Goal: Task Accomplishment & Management: Manage account settings

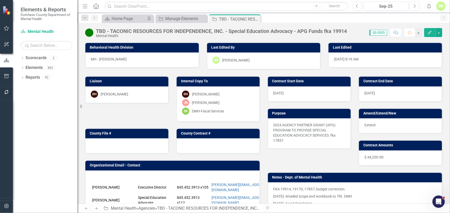
scroll to position [70, 0]
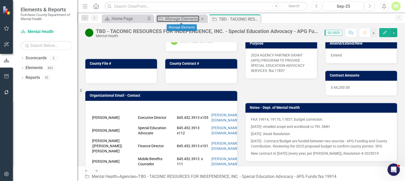
drag, startPoint x: 197, startPoint y: 18, endPoint x: 193, endPoint y: 22, distance: 5.5
click at [197, 18] on div "Manage Elements" at bounding box center [182, 18] width 34 height 6
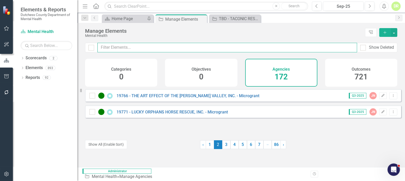
click at [139, 47] on input "text" at bounding box center [226, 48] width 259 height 10
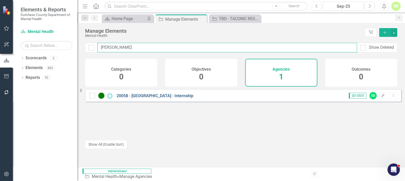
type input "[PERSON_NAME]"
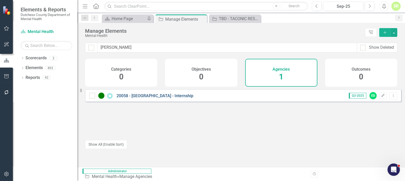
click at [156, 98] on link "20058 - [GEOGRAPHIC_DATA] - Internship" at bounding box center [154, 95] width 77 height 5
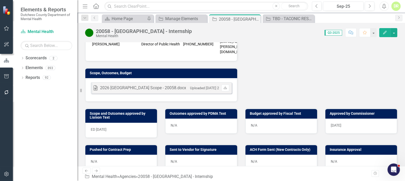
scroll to position [164, 0]
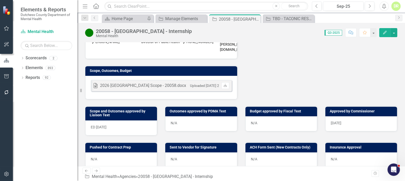
click at [101, 120] on div "ED [DATE]" at bounding box center [121, 127] width 72 height 15
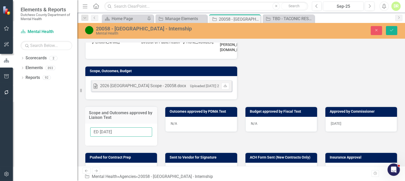
drag, startPoint x: 100, startPoint y: 124, endPoint x: 67, endPoint y: 126, distance: 33.3
click at [67, 126] on div "Elements & Reports Dutchess County Department of Mental Health Scorecard Mental…" at bounding box center [202, 90] width 405 height 181
type input "[DATE]"
click at [116, 163] on div "N/A" at bounding box center [121, 170] width 72 height 15
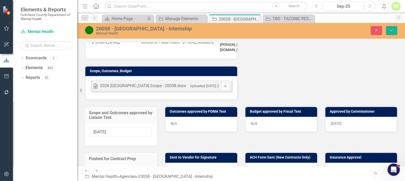
click at [148, 182] on icon "Calendar" at bounding box center [147, 184] width 3 height 4
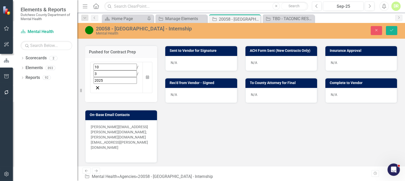
scroll to position [281, 0]
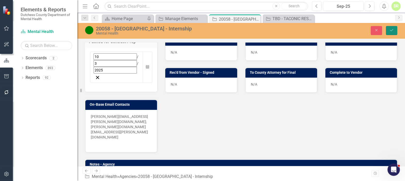
click at [392, 29] on icon "Save" at bounding box center [391, 30] width 5 height 4
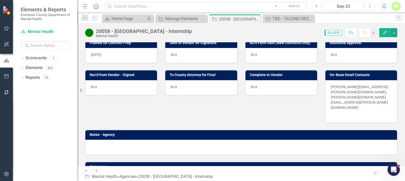
scroll to position [269, 0]
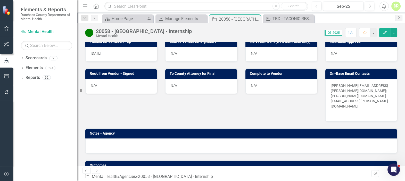
click at [342, 90] on p "[PERSON_NAME][EMAIL_ADDRESS][PERSON_NAME][DOMAIN_NAME]; [PERSON_NAME][DOMAIN_NA…" at bounding box center [361, 96] width 61 height 27
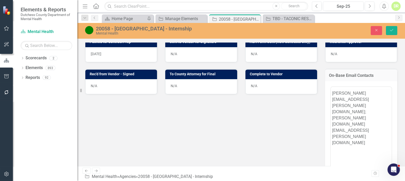
scroll to position [0, 0]
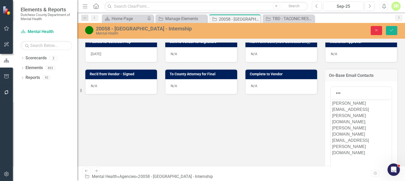
click at [377, 31] on icon "Close" at bounding box center [376, 30] width 5 height 4
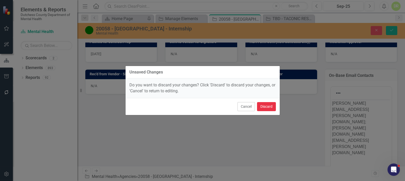
click at [264, 106] on button "Discard" at bounding box center [266, 106] width 19 height 9
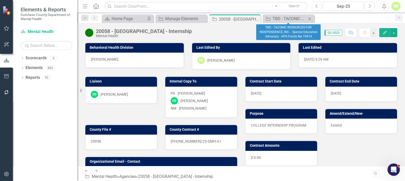
click at [309, 19] on icon "Close" at bounding box center [309, 19] width 5 height 4
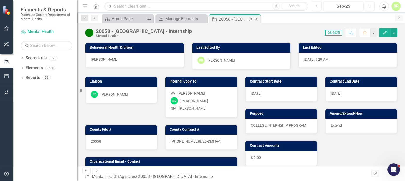
click at [255, 19] on icon "Close" at bounding box center [255, 19] width 5 height 4
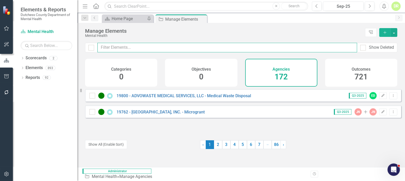
click at [104, 48] on input "text" at bounding box center [226, 48] width 259 height 10
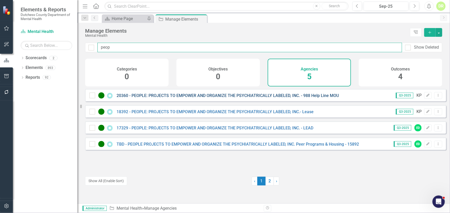
type input "peop"
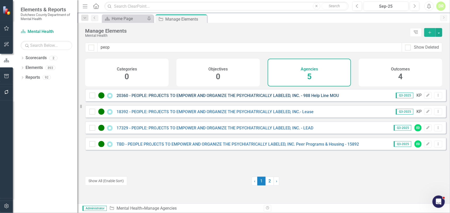
click at [131, 98] on link "20360 - PEOPLE: PROJECTS TO EMPOWER AND ORGANIZE THE PSYCHIATRICALLY LABELED, I…" at bounding box center [227, 95] width 222 height 5
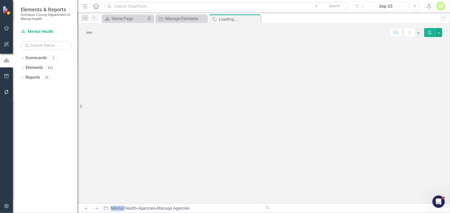
click at [131, 99] on div at bounding box center [263, 123] width 372 height 162
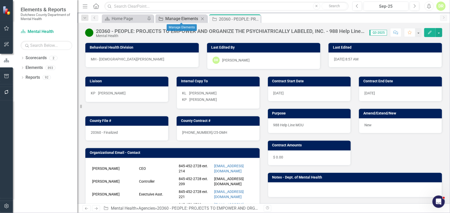
click at [169, 17] on div "Manage Elements" at bounding box center [182, 18] width 34 height 6
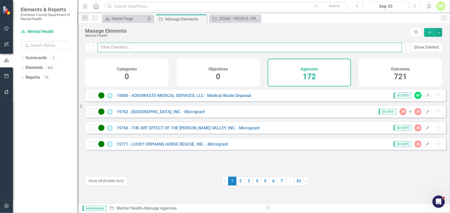
click at [117, 47] on input "text" at bounding box center [249, 48] width 304 height 10
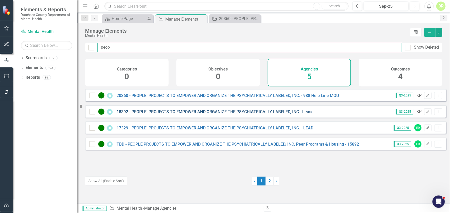
type input "peop"
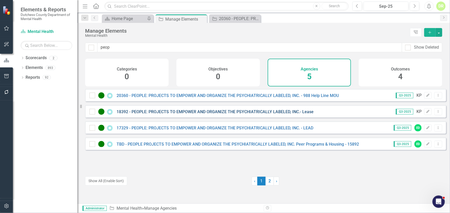
click at [239, 114] on link "18392 - PEOPLE: PROJECTS TO EMPOWER AND ORGANIZE THE PSYCHIATRICALLY LABELED, I…" at bounding box center [214, 111] width 197 height 5
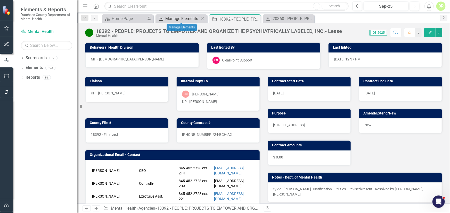
click at [170, 18] on div "Manage Elements" at bounding box center [182, 18] width 34 height 6
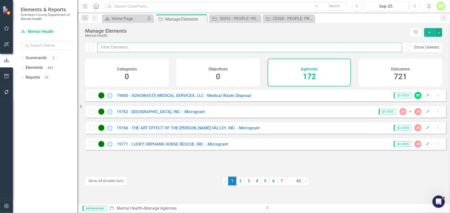
click at [113, 48] on input "text" at bounding box center [249, 48] width 304 height 10
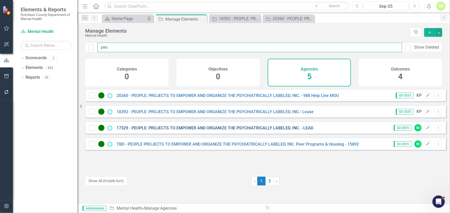
type input "peo"
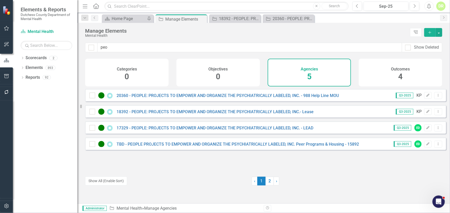
click at [138, 128] on div "17329 - PEOPLE: PROJECTS TO EMPOWER AND ORGANIZE THE PSYCHIATRICALLY LABELED, I…" at bounding box center [265, 128] width 361 height 12
click at [139, 130] on link "17329 - PEOPLE: PROJECTS TO EMPOWER AND ORGANIZE THE PSYCHIATRICALLY LABELED, I…" at bounding box center [214, 128] width 197 height 5
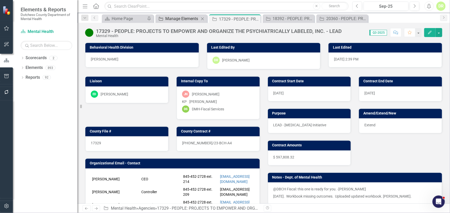
click at [171, 17] on div "Manage Elements" at bounding box center [182, 18] width 34 height 6
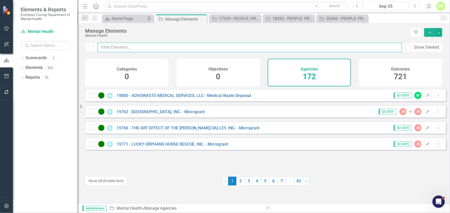
click at [123, 47] on input "text" at bounding box center [249, 48] width 304 height 10
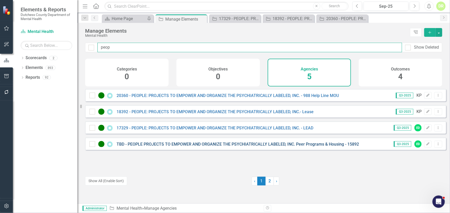
type input "peop"
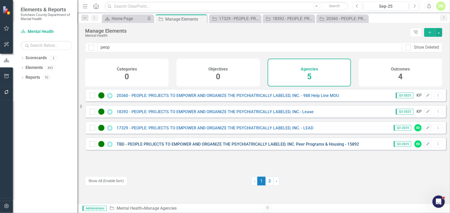
click at [181, 147] on link "TBD - PEOPLE PROJECTS TO EMPOWER AND ORGANIZE THE PSYCHIATRICALLY LABELED, INC.…" at bounding box center [237, 144] width 242 height 5
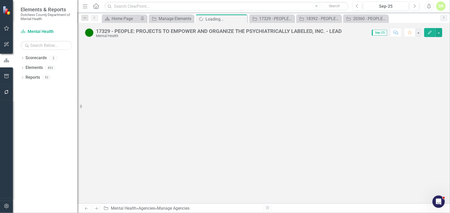
click at [181, 147] on div at bounding box center [263, 123] width 372 height 162
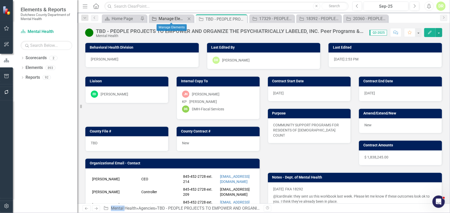
click at [175, 18] on div "Manage Elements" at bounding box center [171, 18] width 27 height 6
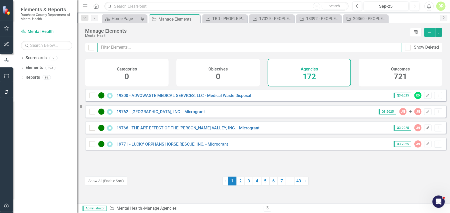
click at [132, 47] on input "text" at bounding box center [249, 48] width 304 height 10
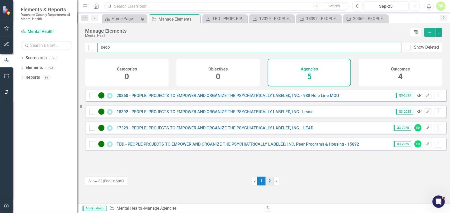
type input "peop"
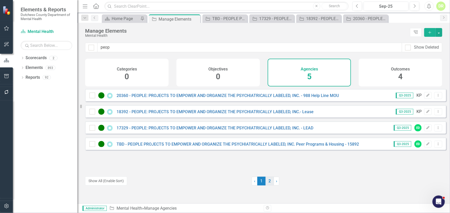
click at [267, 181] on link "2" at bounding box center [269, 181] width 8 height 9
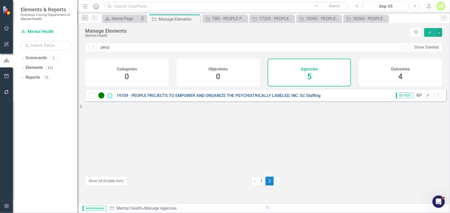
click at [207, 98] on link "19709 - PEOPLE PROJECTS TO EMPOWER AND ORGANIZE THE PSYCHIATRICALLY LABELED, IN…" at bounding box center [218, 95] width 204 height 5
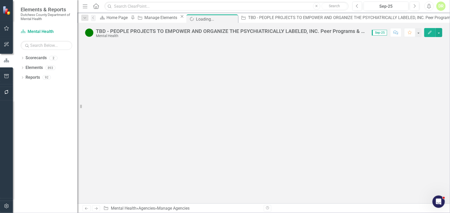
click at [207, 98] on div at bounding box center [263, 123] width 372 height 162
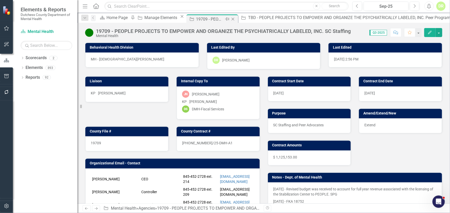
click at [196, 16] on div "19709 - PEOPLE PROJECTS TO EMPOWER AND ORGANIZE THE PSYCHIATRICALLY LABELED, IN…" at bounding box center [210, 19] width 28 height 6
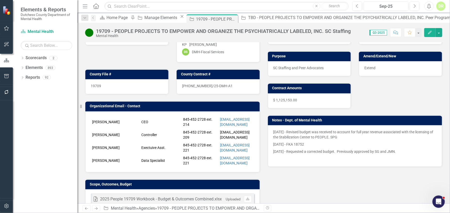
scroll to position [70, 0]
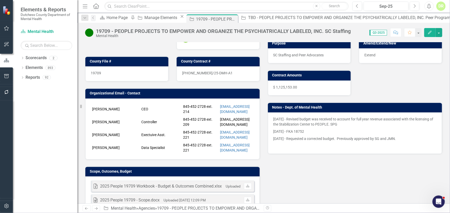
click at [183, 102] on div "[PERSON_NAME] CEO 845-452-2728 ext. 214 [EMAIL_ADDRESS][DOMAIN_NAME] [PERSON_NA…" at bounding box center [172, 129] width 174 height 61
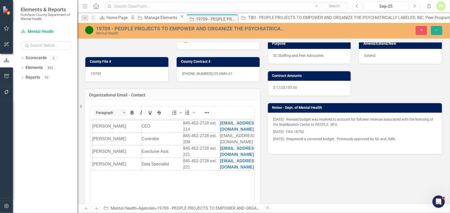
scroll to position [0, 0]
click at [93, 139] on td "[PERSON_NAME]" at bounding box center [116, 139] width 49 height 13
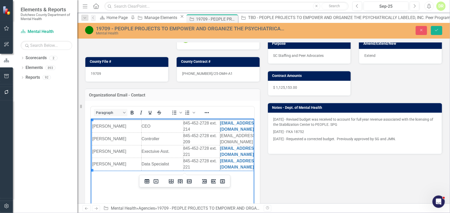
click at [104, 140] on td "[PERSON_NAME]" at bounding box center [116, 139] width 49 height 13
click at [188, 181] on icon "Delete row" at bounding box center [189, 182] width 6 height 6
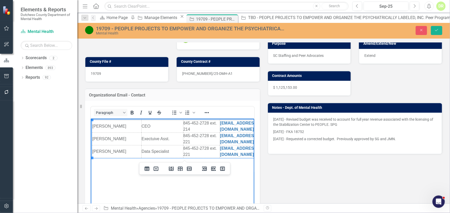
click at [98, 149] on td "[PERSON_NAME]" at bounding box center [116, 152] width 49 height 13
drag, startPoint x: 172, startPoint y: 167, endPoint x: 71, endPoint y: 48, distance: 156.0
click at [172, 167] on icon "Insert row before" at bounding box center [171, 169] width 5 height 4
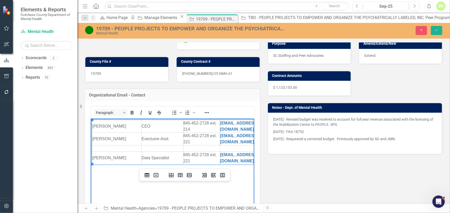
click at [96, 148] on td "Rich Text Area. Press ALT-0 for help." at bounding box center [116, 149] width 49 height 6
click at [228, 148] on td "Rich Text Area. Press ALT-0 for help." at bounding box center [248, 149] width 57 height 6
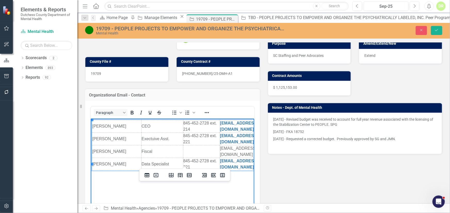
scroll to position [0, 19]
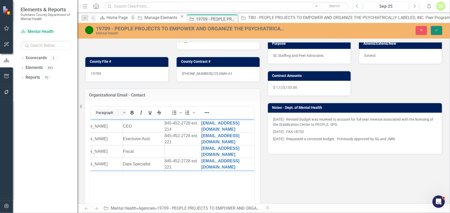
click at [435, 30] on icon "Save" at bounding box center [436, 30] width 5 height 4
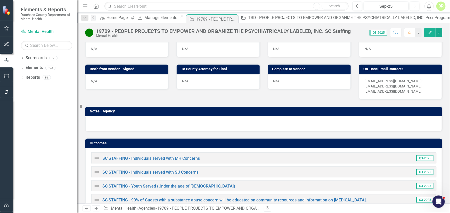
scroll to position [304, 0]
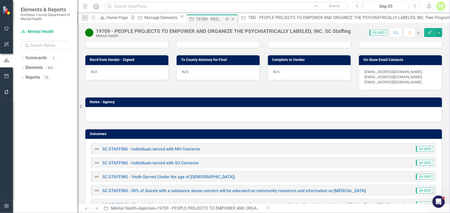
click at [231, 19] on icon at bounding box center [232, 19] width 3 height 3
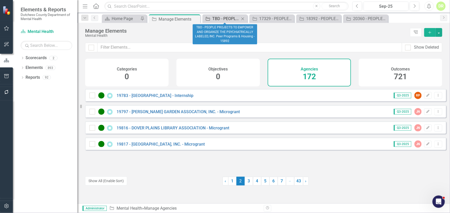
click at [229, 19] on div "TBD - PEOPLE PROJECTS TO EMPOWER AND ORGANIZE THE PSYCHIATRICALLY LABELED, INC.…" at bounding box center [225, 18] width 27 height 6
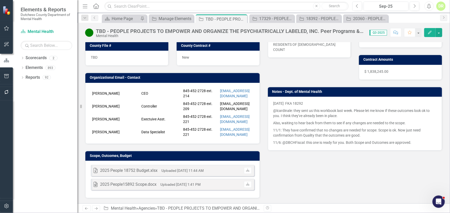
scroll to position [94, 0]
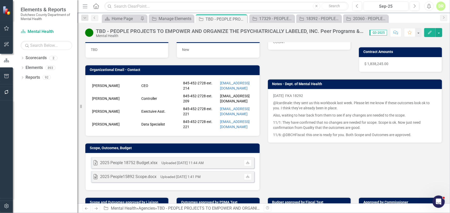
click at [95, 104] on td "[PERSON_NAME]" at bounding box center [115, 98] width 49 height 13
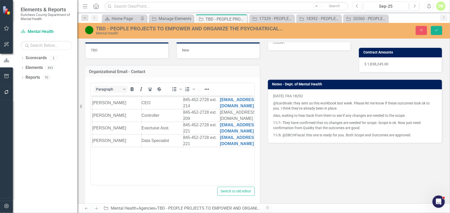
scroll to position [0, 0]
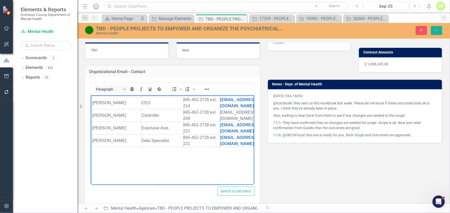
click at [91, 116] on body "[PERSON_NAME] CEO 845-452-2728 ext. 214 [EMAIL_ADDRESS][DOMAIN_NAME] [PERSON_NA…" at bounding box center [171, 133] width 163 height 77
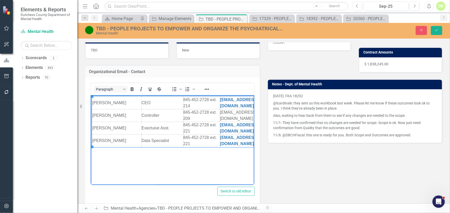
click at [108, 116] on td "[PERSON_NAME]" at bounding box center [116, 115] width 49 height 13
click at [189, 159] on icon "Delete row" at bounding box center [189, 158] width 5 height 4
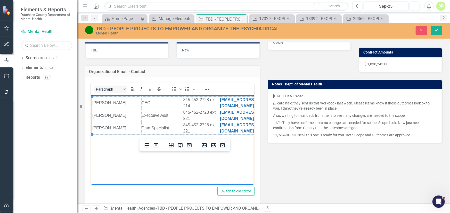
click at [109, 131] on td "[PERSON_NAME]" at bounding box center [116, 128] width 49 height 13
click at [181, 145] on icon "Insert row after" at bounding box center [180, 146] width 5 height 4
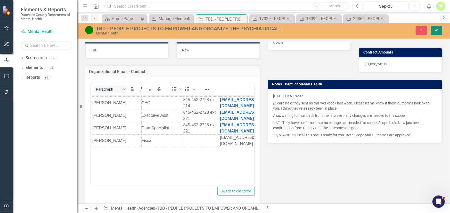
click at [436, 28] on button "Save" at bounding box center [436, 30] width 11 height 9
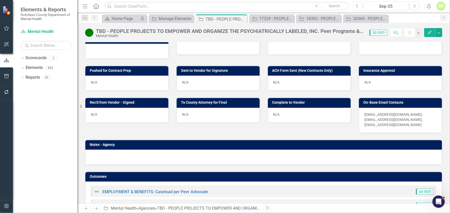
scroll to position [258, 0]
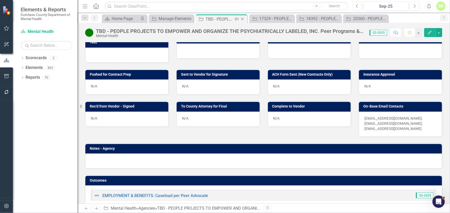
click at [243, 20] on icon "Close" at bounding box center [242, 19] width 5 height 4
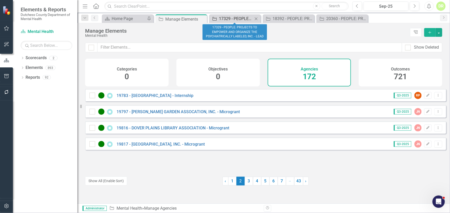
click at [229, 18] on div "17329 - PEOPLE: PROJECTS TO EMPOWER AND ORGANIZE THE PSYCHIATRICALLY LABELED, I…" at bounding box center [236, 18] width 34 height 6
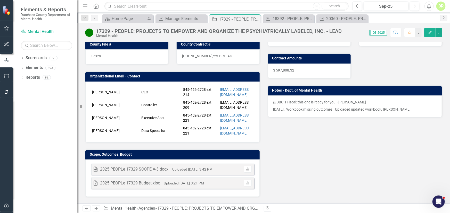
scroll to position [117, 0]
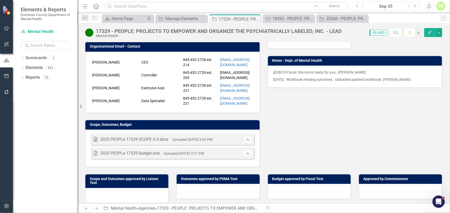
click at [100, 77] on td "[PERSON_NAME]" at bounding box center [115, 75] width 49 height 13
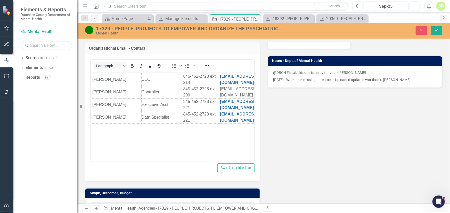
scroll to position [0, 0]
click at [90, 92] on body "[PERSON_NAME] CEO 845-452-2728 ext. 214 [EMAIL_ADDRESS][DOMAIN_NAME] [PERSON_NA…" at bounding box center [171, 110] width 163 height 77
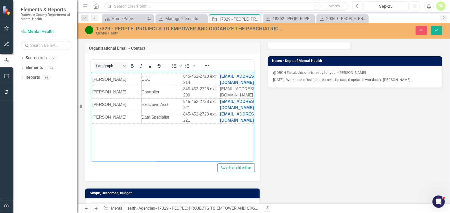
click at [99, 90] on td "[PERSON_NAME]" at bounding box center [116, 92] width 49 height 13
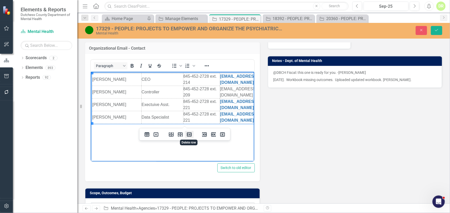
click at [188, 135] on icon "Delete row" at bounding box center [189, 135] width 6 height 6
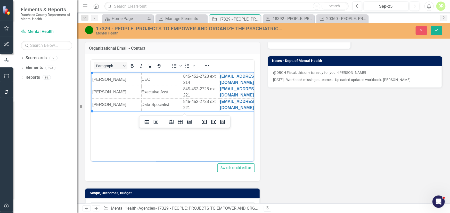
click at [100, 103] on td "[PERSON_NAME]" at bounding box center [116, 105] width 49 height 13
click at [176, 122] on button "Insert row after" at bounding box center [180, 122] width 9 height 7
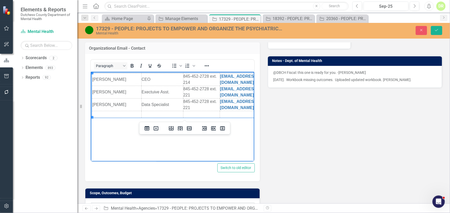
click at [107, 114] on td "Rich Text Area. Press ALT-0 for help." at bounding box center [116, 114] width 49 height 6
click at [93, 113] on td "[PERSON_NAME]" at bounding box center [116, 117] width 49 height 13
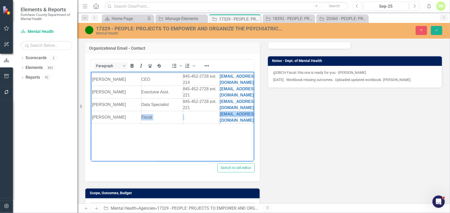
scroll to position [0, 26]
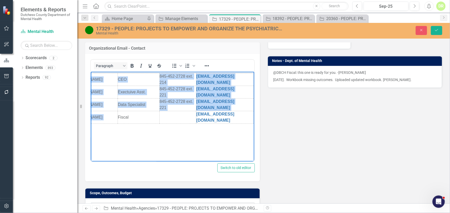
drag, startPoint x: 93, startPoint y: 113, endPoint x: 256, endPoint y: 116, distance: 163.1
click at [230, 116] on html "[PERSON_NAME] CEO 845-452-2728 ext. 214 [EMAIL_ADDRESS][DOMAIN_NAME] [PERSON_NA…" at bounding box center [148, 110] width 163 height 77
copy table "[PERSON_NAME] CEO 845-452-2728 ext. 214 [EMAIL_ADDRESS][DOMAIN_NAME] [PERSON_NA…"
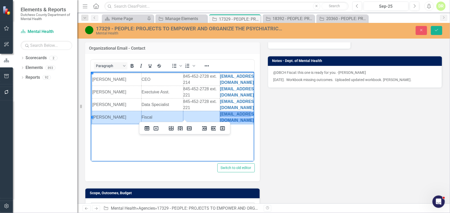
drag, startPoint x: 93, startPoint y: 113, endPoint x: 244, endPoint y: 112, distance: 151.2
click at [246, 111] on html "[PERSON_NAME] CEO 845-452-2728 ext. 214 [EMAIL_ADDRESS][DOMAIN_NAME] [PERSON_NA…" at bounding box center [171, 110] width 163 height 77
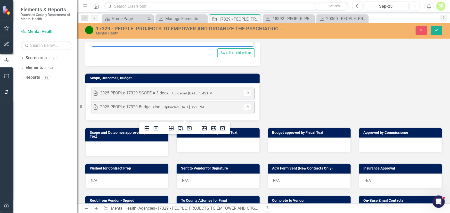
scroll to position [281, 0]
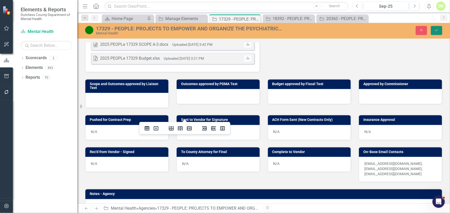
click at [436, 31] on icon "Save" at bounding box center [436, 30] width 5 height 4
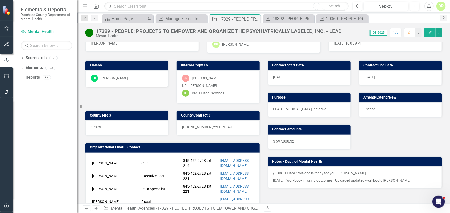
scroll to position [47, 0]
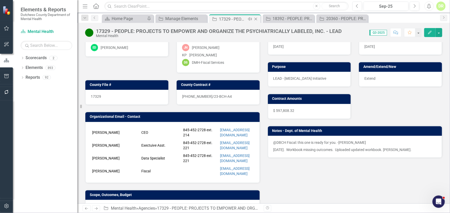
click at [257, 18] on icon "Close" at bounding box center [255, 19] width 5 height 4
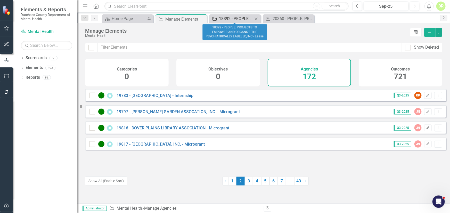
click at [240, 19] on div "18392 - PEOPLE: PROJECTS TO EMPOWER AND ORGANIZE THE PSYCHIATRICALLY LABELED, I…" at bounding box center [236, 18] width 34 height 6
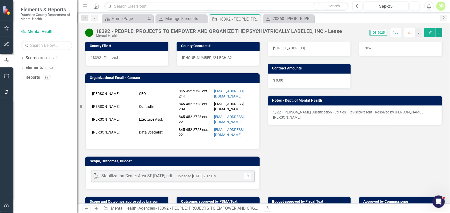
scroll to position [94, 0]
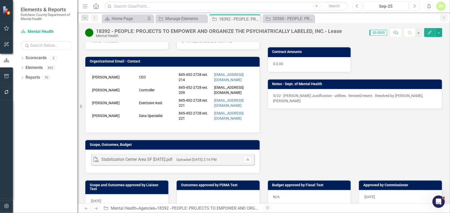
click at [136, 102] on td "[PERSON_NAME]" at bounding box center [114, 103] width 47 height 13
click at [158, 71] on div "[PERSON_NAME] CEO 845-452-2728 ext. 214 [EMAIL_ADDRESS][DOMAIN_NAME] [PERSON_NA…" at bounding box center [172, 100] width 174 height 66
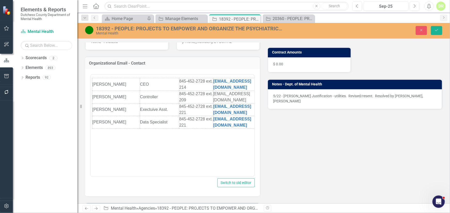
scroll to position [0, 0]
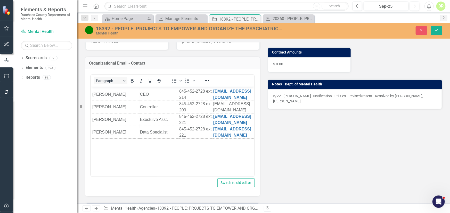
click at [92, 108] on table "[PERSON_NAME] CEO 845-452-2728 ext. 214 [EMAIL_ADDRESS][DOMAIN_NAME] [PERSON_NA…" at bounding box center [180, 113] width 176 height 51
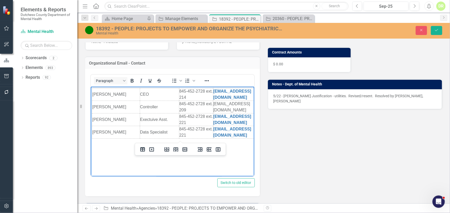
click at [98, 107] on td "[PERSON_NAME]" at bounding box center [116, 107] width 48 height 13
click at [184, 149] on icon "Delete row" at bounding box center [185, 150] width 6 height 6
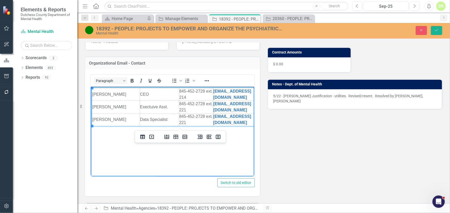
click at [98, 118] on td "[PERSON_NAME]" at bounding box center [116, 120] width 48 height 13
drag, startPoint x: 177, startPoint y: 135, endPoint x: 85, endPoint y: 47, distance: 127.4
click at [177, 135] on icon "Insert row after" at bounding box center [175, 137] width 5 height 4
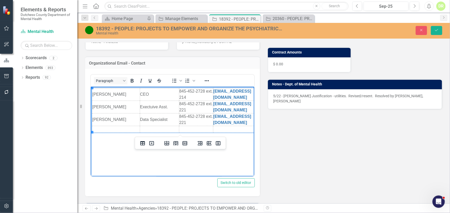
click at [105, 128] on td "Rich Text Area. Press ALT-0 for help." at bounding box center [116, 129] width 48 height 6
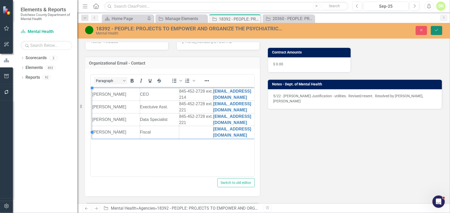
click at [437, 30] on icon "Save" at bounding box center [436, 30] width 5 height 4
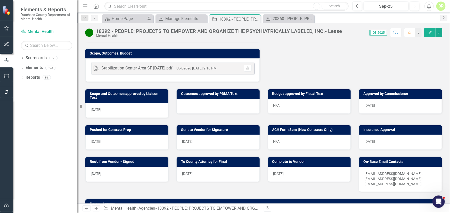
scroll to position [242, 0]
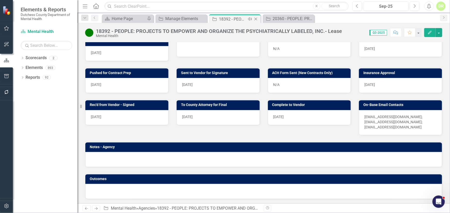
click at [256, 19] on icon at bounding box center [255, 19] width 3 height 3
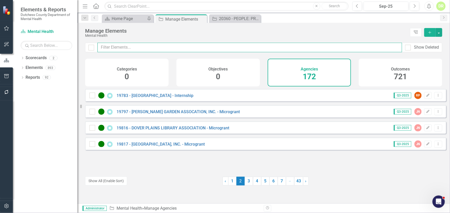
click at [129, 45] on input "text" at bounding box center [249, 48] width 304 height 10
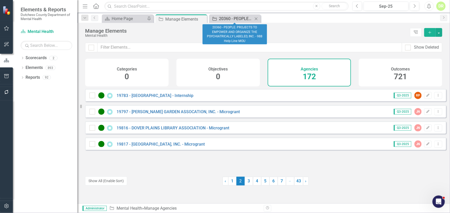
click at [217, 18] on link "Agency 20360 - PEOPLE: PROJECTS TO EMPOWER AND ORGANIZE THE PSYCHIATRICALLY LAB…" at bounding box center [231, 18] width 43 height 6
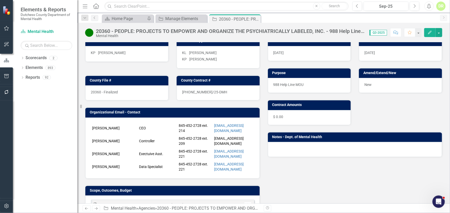
scroll to position [47, 0]
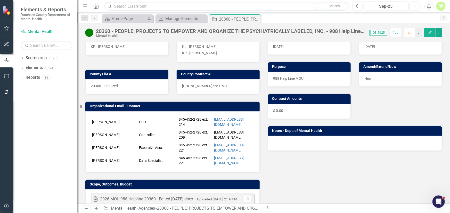
click at [95, 137] on td "[PERSON_NAME]" at bounding box center [114, 135] width 47 height 13
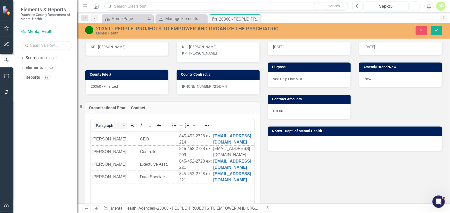
scroll to position [0, 0]
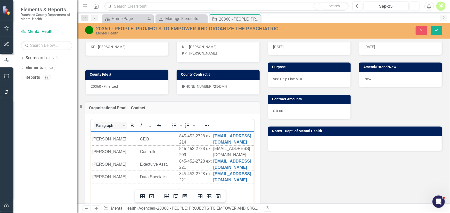
click at [92, 154] on td "[PERSON_NAME]" at bounding box center [116, 152] width 48 height 13
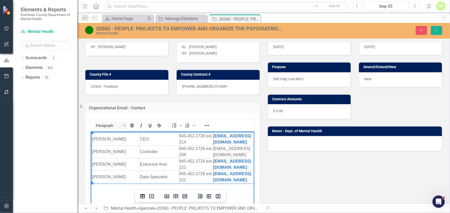
click at [95, 151] on td "[PERSON_NAME]" at bounding box center [116, 152] width 48 height 13
click at [185, 197] on icon "Delete row" at bounding box center [185, 196] width 6 height 6
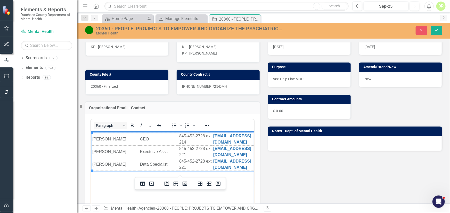
click at [100, 163] on td "[PERSON_NAME]" at bounding box center [116, 164] width 48 height 13
click at [175, 185] on icon "Insert row after" at bounding box center [175, 184] width 5 height 4
click at [115, 174] on td "Rich Text Area. Press ALT-0 for help." at bounding box center [116, 174] width 48 height 6
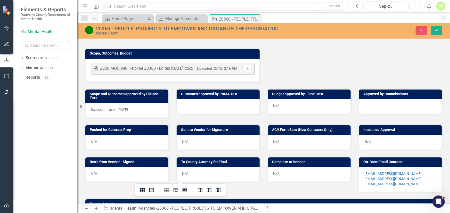
scroll to position [258, 0]
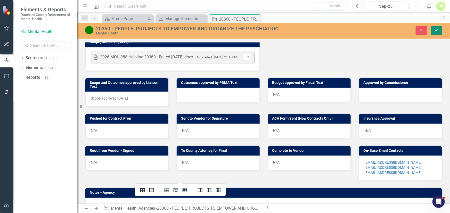
click at [440, 30] on button "Save" at bounding box center [436, 30] width 11 height 9
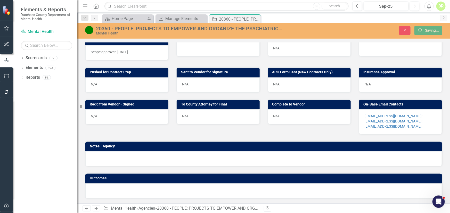
scroll to position [193, 0]
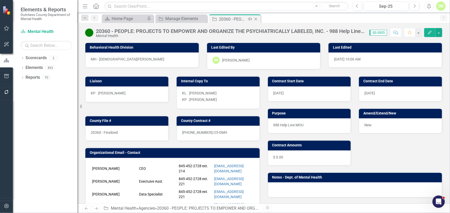
click at [256, 19] on icon "Close" at bounding box center [255, 19] width 5 height 4
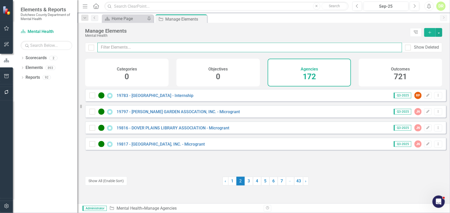
click at [129, 48] on input "text" at bounding box center [249, 48] width 304 height 10
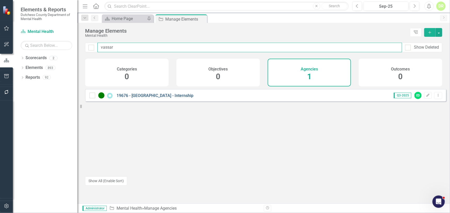
type input "vassar"
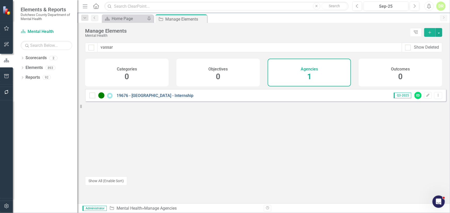
click at [151, 98] on link "19676 - [GEOGRAPHIC_DATA] - Internship" at bounding box center [154, 95] width 77 height 5
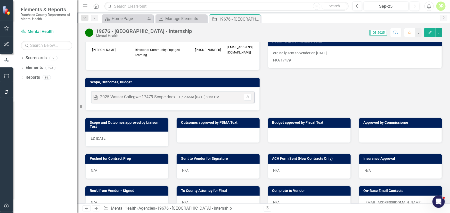
scroll to position [140, 0]
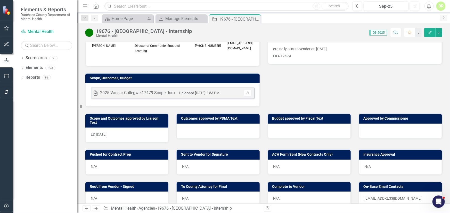
click at [222, 128] on div at bounding box center [217, 131] width 83 height 15
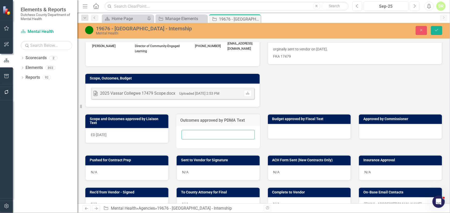
click at [205, 138] on input "text" at bounding box center [217, 135] width 73 height 10
type input "N/A"
click at [285, 132] on div at bounding box center [309, 131] width 83 height 15
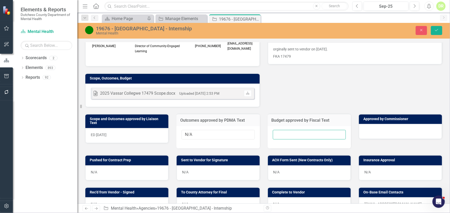
click at [281, 133] on input "text" at bounding box center [309, 135] width 73 height 10
type input "N/A"
click at [437, 27] on button "Save" at bounding box center [436, 30] width 11 height 9
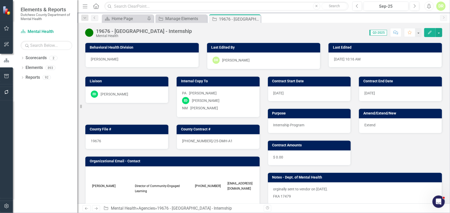
click at [396, 32] on icon "Comment" at bounding box center [395, 33] width 5 height 4
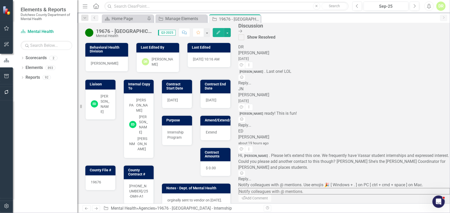
scroll to position [87, 0]
click at [382, 188] on textarea at bounding box center [343, 191] width 211 height 6
type textarea "@[PERSON_NAME] Ready for your approval! Thank you!"
click at [272, 196] on button "Send Add Comment" at bounding box center [254, 199] width 33 height 8
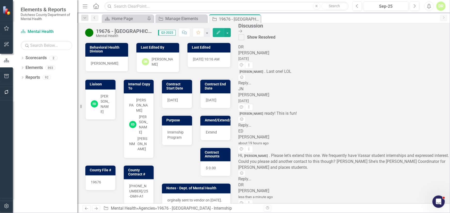
scroll to position [136, 0]
drag, startPoint x: 445, startPoint y: 30, endPoint x: 264, endPoint y: 51, distance: 182.1
click at [242, 30] on icon "Close Discussion Bar" at bounding box center [240, 31] width 4 height 4
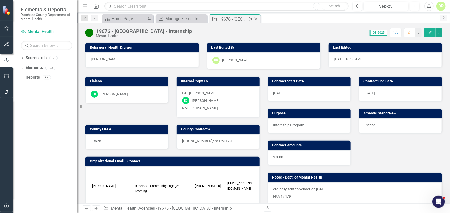
click at [256, 18] on icon "Close" at bounding box center [255, 19] width 5 height 4
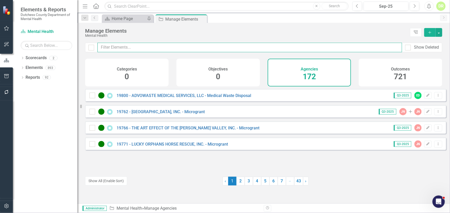
click at [144, 47] on input "text" at bounding box center [249, 48] width 304 height 10
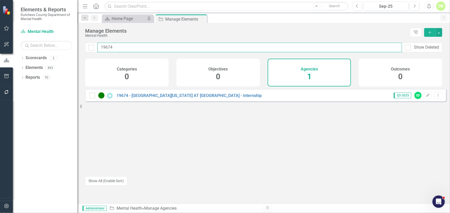
type input "19674"
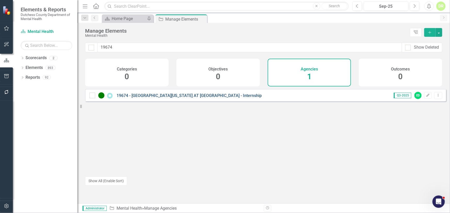
click at [137, 98] on link "19674 - [GEOGRAPHIC_DATA][US_STATE] AT [GEOGRAPHIC_DATA] - Internship" at bounding box center [188, 95] width 145 height 5
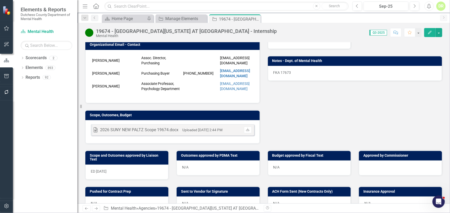
scroll to position [117, 0]
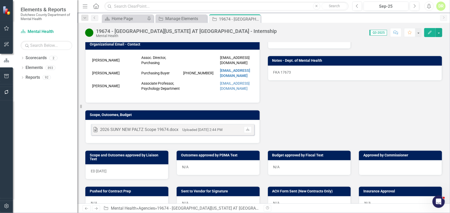
click at [396, 29] on button "Comment" at bounding box center [395, 32] width 11 height 9
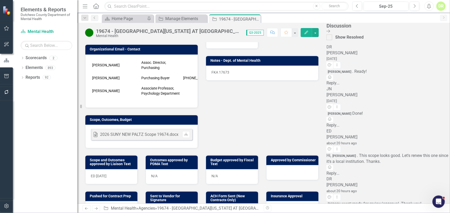
scroll to position [100, 0]
click at [280, 98] on div "Liaison ED [PERSON_NAME] Internal Copy To PA [PERSON_NAME] ED [PERSON_NAME] NM …" at bounding box center [201, 51] width 241 height 196
click at [257, 19] on icon "Close" at bounding box center [255, 19] width 5 height 4
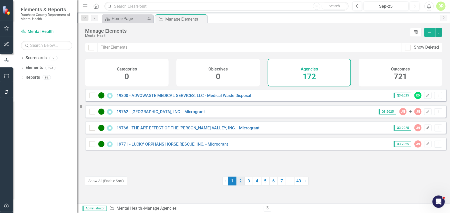
click at [239, 180] on link "2" at bounding box center [240, 181] width 8 height 9
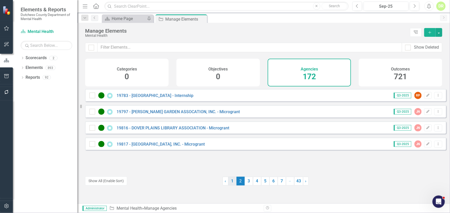
click at [229, 181] on link "1" at bounding box center [232, 181] width 8 height 9
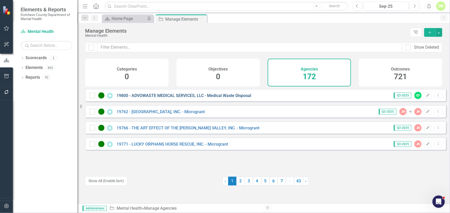
click at [162, 98] on link "19800 - ADVOWASTE MEDICAL SERVICES, LLC - Medical Waste Disposal" at bounding box center [183, 95] width 134 height 5
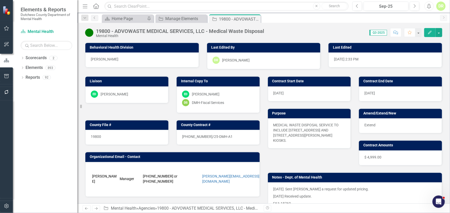
scroll to position [94, 0]
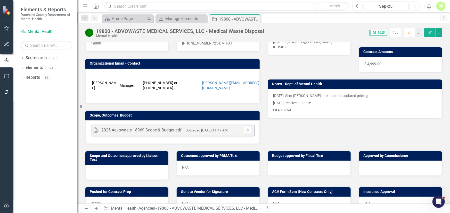
drag, startPoint x: 257, startPoint y: 17, endPoint x: 249, endPoint y: 21, distance: 8.7
click at [0, 0] on icon "Close" at bounding box center [0, 0] width 0 height 0
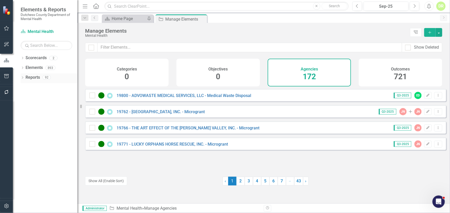
click at [33, 77] on link "Reports" at bounding box center [33, 78] width 14 height 6
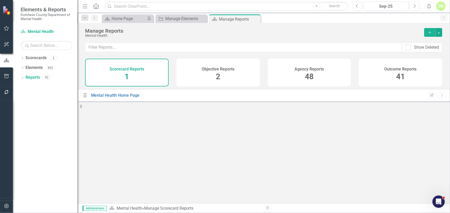
drag, startPoint x: 313, startPoint y: 70, endPoint x: 85, endPoint y: 106, distance: 231.0
click at [313, 70] on h4 "Agency Reports" at bounding box center [308, 69] width 29 height 5
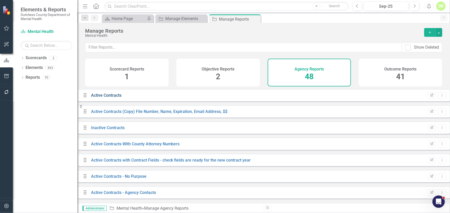
click at [106, 98] on link "Active Contracts" at bounding box center [106, 95] width 30 height 5
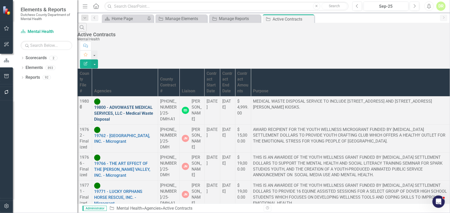
click at [153, 105] on link "19800 - ADVOWASTE MEDICAL SERVICES, LLC - Medical Waste Disposal" at bounding box center [123, 113] width 59 height 17
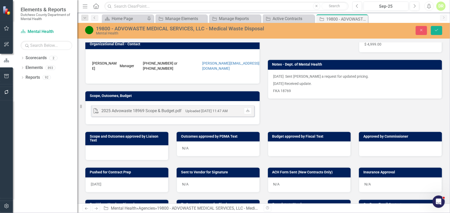
scroll to position [117, 0]
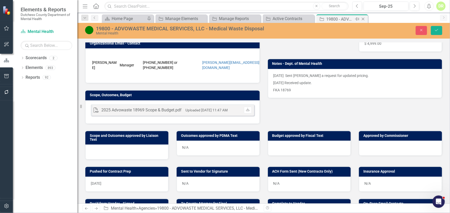
click at [361, 18] on icon at bounding box center [362, 19] width 3 height 3
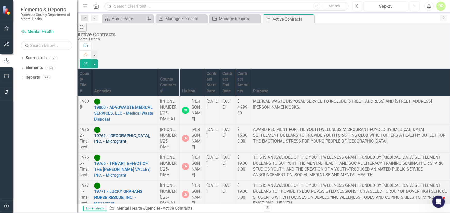
click at [150, 133] on link "19762 - [GEOGRAPHIC_DATA], INC. - Microgrant" at bounding box center [122, 138] width 56 height 11
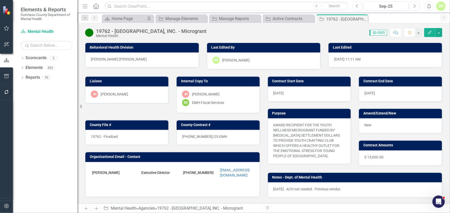
scroll to position [117, 0]
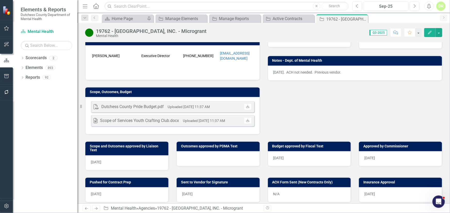
click at [191, 163] on div at bounding box center [217, 158] width 83 height 15
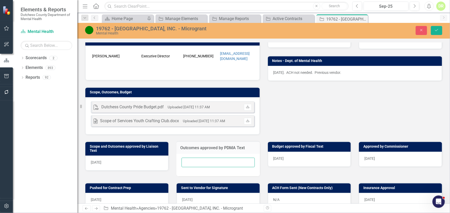
click at [190, 165] on input "text" at bounding box center [217, 163] width 73 height 10
type input "N/A"
click at [438, 29] on icon "Save" at bounding box center [436, 30] width 5 height 4
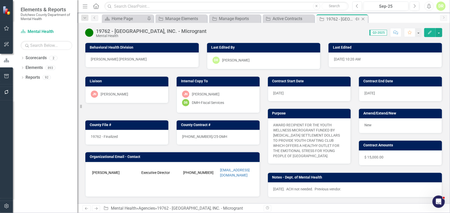
drag, startPoint x: 363, startPoint y: 19, endPoint x: 361, endPoint y: 21, distance: 3.1
click at [361, 21] on div "Close" at bounding box center [363, 19] width 6 height 6
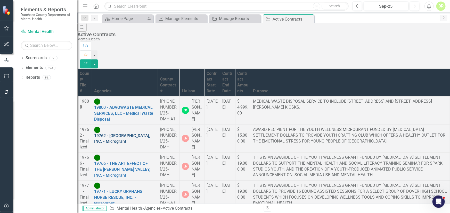
click at [150, 133] on link "19762 - [GEOGRAPHIC_DATA], INC. - Microgrant" at bounding box center [122, 138] width 56 height 11
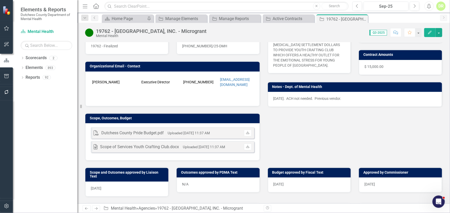
scroll to position [94, 0]
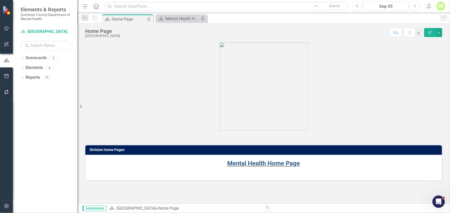
drag, startPoint x: 260, startPoint y: 162, endPoint x: 257, endPoint y: 162, distance: 2.9
click at [259, 162] on link "Mental Health Home Page" at bounding box center [263, 163] width 73 height 7
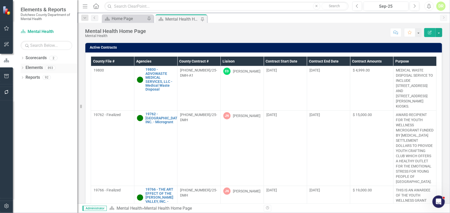
click at [37, 67] on link "Elements" at bounding box center [34, 68] width 17 height 6
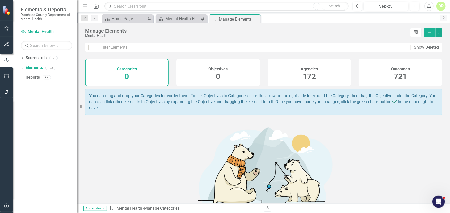
click at [294, 74] on div "Agencies 172" at bounding box center [308, 73] width 83 height 28
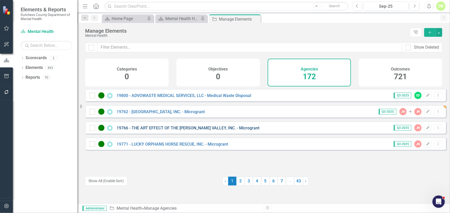
click at [175, 131] on link "19766 - THE ART EFFECT OF THE [PERSON_NAME] VALLEY, INC. - Microgrant" at bounding box center [187, 128] width 143 height 5
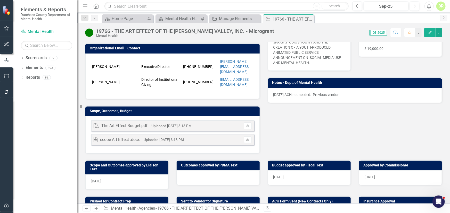
scroll to position [117, 0]
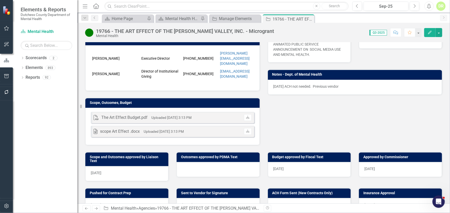
click at [183, 168] on div at bounding box center [217, 169] width 83 height 15
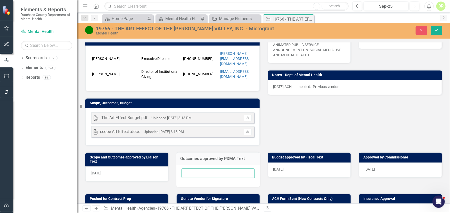
click at [183, 169] on input "text" at bounding box center [217, 174] width 73 height 10
type input "N/A"
click at [436, 31] on icon "Save" at bounding box center [436, 30] width 5 height 4
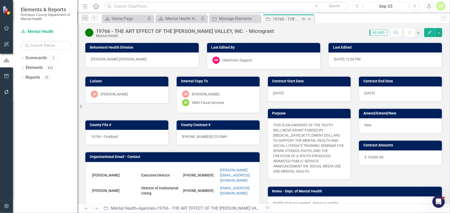
click at [310, 18] on icon "Close" at bounding box center [309, 19] width 5 height 4
click at [256, 18] on icon "Close" at bounding box center [255, 19] width 5 height 4
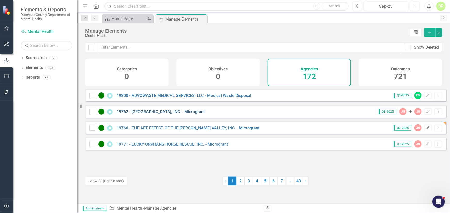
click at [161, 114] on link "19762 - [GEOGRAPHIC_DATA], INC. - Microgrant" at bounding box center [160, 111] width 88 height 5
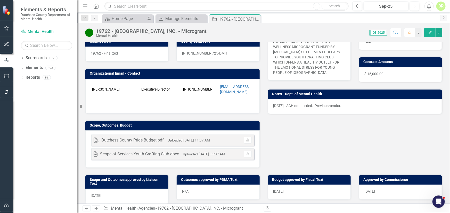
scroll to position [94, 0]
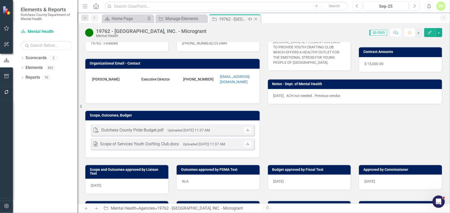
click at [254, 17] on icon "Close" at bounding box center [255, 19] width 5 height 4
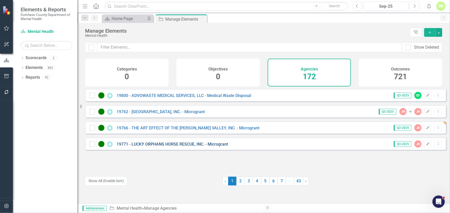
click at [190, 147] on link "19771 - LUCKY ORPHANS HORSE RESCUE, INC. - Microgrant" at bounding box center [171, 144] width 111 height 5
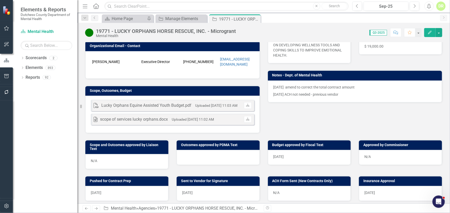
scroll to position [117, 0]
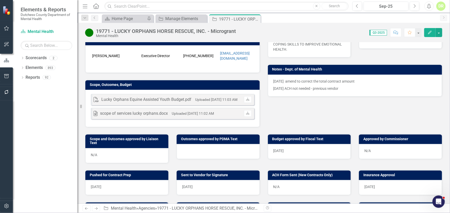
click at [205, 149] on div at bounding box center [217, 151] width 83 height 15
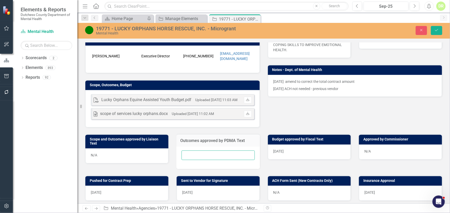
click at [192, 154] on input "text" at bounding box center [217, 156] width 73 height 10
type input "N/A"
click at [437, 28] on icon "Save" at bounding box center [436, 30] width 5 height 4
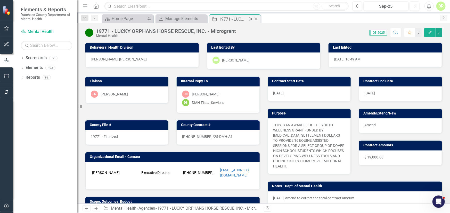
click at [257, 19] on icon "Close" at bounding box center [255, 19] width 5 height 4
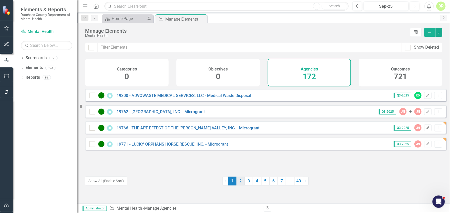
click at [239, 181] on link "2" at bounding box center [240, 181] width 8 height 9
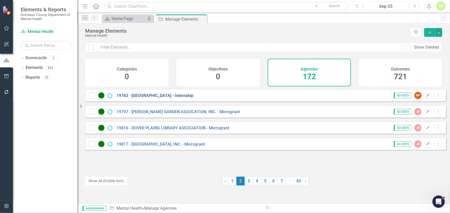
click at [165, 98] on link "19783 - [GEOGRAPHIC_DATA] - Internship" at bounding box center [154, 95] width 77 height 5
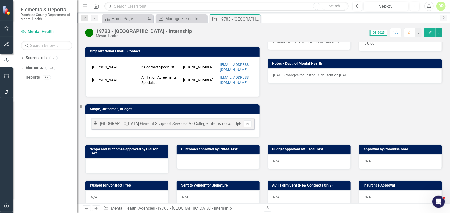
scroll to position [117, 0]
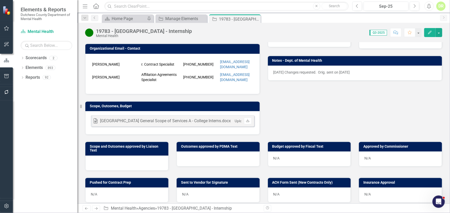
click at [190, 161] on div at bounding box center [217, 159] width 83 height 15
click at [190, 160] on div at bounding box center [217, 159] width 83 height 15
click at [188, 164] on div at bounding box center [217, 159] width 83 height 15
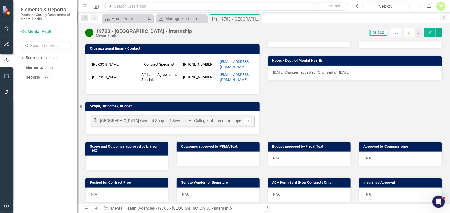
click at [188, 163] on div at bounding box center [217, 159] width 83 height 15
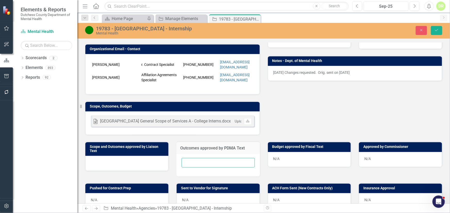
click at [187, 165] on input "text" at bounding box center [217, 163] width 73 height 10
type input "N/A"
click at [435, 29] on icon "Save" at bounding box center [436, 30] width 5 height 4
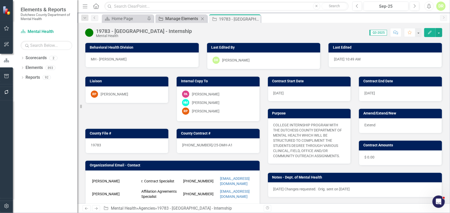
click at [187, 16] on div "Manage Elements" at bounding box center [182, 18] width 34 height 6
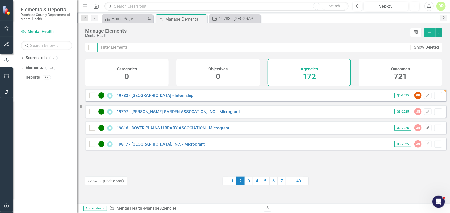
click at [114, 46] on input "text" at bounding box center [249, 48] width 304 height 10
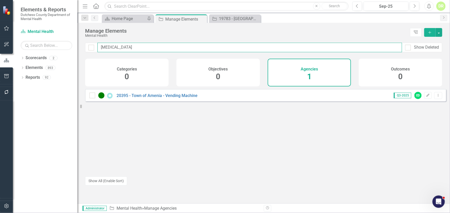
type input "amen"
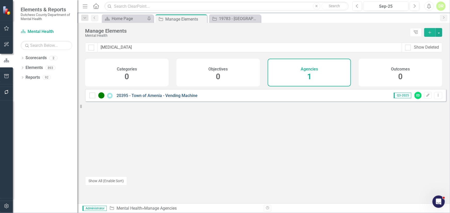
click at [138, 98] on link "20395 - Town of Amenia - Vending Machine" at bounding box center [156, 95] width 81 height 5
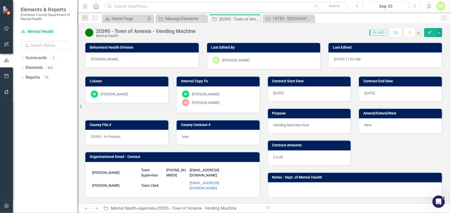
scroll to position [70, 0]
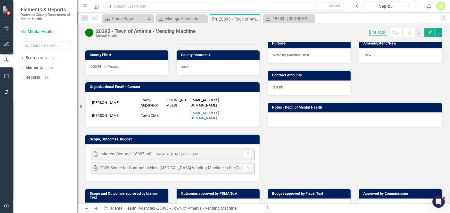
click at [112, 100] on td "Leo Blackman" at bounding box center [115, 102] width 49 height 13
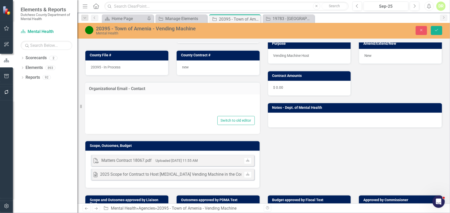
type textarea "<table border="0" width="517" cellspacing="0" cellpadding="0"> <colgroup> <col …"
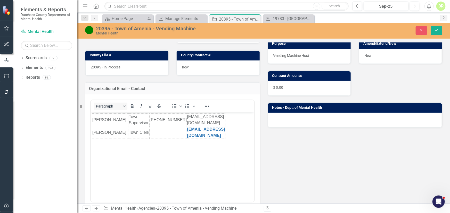
scroll to position [0, 0]
click at [98, 118] on td "Leo Blackman" at bounding box center [110, 120] width 37 height 13
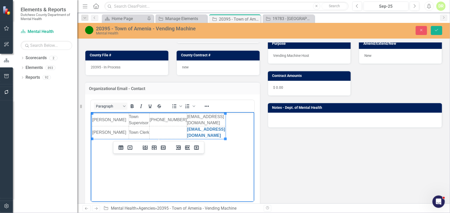
click at [98, 135] on td "Dawn Marie Klingner" at bounding box center [110, 133] width 37 height 13
drag, startPoint x: 98, startPoint y: 135, endPoint x: 162, endPoint y: 161, distance: 68.9
click at [162, 161] on body "Leo Blackman Town Supervisor 845-373-8860 lblackman@amenia.com Dawn Marie Kling…" at bounding box center [171, 150] width 163 height 77
click at [102, 131] on td "Dawn Marie Klingner" at bounding box center [110, 133] width 37 height 13
click at [150, 148] on button "Insert row after" at bounding box center [154, 147] width 9 height 7
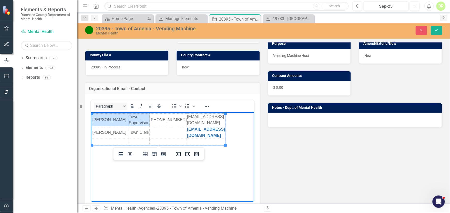
drag, startPoint x: 150, startPoint y: 123, endPoint x: 100, endPoint y: 116, distance: 50.2
click at [100, 116] on tr "Leo Blackman Town Supervisor 845-373-8860 lblackman@amenia.com" at bounding box center [158, 120] width 133 height 13
click at [101, 143] on td "Rich Text Area. Press ALT-0 for help." at bounding box center [110, 142] width 37 height 6
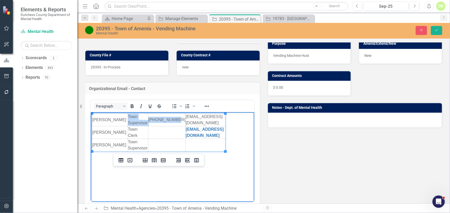
drag, startPoint x: 165, startPoint y: 123, endPoint x: 168, endPoint y: 123, distance: 3.3
click at [168, 123] on td "845-373-8860" at bounding box center [166, 120] width 37 height 13
copy tr "Town Supervisor 845-373-8860"
click at [161, 144] on td "Rich Text Area. Press ALT-0 for help." at bounding box center [166, 145] width 37 height 13
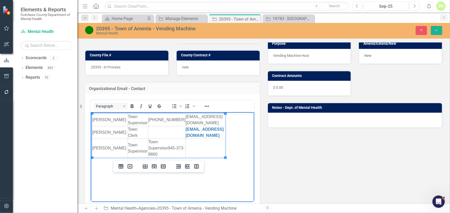
click at [190, 149] on td "Rich Text Area. Press ALT-0 for help." at bounding box center [205, 148] width 40 height 19
paste body "Rich Text Area. Press ALT-0 for help."
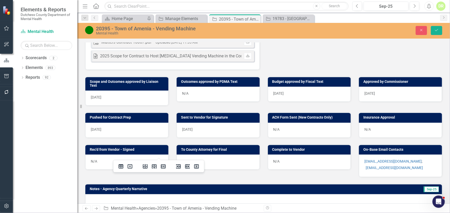
scroll to position [281, 0]
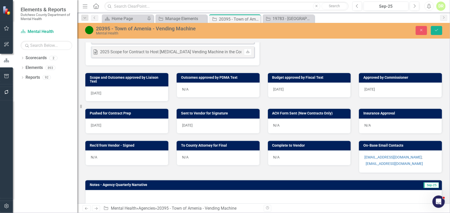
click at [407, 157] on p "lblackman@amenia.com ;" at bounding box center [400, 157] width 72 height 5
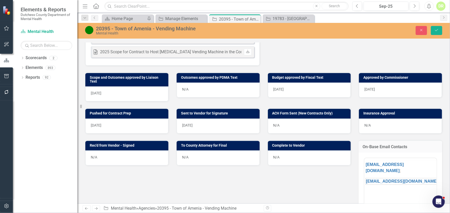
scroll to position [0, 0]
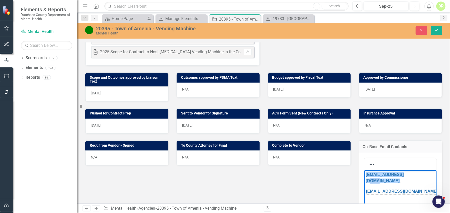
drag, startPoint x: 404, startPoint y: 174, endPoint x: 413, endPoint y: 175, distance: 9.0
click at [413, 175] on p "lblackman@amenia.com ;" at bounding box center [400, 178] width 70 height 12
click at [439, 29] on button "Save" at bounding box center [436, 30] width 11 height 9
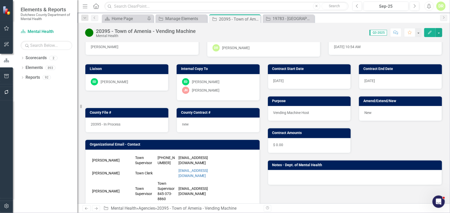
scroll to position [23, 0]
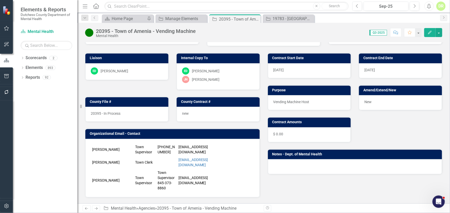
click at [132, 140] on div "Leo Blackman Town Supervisor 845-373-8860 lblackman@amenia.com Dawn Marie Kling…" at bounding box center [172, 168] width 174 height 58
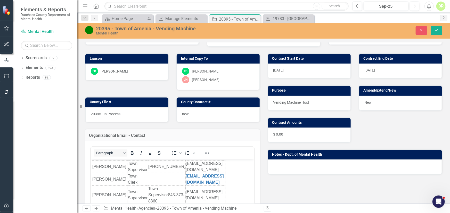
scroll to position [0, 0]
click at [94, 166] on td "Leo Blackman" at bounding box center [110, 167] width 36 height 13
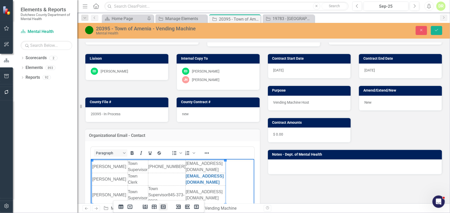
click at [163, 206] on icon "Delete row" at bounding box center [163, 207] width 6 height 6
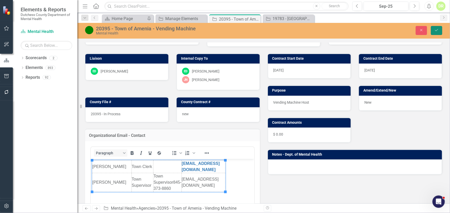
click at [436, 30] on icon "Save" at bounding box center [436, 30] width 5 height 4
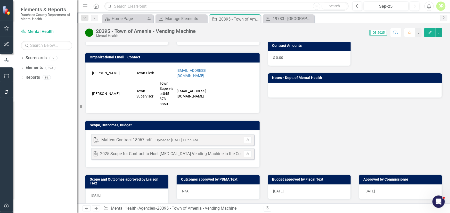
scroll to position [164, 0]
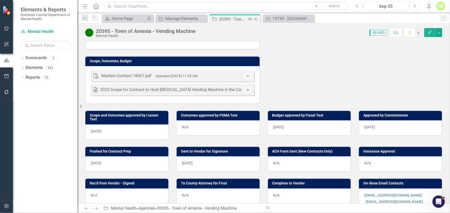
click at [256, 18] on icon at bounding box center [255, 19] width 3 height 3
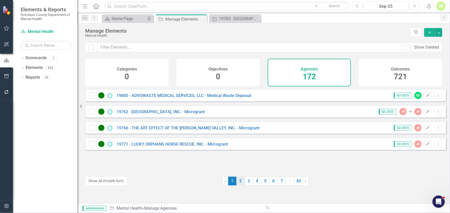
click at [237, 180] on link "2" at bounding box center [240, 181] width 8 height 9
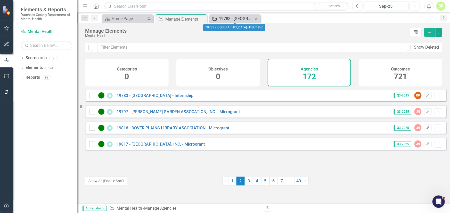
click at [228, 18] on div "19783 - [GEOGRAPHIC_DATA] - Internship" at bounding box center [236, 18] width 34 height 6
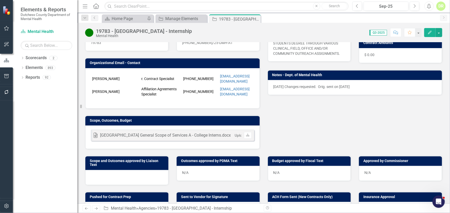
scroll to position [140, 0]
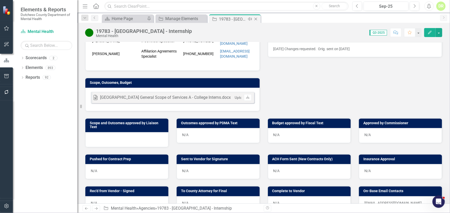
click at [255, 18] on icon "Close" at bounding box center [255, 19] width 5 height 4
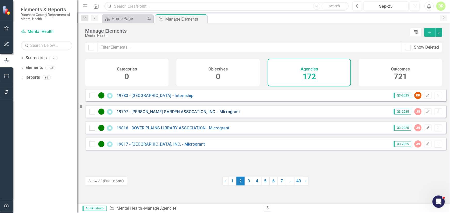
click at [165, 114] on link "19797 - [PERSON_NAME] GARDEN ASSOCATION, INC. - Microgrant" at bounding box center [177, 111] width 123 height 5
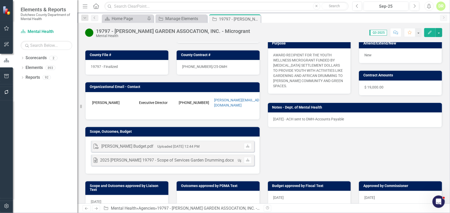
scroll to position [117, 0]
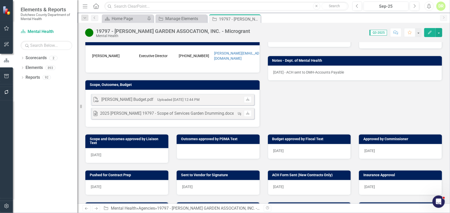
click at [186, 149] on div at bounding box center [217, 151] width 83 height 15
click at [186, 151] on div at bounding box center [217, 151] width 83 height 15
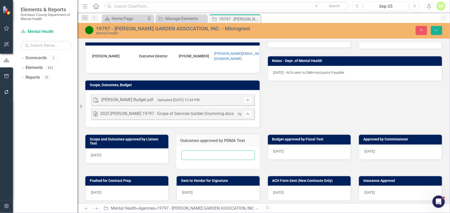
click at [186, 153] on input "text" at bounding box center [217, 156] width 73 height 10
type input "N/A"
click at [435, 30] on icon "Save" at bounding box center [436, 30] width 5 height 4
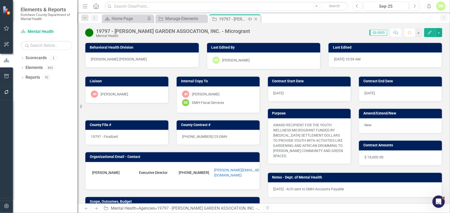
click at [255, 18] on icon "Close" at bounding box center [255, 19] width 5 height 4
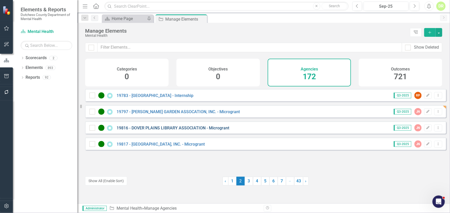
click at [180, 131] on link "19816 - DOVER PLAINS LIBRARY ASSOCIATION - Microgrant" at bounding box center [172, 128] width 113 height 5
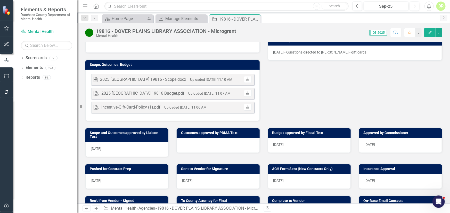
scroll to position [140, 0]
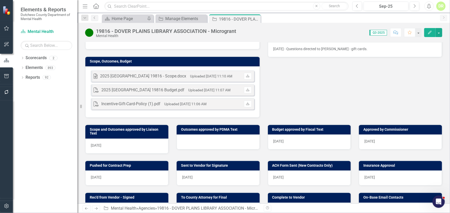
click at [185, 140] on div at bounding box center [217, 142] width 83 height 15
click at [185, 139] on div at bounding box center [217, 142] width 83 height 15
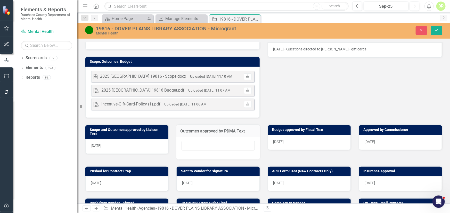
click at [184, 143] on input "text" at bounding box center [217, 146] width 73 height 10
type input "N/A"
click at [435, 28] on button "Save" at bounding box center [436, 30] width 11 height 9
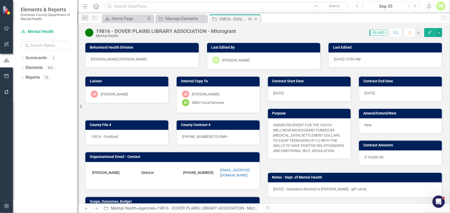
click at [255, 19] on icon "Close" at bounding box center [255, 19] width 5 height 4
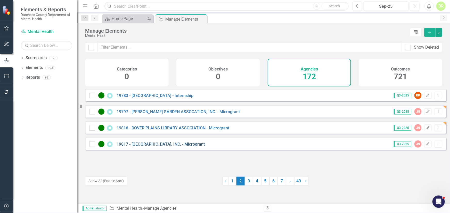
click at [195, 147] on link "19817 - [GEOGRAPHIC_DATA], INC. - Microgrant" at bounding box center [160, 144] width 88 height 5
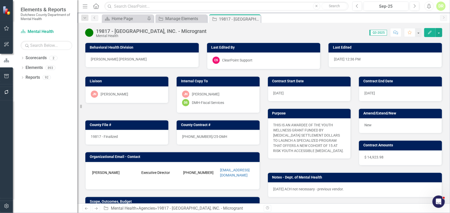
scroll to position [117, 0]
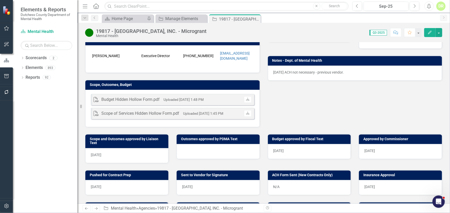
click at [187, 150] on div at bounding box center [217, 151] width 83 height 15
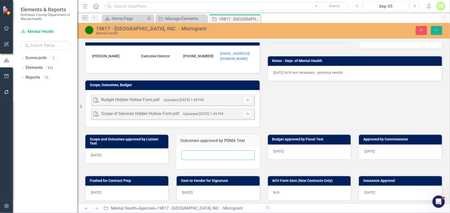
click at [184, 154] on input "text" at bounding box center [217, 156] width 73 height 10
type input "N/A"
click at [436, 29] on icon "Save" at bounding box center [436, 30] width 5 height 4
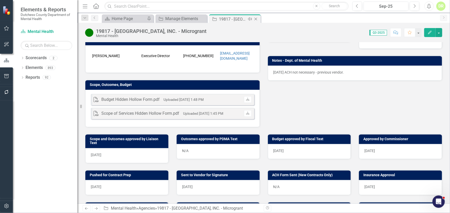
click at [257, 19] on icon "Close" at bounding box center [255, 19] width 5 height 4
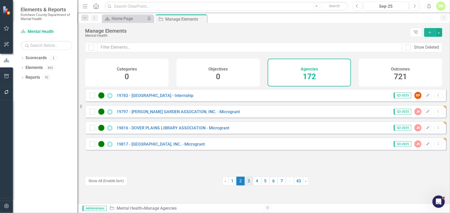
click at [246, 180] on link "3" at bounding box center [249, 181] width 8 height 9
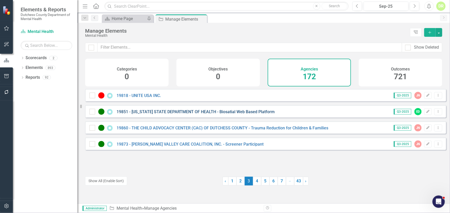
click at [160, 114] on link "19851 - [US_STATE] STATE DEPARTMENT OF HEALTH - Biosatial Web Based Platform" at bounding box center [195, 111] width 158 height 5
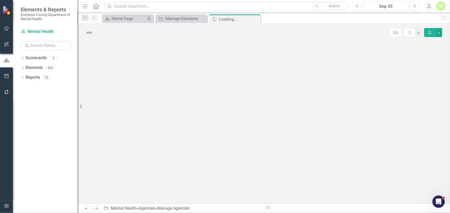
click at [160, 115] on div at bounding box center [263, 123] width 372 height 162
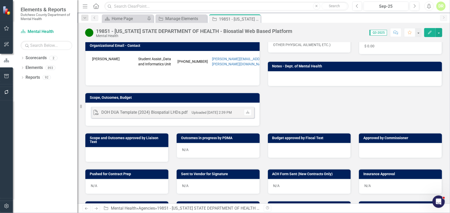
scroll to position [117, 0]
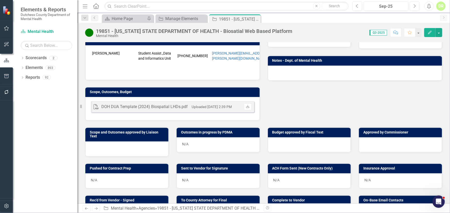
click at [283, 149] on div at bounding box center [309, 145] width 83 height 15
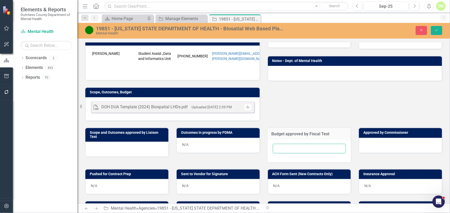
drag, startPoint x: 278, startPoint y: 151, endPoint x: 275, endPoint y: 150, distance: 3.2
click at [278, 151] on input "text" at bounding box center [309, 149] width 73 height 10
type input "N/A"
click at [438, 30] on icon "Save" at bounding box center [436, 30] width 5 height 4
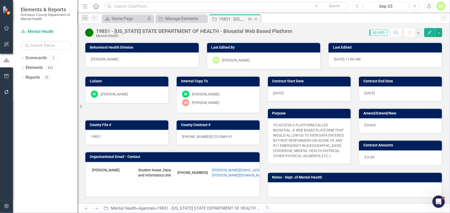
click at [255, 19] on icon "Close" at bounding box center [255, 19] width 5 height 4
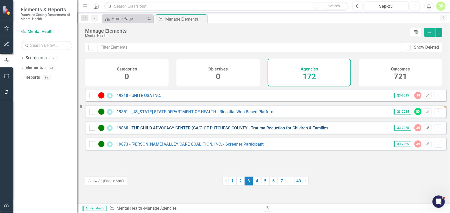
click at [160, 131] on link "19860 - THE CHILD ADVOCACY CENTER (CAC) OF DUTCHESS COUNTY - Trauma Reduction f…" at bounding box center [222, 128] width 212 height 5
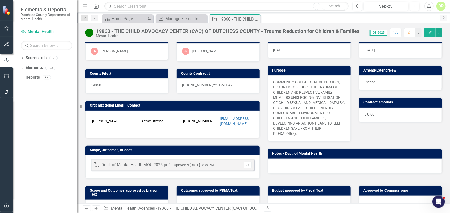
scroll to position [70, 0]
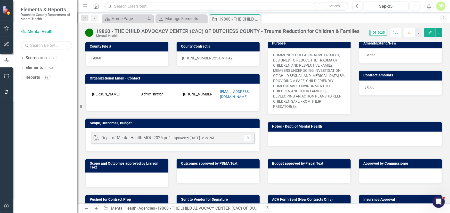
click at [192, 174] on div at bounding box center [217, 176] width 83 height 15
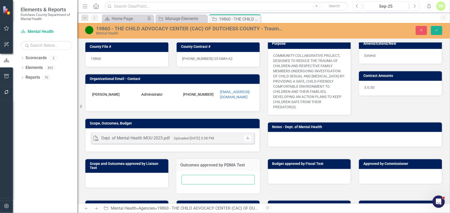
click at [191, 175] on input "text" at bounding box center [217, 180] width 73 height 10
type input "N/A"
click at [281, 176] on div at bounding box center [309, 176] width 83 height 15
click at [280, 175] on div at bounding box center [309, 176] width 83 height 15
click at [278, 174] on div at bounding box center [309, 176] width 83 height 15
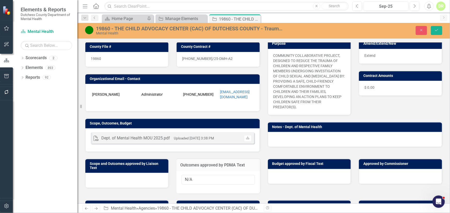
click at [276, 172] on div at bounding box center [309, 176] width 83 height 15
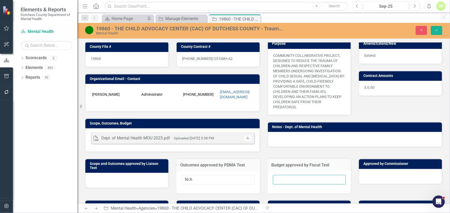
click at [275, 175] on input "text" at bounding box center [309, 180] width 73 height 10
type input "N/A"
click at [437, 30] on icon "Save" at bounding box center [436, 30] width 5 height 4
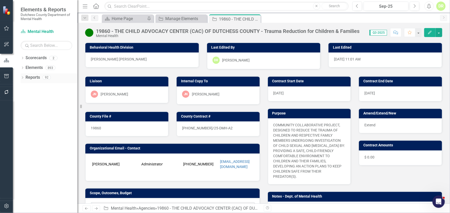
click at [35, 79] on link "Reports" at bounding box center [33, 78] width 14 height 6
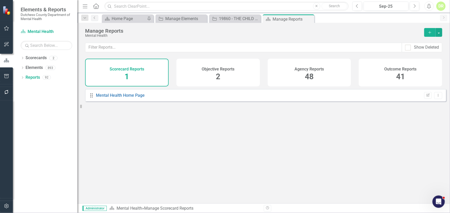
click at [307, 76] on span "48" at bounding box center [309, 76] width 9 height 9
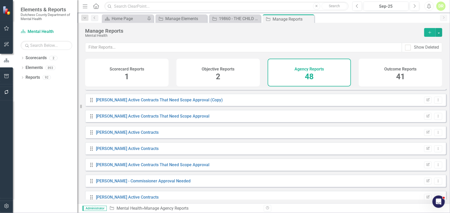
scroll to position [258, 0]
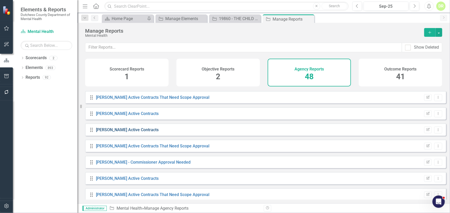
click at [141, 132] on link "[PERSON_NAME] Active Contracts" at bounding box center [127, 130] width 63 height 5
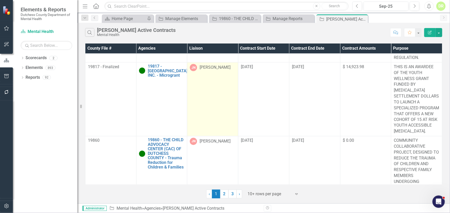
scroll to position [445, 0]
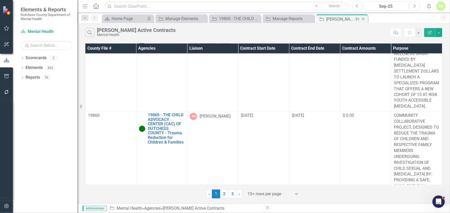
click at [363, 19] on icon "Close" at bounding box center [362, 19] width 5 height 4
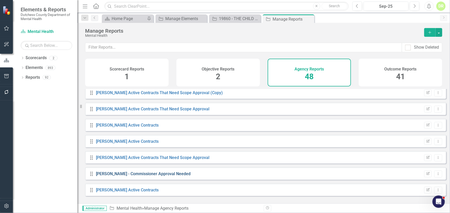
scroll to position [258, 0]
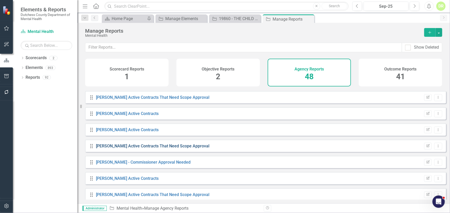
click at [143, 149] on link "[PERSON_NAME] Active Contracts That Need Scope Approval" at bounding box center [152, 146] width 113 height 5
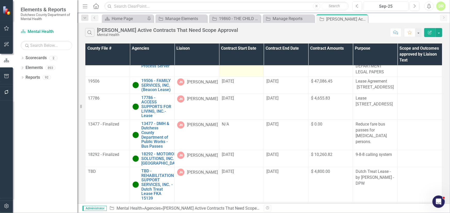
scroll to position [304, 0]
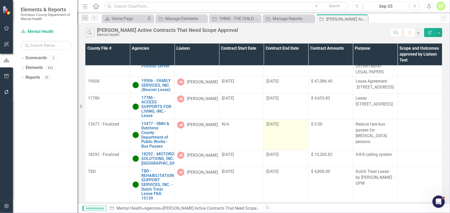
click at [282, 126] on div "[DATE]" at bounding box center [285, 125] width 39 height 6
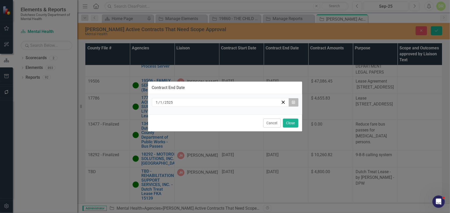
click at [293, 102] on icon "Calendar" at bounding box center [293, 103] width 3 height 4
click at [182, 104] on div "1 / 1 / 2525" at bounding box center [218, 102] width 126 height 5
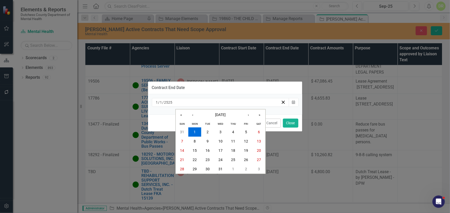
drag, startPoint x: 278, startPoint y: 144, endPoint x: 279, endPoint y: 140, distance: 3.6
click at [278, 144] on div "Contract End Date 2525-01-01 1 / 1 / 2525 « ‹ January 2525 › » Sun Mon Tue Wed …" at bounding box center [225, 106] width 155 height 213
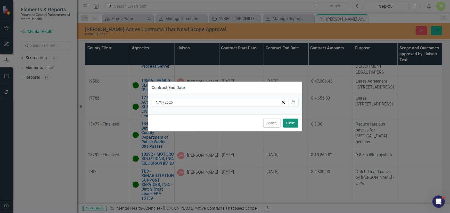
click at [290, 122] on button "Close" at bounding box center [290, 123] width 15 height 9
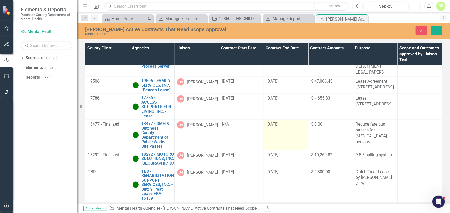
click at [278, 126] on span "[DATE]" at bounding box center [272, 124] width 12 height 5
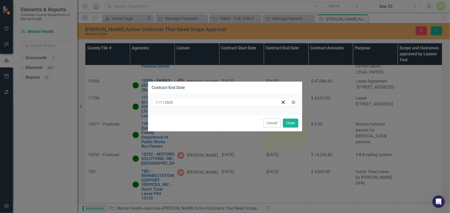
click at [209, 103] on div "1 / 1 / 2525" at bounding box center [218, 102] width 126 height 5
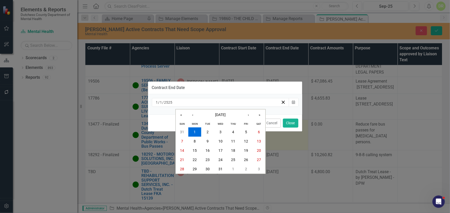
click at [181, 103] on div "2525-01-01 1 / 1 / 2525" at bounding box center [218, 102] width 126 height 5
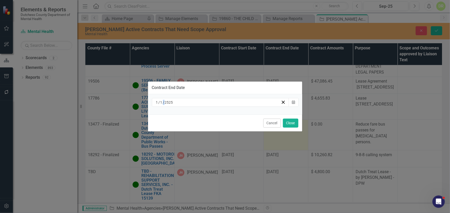
click at [174, 103] on div "1 / 1 / 2525" at bounding box center [218, 102] width 126 height 5
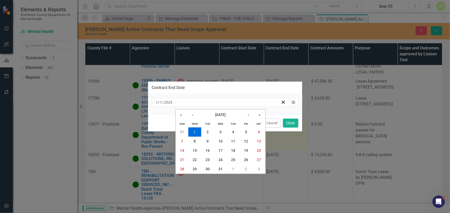
click at [174, 103] on div "2525-01-01 1 / 1 / 2525" at bounding box center [218, 102] width 126 height 5
click at [171, 101] on input "2525" at bounding box center [168, 102] width 9 height 5
type input "2527"
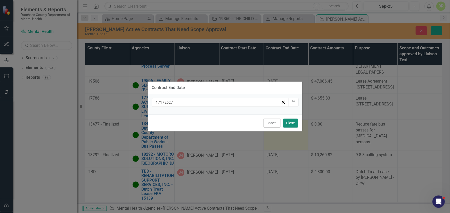
click at [297, 121] on button "Close" at bounding box center [290, 123] width 15 height 9
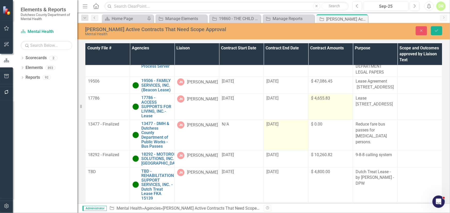
scroll to position [314, 0]
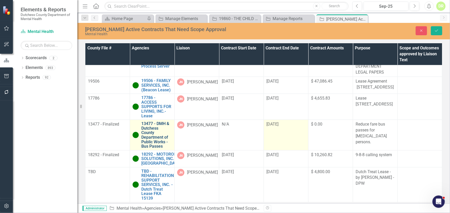
click at [153, 122] on link "13477 - DMH & Dutchess County Department of Public Works - Bus Passes" at bounding box center [156, 135] width 30 height 27
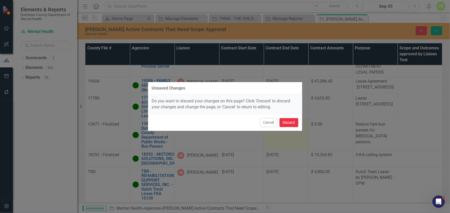
click at [291, 122] on button "Discard" at bounding box center [288, 122] width 19 height 9
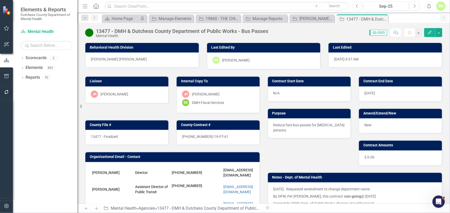
click at [388, 92] on div "[DATE]" at bounding box center [400, 94] width 83 height 15
click at [387, 92] on div "[DATE]" at bounding box center [400, 94] width 83 height 15
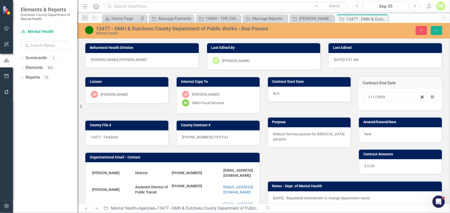
click at [376, 96] on input "2525" at bounding box center [380, 97] width 9 height 5
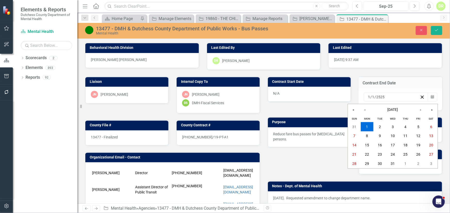
click at [376, 97] on input "2525" at bounding box center [380, 97] width 9 height 5
type input "2530"
click at [305, 161] on div "Contract Start Date N/A Contract End Date 2525-01-01 1 / 1 / 2530 « ‹ January 2…" at bounding box center [355, 149] width 182 height 158
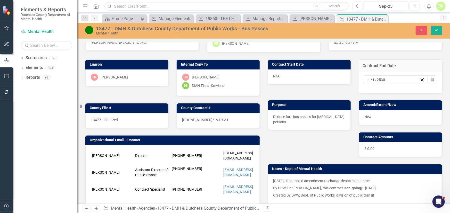
scroll to position [70, 0]
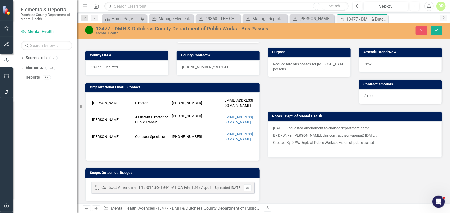
click at [273, 126] on p "12/11/24. Requested amendment to change department name." at bounding box center [354, 129] width 163 height 6
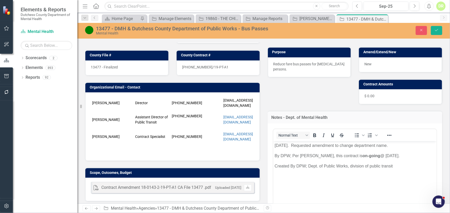
scroll to position [0, 0]
click at [274, 145] on p "12/11/24. Requested amendment to change department name." at bounding box center [354, 145] width 161 height 6
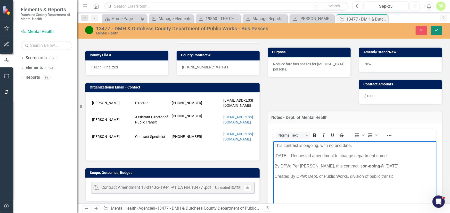
drag, startPoint x: 437, startPoint y: 28, endPoint x: 245, endPoint y: 64, distance: 195.4
click at [437, 28] on button "Save" at bounding box center [436, 30] width 11 height 9
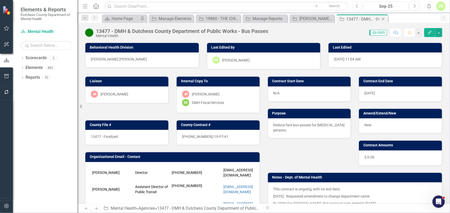
click at [383, 18] on icon "Close" at bounding box center [382, 19] width 5 height 4
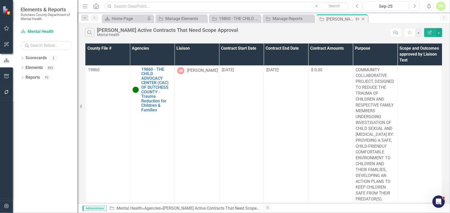
click at [360, 18] on icon "Close" at bounding box center [362, 19] width 5 height 4
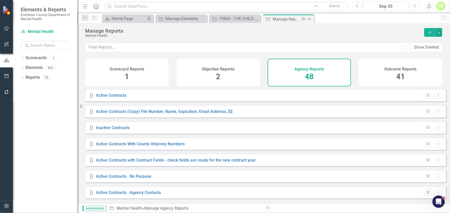
click at [309, 19] on icon "Close" at bounding box center [309, 19] width 5 height 4
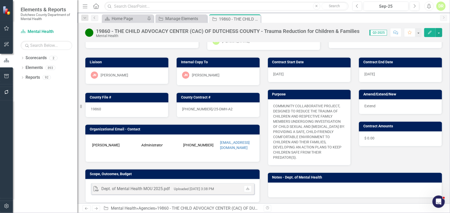
scroll to position [94, 0]
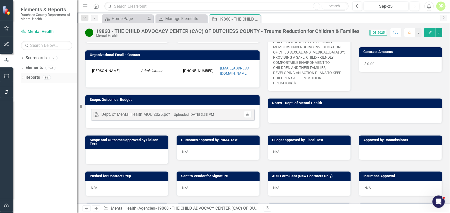
click at [31, 77] on link "Reports" at bounding box center [33, 78] width 14 height 6
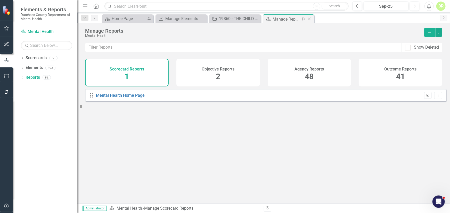
click at [309, 18] on icon "Close" at bounding box center [309, 19] width 5 height 4
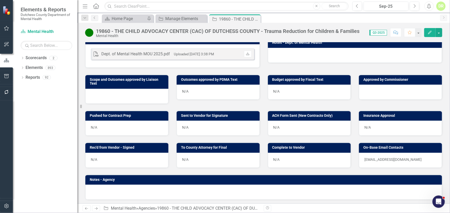
scroll to position [185, 0]
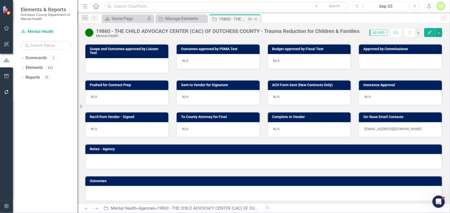
click at [255, 18] on icon "Close" at bounding box center [255, 19] width 5 height 4
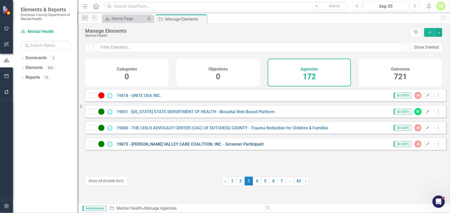
click at [177, 147] on link "19873 - [PERSON_NAME] VALLEY CARE COALITION, INC. - Screener Participant" at bounding box center [189, 144] width 147 height 5
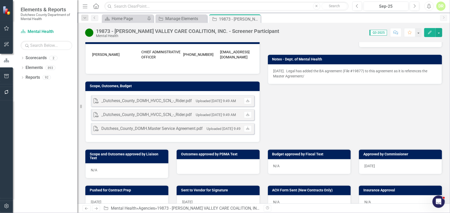
scroll to position [145, 0]
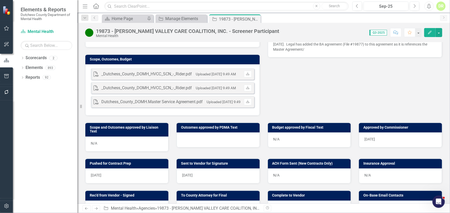
click at [196, 147] on div at bounding box center [217, 140] width 83 height 15
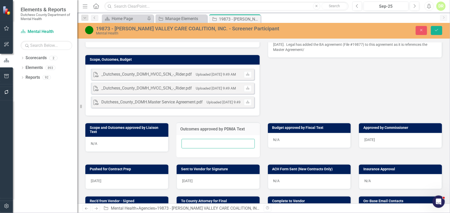
click at [191, 149] on input "text" at bounding box center [217, 144] width 73 height 10
type input "N/A"
click at [436, 30] on icon "Save" at bounding box center [436, 30] width 5 height 4
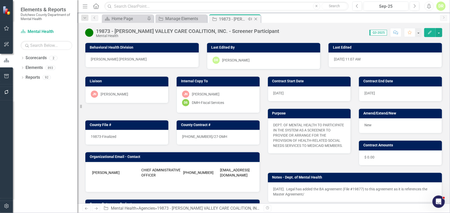
click at [257, 19] on icon "Close" at bounding box center [255, 19] width 5 height 4
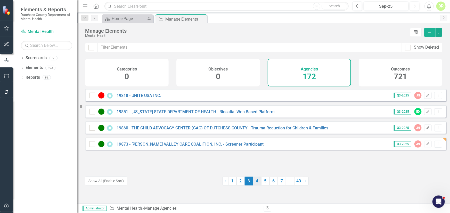
click at [253, 182] on link "4" at bounding box center [257, 181] width 8 height 9
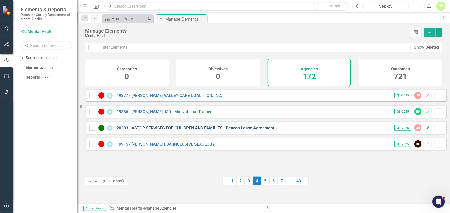
click at [168, 131] on link "20383 - ASTOR SERVICES FOR CHILDREN AND FAMILIES - Beacon Lease Agreement" at bounding box center [194, 128] width 157 height 5
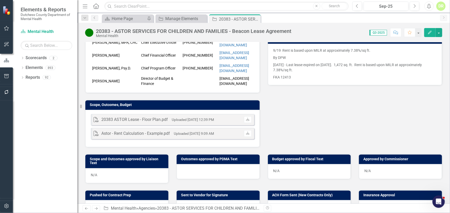
scroll to position [140, 0]
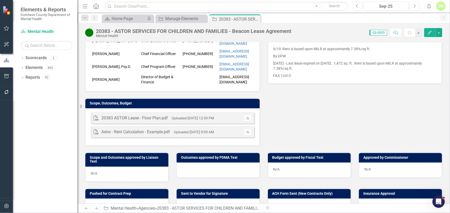
click at [182, 163] on div at bounding box center [217, 170] width 83 height 15
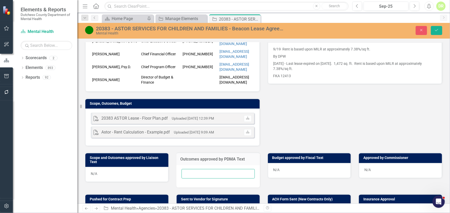
click at [183, 169] on input "text" at bounding box center [217, 174] width 73 height 10
type input "N/A"
click at [436, 30] on icon "Save" at bounding box center [436, 30] width 5 height 4
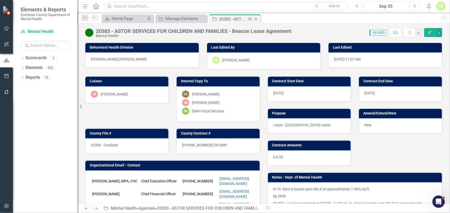
click at [257, 18] on icon "Close" at bounding box center [255, 19] width 5 height 4
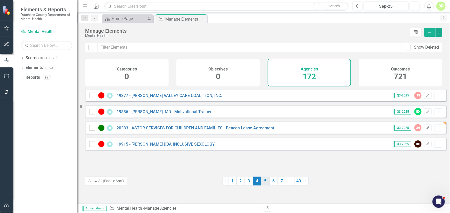
click at [261, 182] on link "5" at bounding box center [265, 181] width 8 height 9
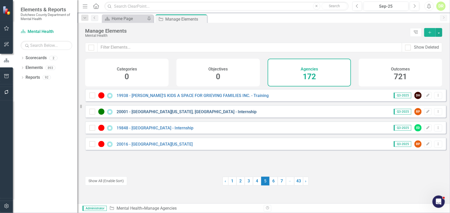
click at [193, 114] on link "20001 - [GEOGRAPHIC_DATA][US_STATE], [GEOGRAPHIC_DATA] - Internship" at bounding box center [186, 111] width 140 height 5
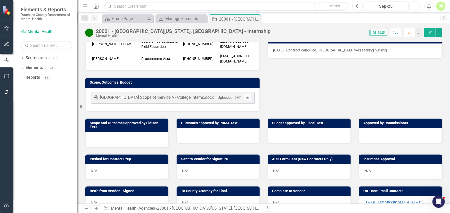
scroll to position [140, 0]
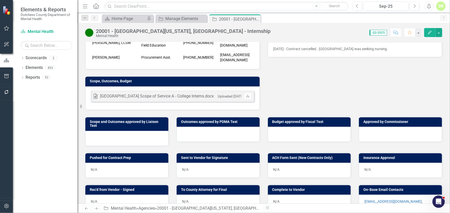
click at [190, 136] on div at bounding box center [217, 134] width 83 height 15
click at [190, 134] on div at bounding box center [217, 134] width 83 height 15
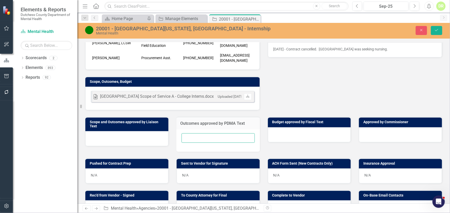
click at [190, 134] on input "text" at bounding box center [217, 138] width 73 height 10
type input "N/A"
click at [281, 129] on div at bounding box center [309, 135] width 83 height 15
click at [281, 130] on div at bounding box center [309, 135] width 83 height 15
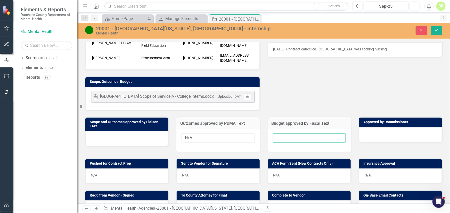
click at [274, 136] on input "text" at bounding box center [309, 138] width 73 height 10
type input "N/A"
click at [436, 29] on icon "Save" at bounding box center [436, 30] width 5 height 4
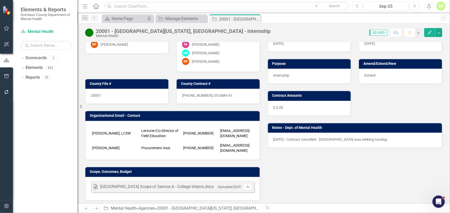
scroll to position [0, 0]
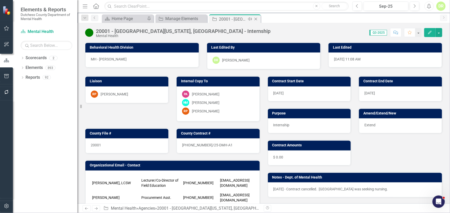
click at [255, 20] on icon "Close" at bounding box center [255, 19] width 5 height 4
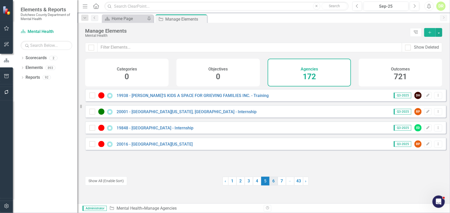
click at [270, 182] on link "6" at bounding box center [273, 181] width 8 height 9
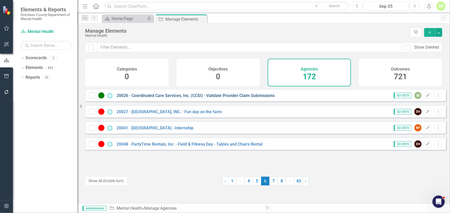
click at [194, 98] on link "20026 - Coordinated Care Services, Inc. (CCSI) - Validate Provider Claim Submis…" at bounding box center [195, 95] width 158 height 5
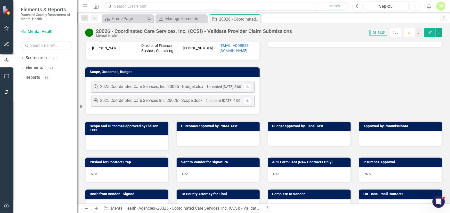
scroll to position [134, 0]
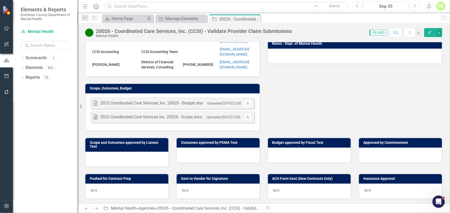
click at [189, 148] on div at bounding box center [217, 155] width 83 height 15
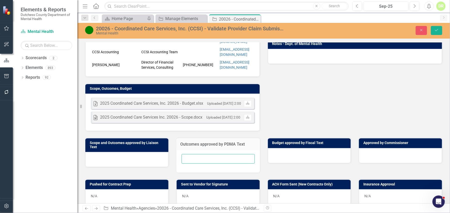
click at [188, 154] on input "text" at bounding box center [217, 159] width 73 height 10
type input "N/A"
click at [435, 28] on button "Save" at bounding box center [436, 30] width 11 height 9
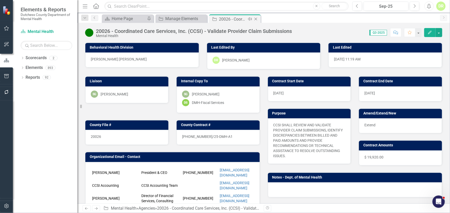
click at [256, 19] on icon "Close" at bounding box center [255, 19] width 5 height 4
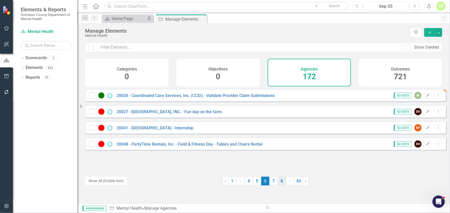
click at [270, 180] on link "7" at bounding box center [273, 181] width 8 height 9
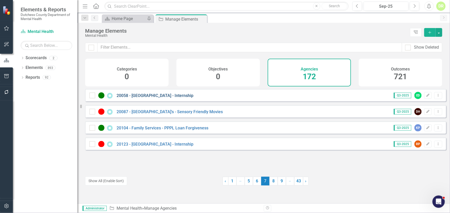
click at [171, 98] on link "20058 - [GEOGRAPHIC_DATA] - Internship" at bounding box center [154, 95] width 77 height 5
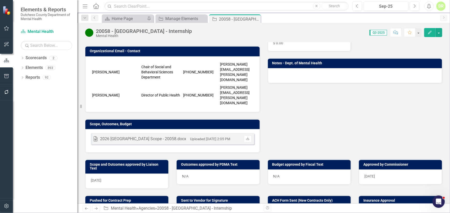
scroll to position [140, 0]
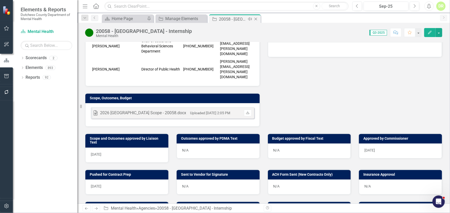
click at [257, 19] on icon "Close" at bounding box center [255, 19] width 5 height 4
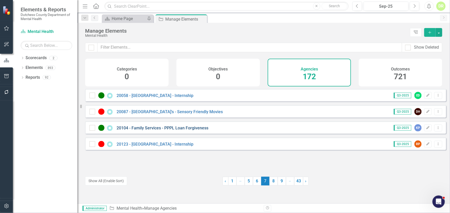
click at [186, 131] on link "20104 - Family Services - PPPL Loan Forgiveness" at bounding box center [162, 128] width 92 height 5
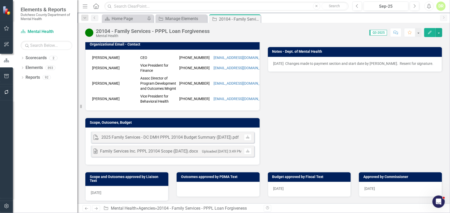
scroll to position [164, 0]
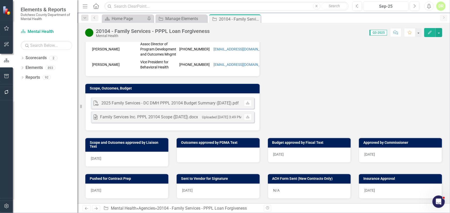
click at [188, 163] on div at bounding box center [217, 155] width 83 height 15
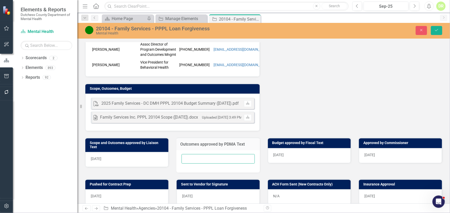
click at [186, 164] on input "text" at bounding box center [217, 159] width 73 height 10
type input "N/A"
click at [435, 30] on icon "Save" at bounding box center [436, 30] width 5 height 4
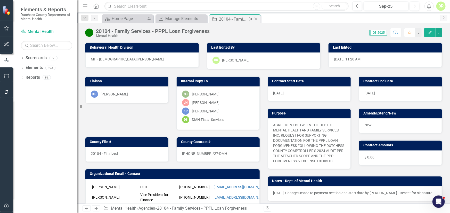
click at [256, 18] on icon "Close" at bounding box center [255, 19] width 5 height 4
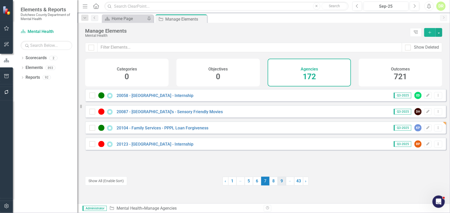
click at [273, 180] on link "8" at bounding box center [273, 181] width 8 height 9
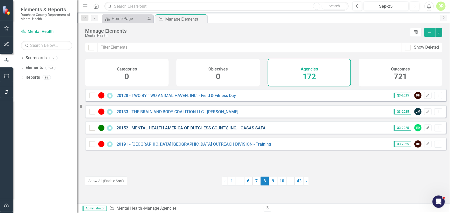
click at [181, 131] on link "20152 - MENTAL HEALTH AMERICA OF DUTCHESS COUNTY, INC. - OASAS SAFA" at bounding box center [190, 128] width 149 height 5
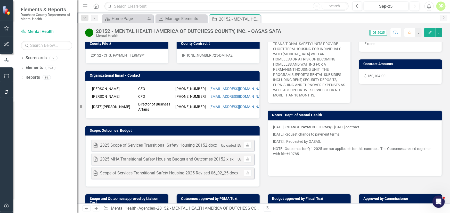
scroll to position [70, 0]
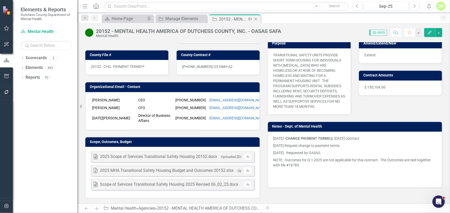
click at [257, 20] on icon "Close" at bounding box center [255, 19] width 5 height 4
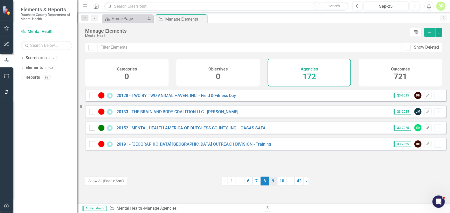
click at [271, 183] on link "9" at bounding box center [273, 181] width 8 height 9
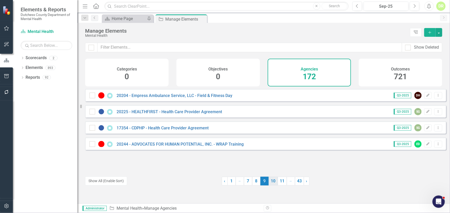
click at [272, 183] on link "10" at bounding box center [272, 181] width 9 height 9
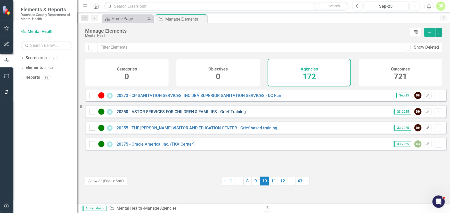
click at [210, 114] on link "20350 - ASTOR SERVICES FOR CHILDREN & FAMILIES - Grief Training" at bounding box center [180, 111] width 129 height 5
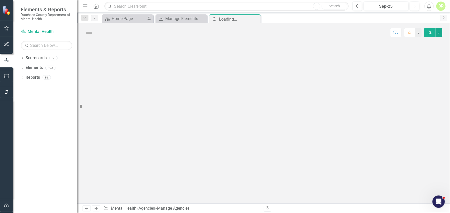
click at [210, 114] on div at bounding box center [263, 123] width 372 height 162
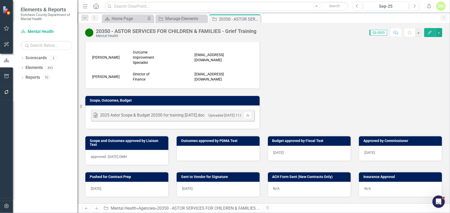
scroll to position [187, 0]
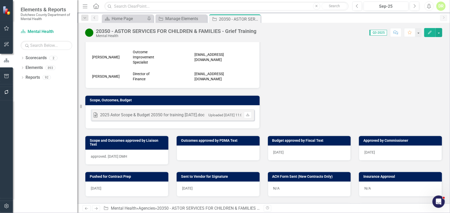
click at [187, 148] on div at bounding box center [217, 153] width 83 height 15
click at [186, 149] on div at bounding box center [217, 153] width 83 height 15
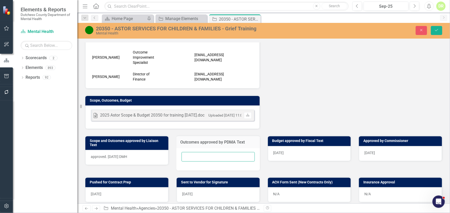
click at [184, 156] on input "text" at bounding box center [217, 157] width 73 height 10
type input "N/A"
click at [439, 28] on button "Save" at bounding box center [436, 30] width 11 height 9
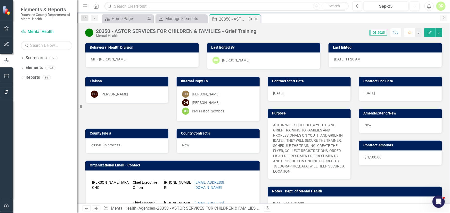
click at [255, 20] on icon "Close" at bounding box center [255, 19] width 5 height 4
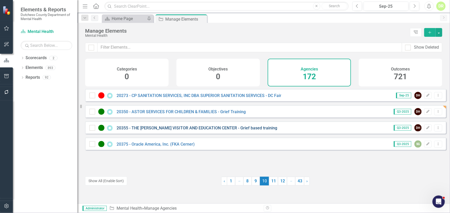
click at [172, 131] on link "20355 - THE [PERSON_NAME] VISITOR AND EDUCATION CENTER - Grief based training" at bounding box center [196, 128] width 161 height 5
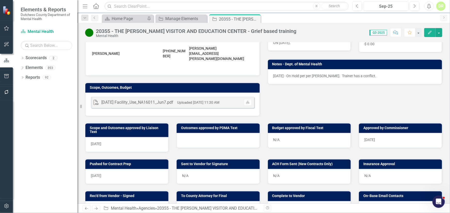
scroll to position [117, 0]
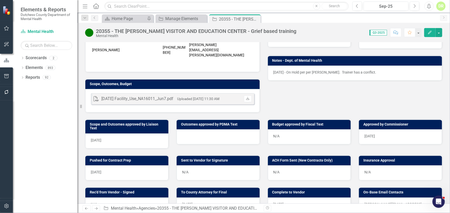
click at [185, 130] on div at bounding box center [217, 137] width 83 height 15
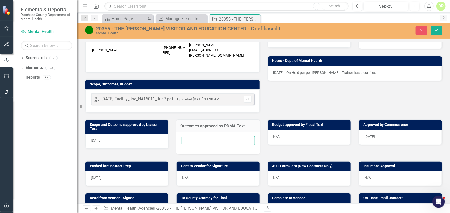
click at [186, 136] on input "text" at bounding box center [217, 141] width 73 height 10
type input "N/A"
click at [436, 31] on icon "Save" at bounding box center [436, 30] width 5 height 4
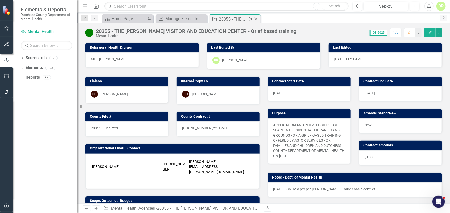
click at [257, 19] on icon "Close" at bounding box center [255, 19] width 5 height 4
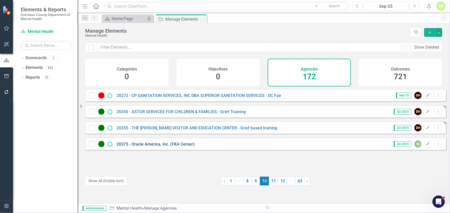
click at [167, 147] on link "20375 - Oracle America, Inc. (FKA Cerner)" at bounding box center [155, 144] width 78 height 5
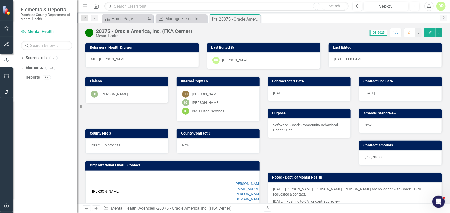
scroll to position [140, 0]
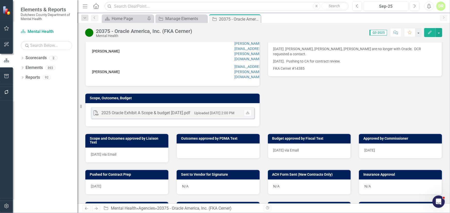
click at [185, 144] on div at bounding box center [217, 151] width 83 height 15
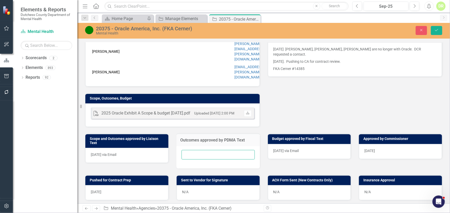
click at [186, 150] on input "text" at bounding box center [217, 155] width 73 height 10
type input "N/A"
drag, startPoint x: 434, startPoint y: 30, endPoint x: 284, endPoint y: 78, distance: 157.8
click at [434, 30] on button "Save" at bounding box center [436, 30] width 11 height 9
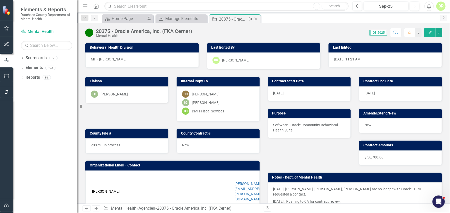
click at [255, 18] on icon at bounding box center [255, 19] width 3 height 3
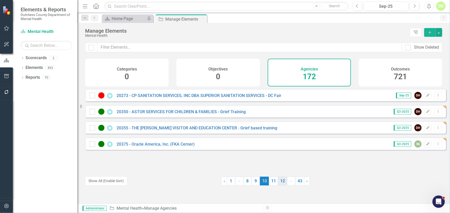
click at [269, 183] on link "11" at bounding box center [273, 181] width 9 height 9
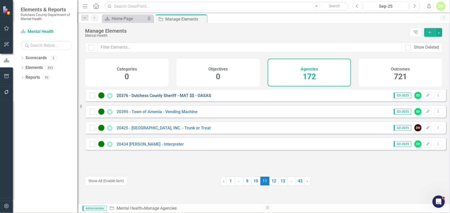
click at [177, 98] on link "20376 - Dutchess County Sheriff - MAT $$ - OASAS" at bounding box center [163, 95] width 95 height 5
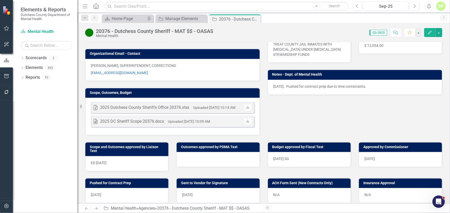
scroll to position [140, 0]
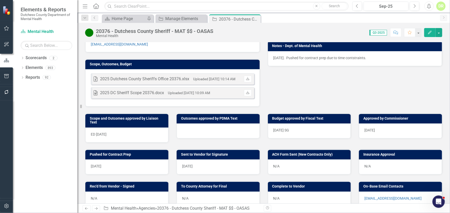
click at [187, 132] on div at bounding box center [217, 131] width 83 height 15
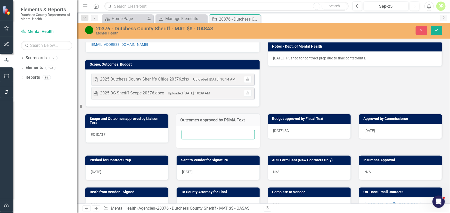
click at [187, 134] on input "text" at bounding box center [217, 135] width 73 height 10
type input "N/A"
click at [436, 29] on icon "Save" at bounding box center [436, 30] width 5 height 4
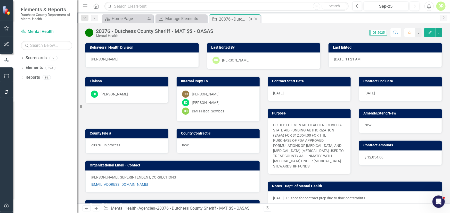
click at [255, 19] on icon "Close" at bounding box center [255, 19] width 5 height 4
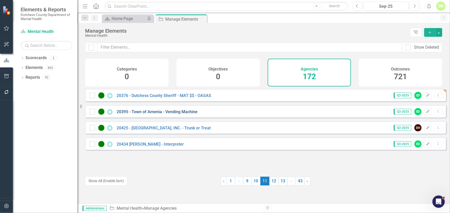
click at [184, 114] on link "20395 - Town of Amenia - Vending Machine" at bounding box center [156, 111] width 81 height 5
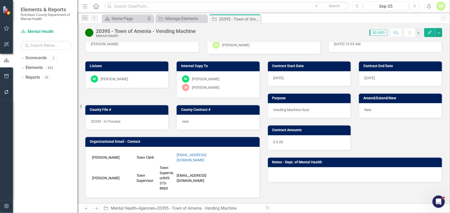
scroll to position [94, 0]
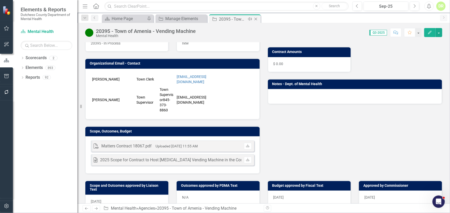
click at [257, 18] on icon "Close" at bounding box center [255, 19] width 5 height 4
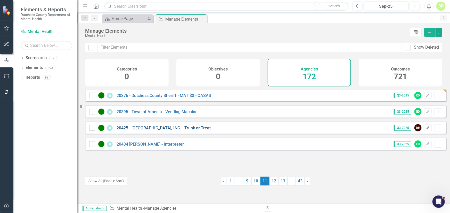
click at [183, 130] on link "20425 - [GEOGRAPHIC_DATA], INC. - Trunk or Treat" at bounding box center [163, 128] width 94 height 5
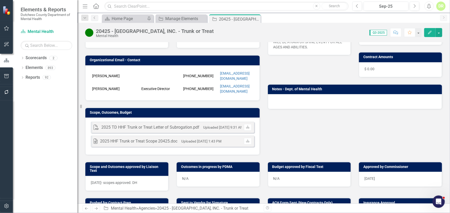
scroll to position [94, 0]
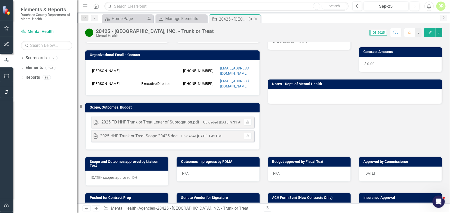
click at [257, 19] on icon "Close" at bounding box center [255, 19] width 5 height 4
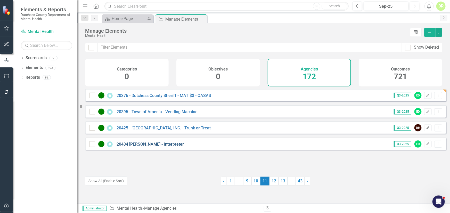
click at [160, 147] on link "20434 [PERSON_NAME] - Interpreter" at bounding box center [149, 144] width 67 height 5
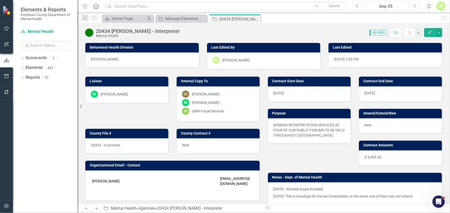
scroll to position [94, 0]
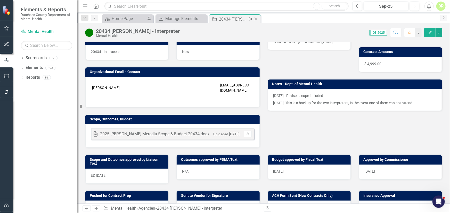
click at [257, 19] on icon "Close" at bounding box center [255, 19] width 5 height 4
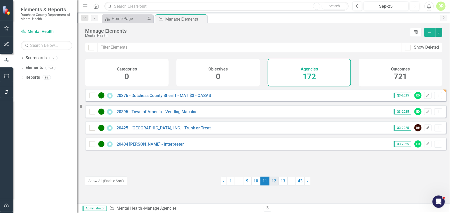
click at [269, 183] on link "12" at bounding box center [273, 181] width 9 height 9
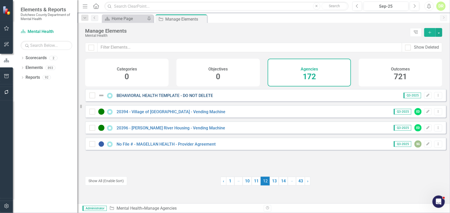
click at [172, 98] on link "BEHAVIORAL HEALTH TEMPLATE - DO NOT DELETE" at bounding box center [164, 95] width 96 height 5
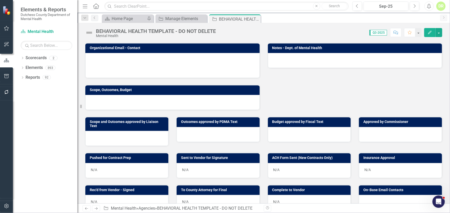
scroll to position [140, 0]
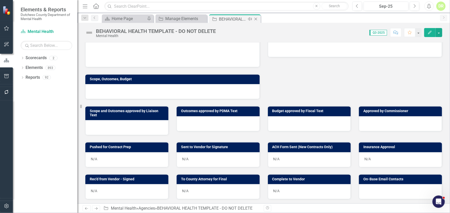
click at [256, 18] on icon "Close" at bounding box center [255, 19] width 5 height 4
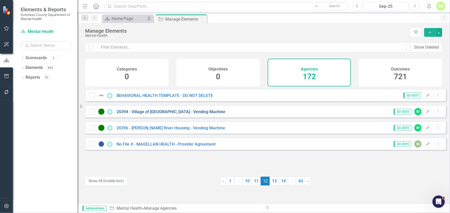
click at [173, 114] on link "20394 - Village of [GEOGRAPHIC_DATA] - Vending Machine" at bounding box center [170, 111] width 109 height 5
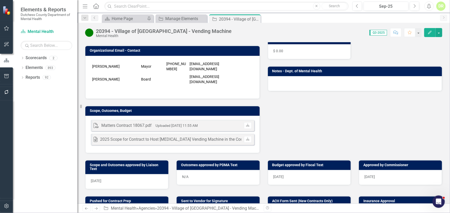
scroll to position [117, 0]
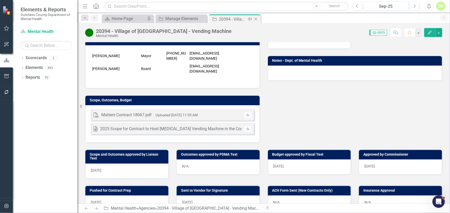
click at [257, 19] on icon "Close" at bounding box center [255, 19] width 5 height 4
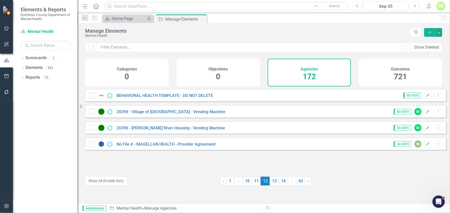
click at [177, 129] on div "20396 - [PERSON_NAME] River Housing - Vending Machine" at bounding box center [157, 128] width 137 height 6
click at [178, 130] on link "20396 - [PERSON_NAME] River Housing - Vending Machine" at bounding box center [170, 128] width 108 height 5
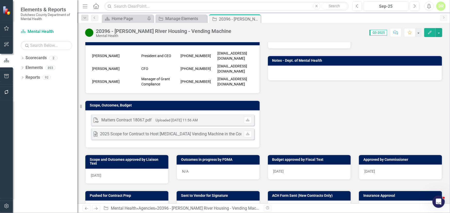
scroll to position [140, 0]
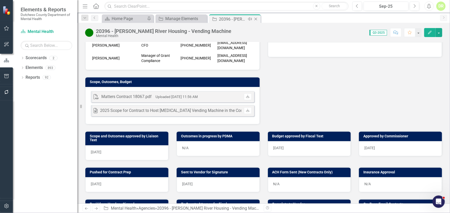
click at [257, 19] on icon "Close" at bounding box center [255, 19] width 5 height 4
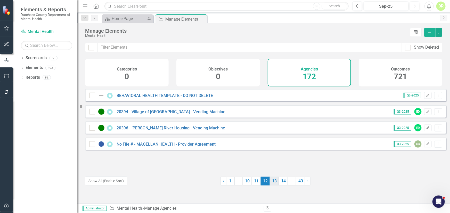
click at [274, 181] on link "13" at bounding box center [273, 181] width 9 height 9
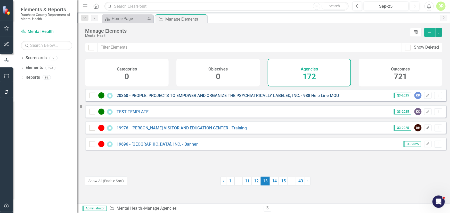
click at [183, 98] on link "20360 - PEOPLE: PROJECTS TO EMPOWER AND ORGANIZE THE PSYCHIATRICALLY LABELED, I…" at bounding box center [227, 95] width 222 height 5
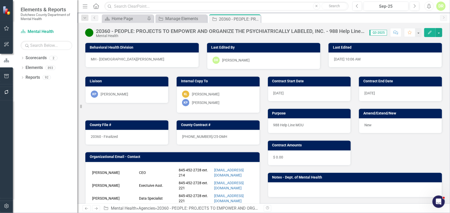
scroll to position [94, 0]
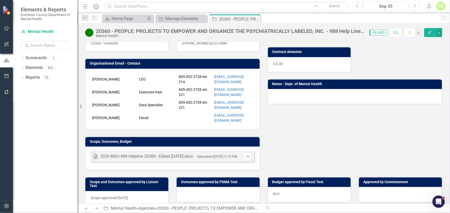
click at [182, 188] on div at bounding box center [217, 194] width 83 height 15
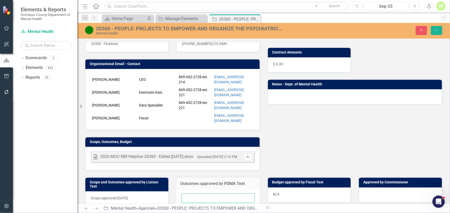
click at [185, 194] on input "text" at bounding box center [217, 199] width 73 height 10
type input "N/A"
click at [438, 30] on button "Save" at bounding box center [436, 30] width 11 height 9
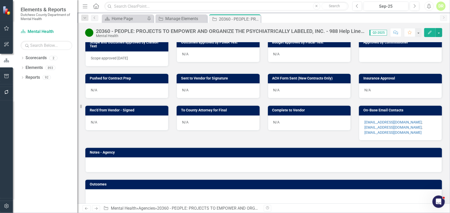
scroll to position [237, 0]
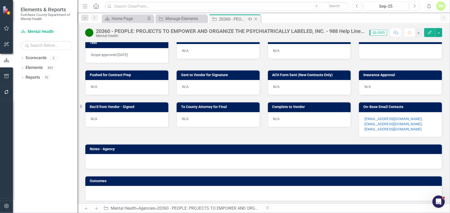
click at [257, 19] on icon "Close" at bounding box center [255, 19] width 5 height 4
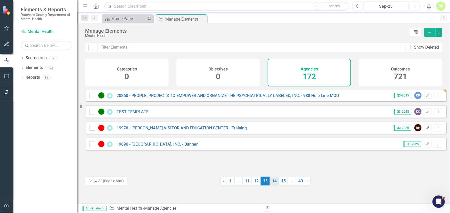
click at [271, 181] on link "14" at bounding box center [273, 181] width 9 height 9
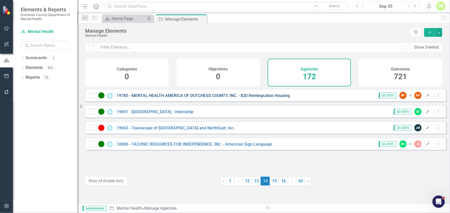
click at [164, 98] on link "19785 - MENTAL HEALTH AMERICA OF DUTCHESS COUNTY, INC. - 820 Reintegration Hous…" at bounding box center [202, 95] width 173 height 5
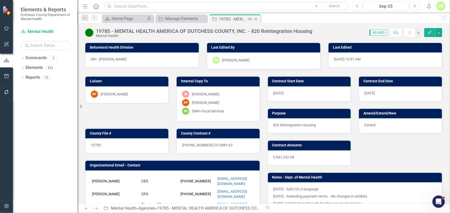
click at [257, 18] on icon "Close" at bounding box center [255, 19] width 5 height 4
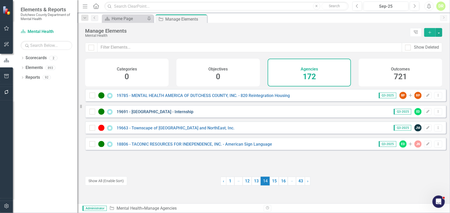
click at [180, 114] on link "19691 - [GEOGRAPHIC_DATA] - Internship" at bounding box center [154, 111] width 77 height 5
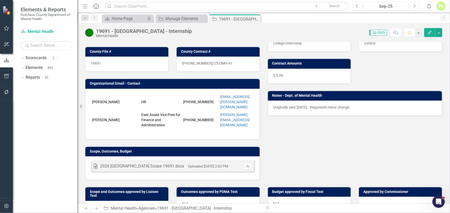
scroll to position [94, 0]
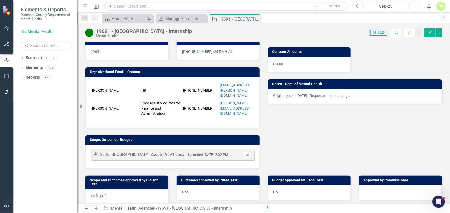
click at [398, 33] on icon "button" at bounding box center [395, 33] width 5 height 4
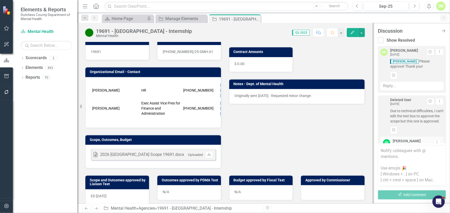
scroll to position [110, 0]
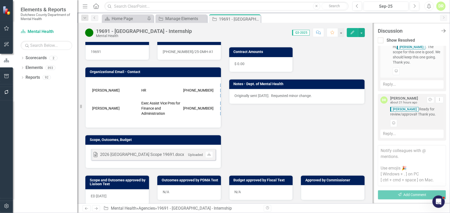
click at [444, 29] on icon "Close Discussion Bar" at bounding box center [443, 30] width 6 height 5
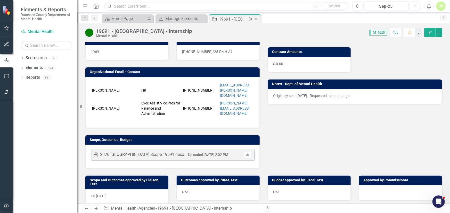
click at [254, 18] on icon "Close" at bounding box center [255, 19] width 5 height 4
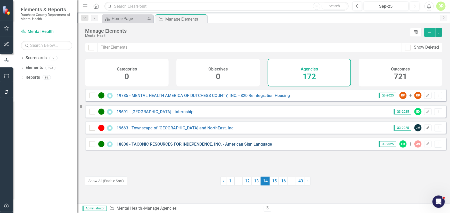
click at [173, 146] on link "18806 - TACONIC RESOURCES FOR INDEPENDENCE, INC. - American Sign Language" at bounding box center [193, 144] width 155 height 5
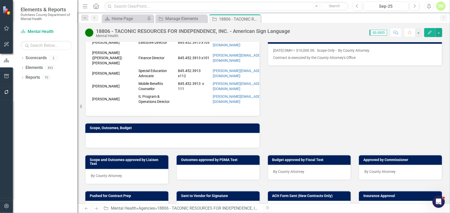
scroll to position [140, 0]
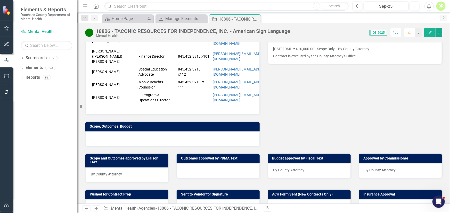
click at [188, 166] on div at bounding box center [217, 171] width 83 height 15
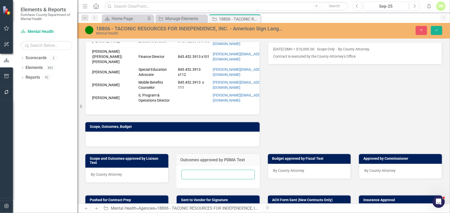
click at [185, 170] on input "text" at bounding box center [217, 175] width 73 height 10
type input "N/A"
click at [436, 28] on button "Save" at bounding box center [436, 30] width 11 height 9
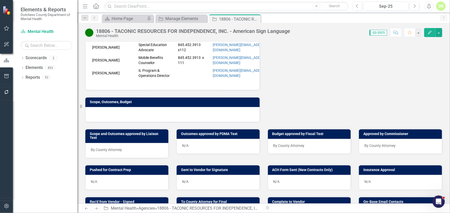
scroll to position [187, 0]
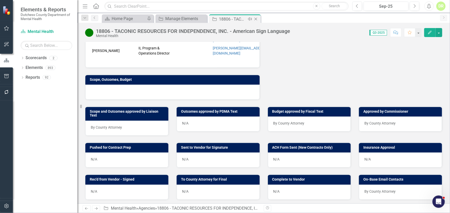
click at [254, 18] on icon "Close" at bounding box center [255, 19] width 5 height 4
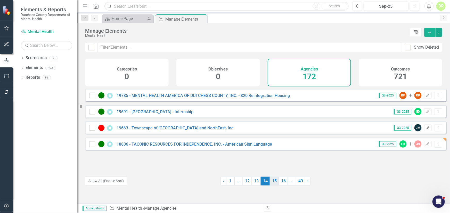
click at [272, 182] on link "15" at bounding box center [273, 181] width 9 height 9
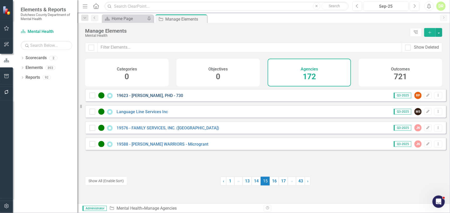
click at [143, 98] on link "19623 - [PERSON_NAME], PHD - 730" at bounding box center [149, 95] width 66 height 5
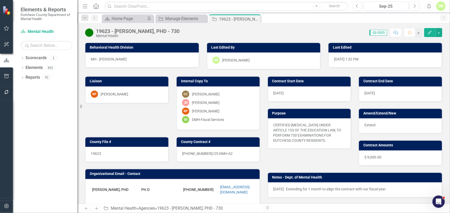
scroll to position [140, 0]
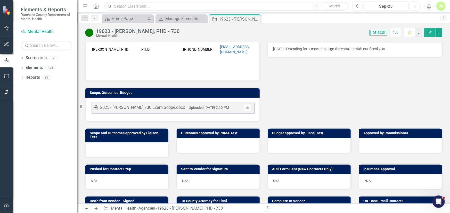
click at [189, 143] on div at bounding box center [217, 145] width 83 height 15
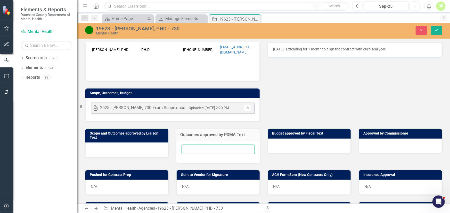
click at [188, 146] on input "text" at bounding box center [217, 150] width 73 height 10
type input "N/A"
click at [438, 28] on icon "Save" at bounding box center [436, 30] width 5 height 4
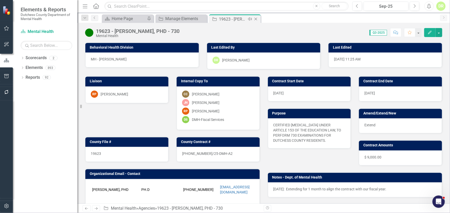
click at [257, 19] on icon "Close" at bounding box center [255, 19] width 5 height 4
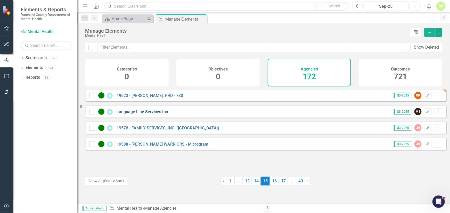
click at [152, 114] on link "Language Line Services Inc" at bounding box center [141, 111] width 51 height 5
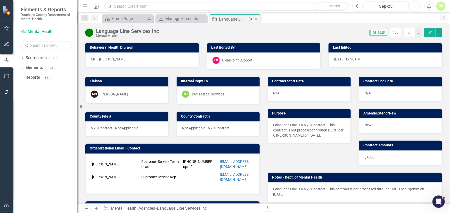
click at [255, 18] on icon "Close" at bounding box center [255, 19] width 5 height 4
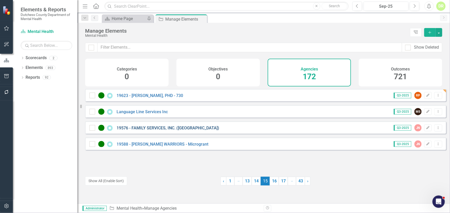
click at [156, 131] on link "19576 - FAMILY SERVICES, INC. ([GEOGRAPHIC_DATA])" at bounding box center [167, 128] width 103 height 5
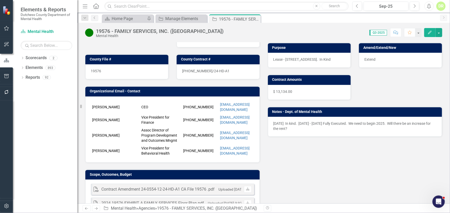
scroll to position [117, 0]
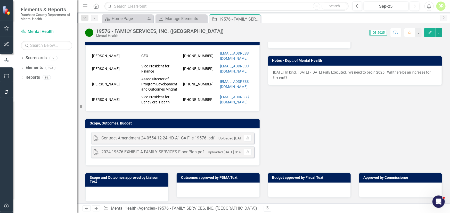
click at [183, 187] on div at bounding box center [217, 190] width 83 height 15
click at [183, 186] on div at bounding box center [217, 190] width 83 height 15
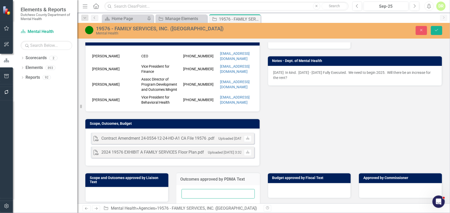
click at [183, 190] on input "text" at bounding box center [217, 194] width 73 height 10
type input "N/A"
click at [435, 30] on icon "Save" at bounding box center [436, 30] width 5 height 4
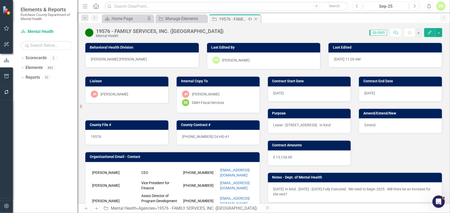
click at [257, 18] on icon "Close" at bounding box center [255, 19] width 5 height 4
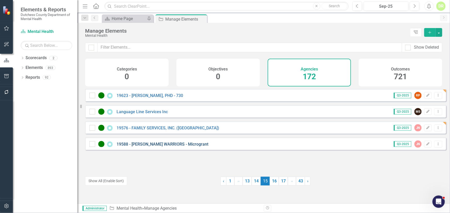
click at [156, 147] on link "19588 - [PERSON_NAME] WARRIORS - Microgrant" at bounding box center [162, 144] width 92 height 5
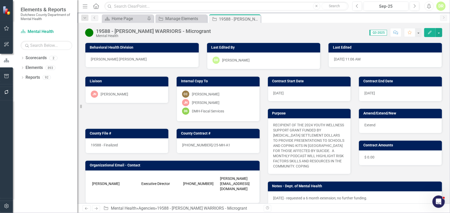
scroll to position [94, 0]
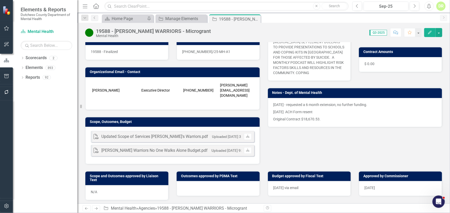
click at [186, 181] on div at bounding box center [217, 188] width 83 height 15
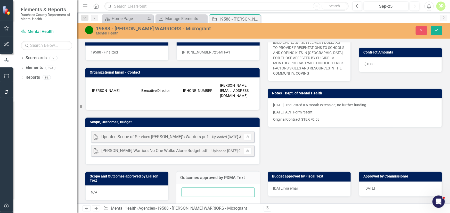
click at [186, 188] on input "text" at bounding box center [217, 193] width 73 height 10
type input "N/A"
click at [440, 29] on button "Save" at bounding box center [436, 30] width 11 height 9
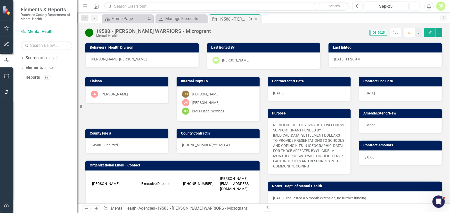
click at [257, 19] on icon "Close" at bounding box center [255, 19] width 5 height 4
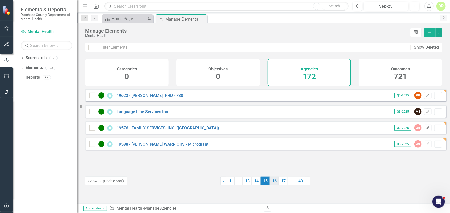
click at [274, 181] on link "16" at bounding box center [273, 181] width 9 height 9
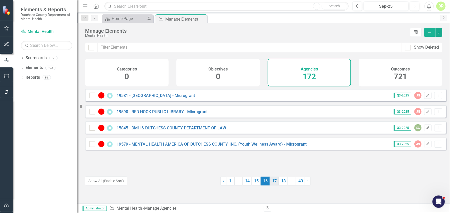
click at [273, 180] on link "17" at bounding box center [273, 181] width 9 height 9
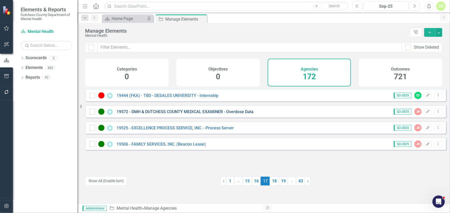
click at [176, 113] on link "19572 - DMH & DUTCHESS COUNTY MEDICAL EXAMINER - Overdose Data" at bounding box center [184, 111] width 137 height 5
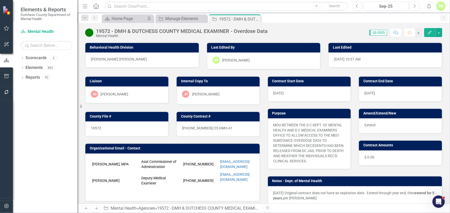
scroll to position [94, 0]
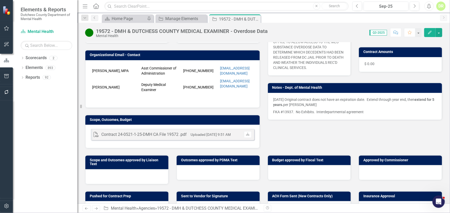
click at [185, 168] on div at bounding box center [217, 172] width 83 height 15
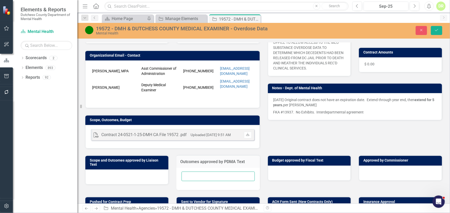
click at [184, 174] on input "text" at bounding box center [217, 177] width 73 height 10
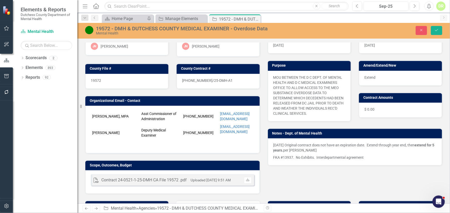
scroll to position [23, 0]
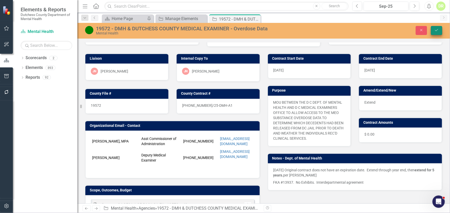
type input "N/A"
click at [435, 30] on icon "Save" at bounding box center [436, 30] width 5 height 4
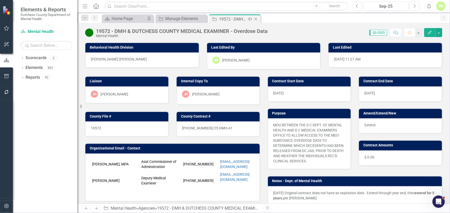
click at [255, 18] on icon "Close" at bounding box center [255, 19] width 5 height 4
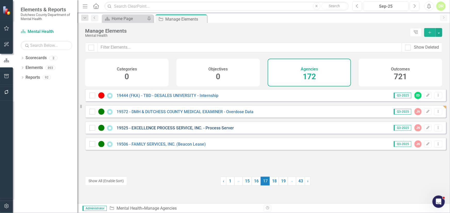
click at [163, 129] on link "19525 - EXCELLENCE PROCESS SERVICE, INC. - Process Server" at bounding box center [174, 128] width 117 height 5
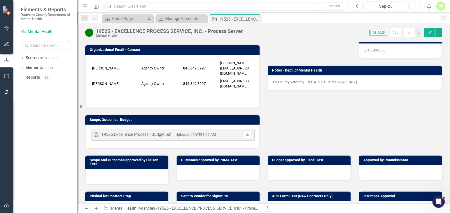
scroll to position [117, 0]
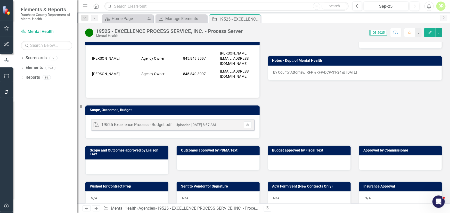
click at [111, 160] on div at bounding box center [126, 167] width 83 height 15
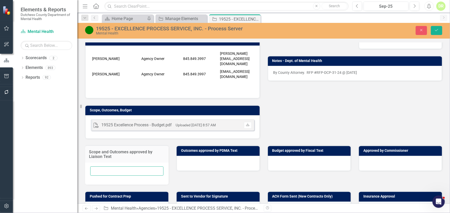
click at [107, 167] on input "text" at bounding box center [126, 172] width 73 height 10
type input "By County Attorney"
click at [224, 156] on div at bounding box center [217, 163] width 83 height 15
click at [222, 156] on div at bounding box center [217, 163] width 83 height 15
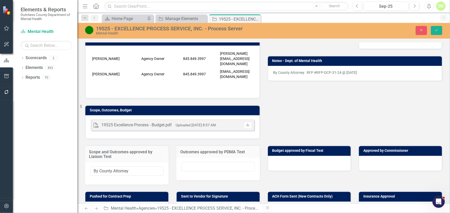
click at [222, 158] on div at bounding box center [217, 169] width 83 height 22
click at [210, 162] on input "text" at bounding box center [217, 167] width 73 height 10
paste input "By County Attorney"
type input "By County Attorney"
click at [313, 159] on div at bounding box center [309, 163] width 83 height 15
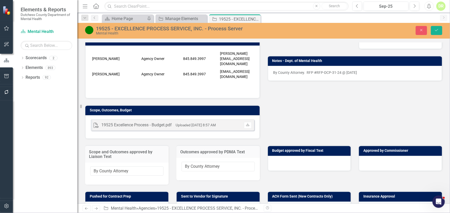
click at [313, 158] on div at bounding box center [309, 163] width 83 height 15
click at [309, 157] on div at bounding box center [309, 163] width 83 height 15
click at [308, 157] on div at bounding box center [309, 163] width 83 height 15
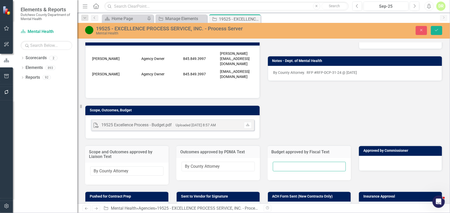
click at [291, 162] on input "text" at bounding box center [309, 167] width 73 height 10
paste input "By County Attorney"
type input "By County Attorney"
click at [374, 157] on div at bounding box center [400, 163] width 83 height 15
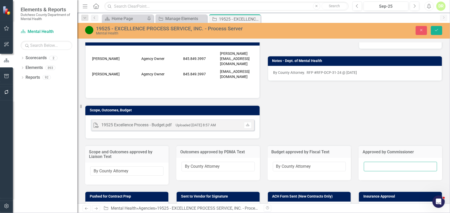
click at [373, 162] on input "text" at bounding box center [400, 167] width 73 height 10
paste input "By County Attorney"
type input "By County Attorney"
click at [436, 28] on icon "Save" at bounding box center [436, 30] width 5 height 4
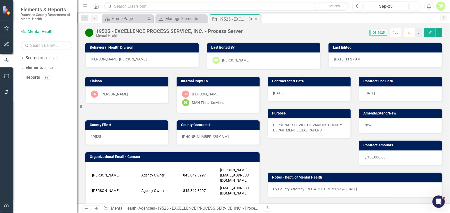
click at [255, 19] on icon "Close" at bounding box center [255, 19] width 5 height 4
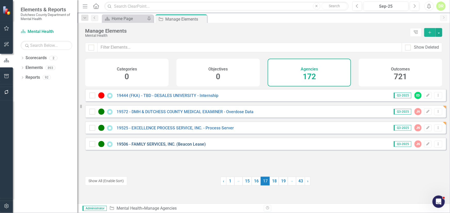
click at [162, 147] on link "19506 - FAMILY SERVICES, INC. (Beacon Lease)" at bounding box center [160, 144] width 89 height 5
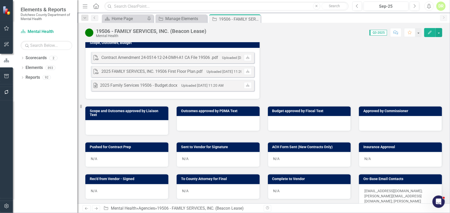
scroll to position [211, 0]
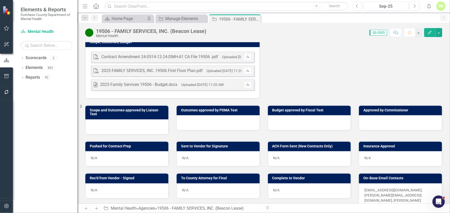
click at [190, 124] on div at bounding box center [217, 122] width 83 height 15
click at [190, 123] on div at bounding box center [217, 122] width 83 height 15
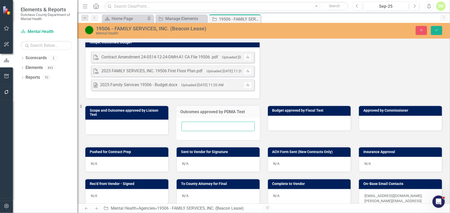
click at [188, 124] on input "text" at bounding box center [217, 127] width 73 height 10
type input "N/A"
drag, startPoint x: 437, startPoint y: 28, endPoint x: 428, endPoint y: 29, distance: 9.1
click at [435, 28] on button "Save" at bounding box center [436, 30] width 11 height 9
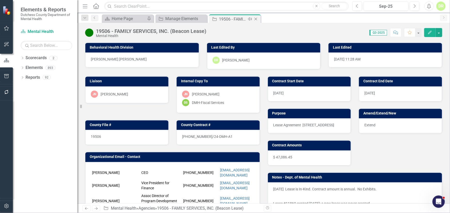
click at [255, 18] on icon "Close" at bounding box center [255, 19] width 5 height 4
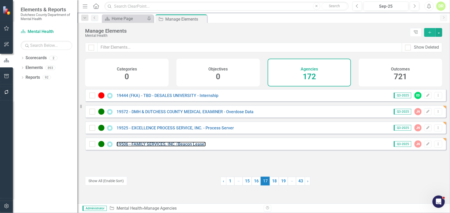
click at [153, 147] on div "19506 - FAMILY SERVICES, INC. (Beacon Lease)" at bounding box center [147, 144] width 117 height 6
click at [155, 147] on link "19506 - FAMILY SERVICES, INC. (Beacon Lease)" at bounding box center [160, 144] width 89 height 5
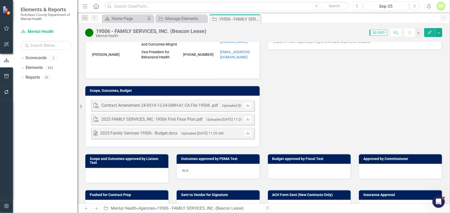
scroll to position [164, 0]
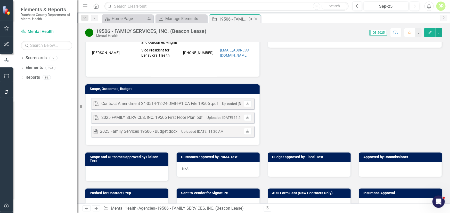
click at [256, 18] on icon "Close" at bounding box center [255, 19] width 5 height 4
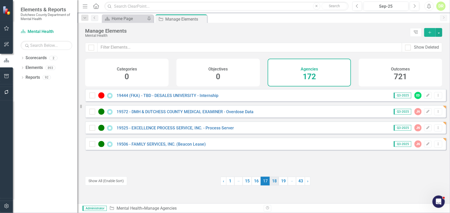
click at [271, 181] on link "18" at bounding box center [273, 181] width 9 height 9
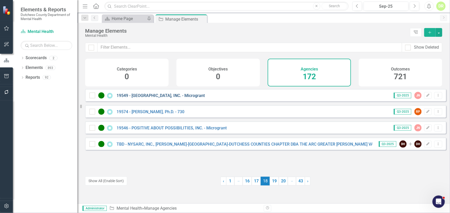
click at [175, 98] on link "19549 - [GEOGRAPHIC_DATA], INC. - Microgrant" at bounding box center [160, 95] width 88 height 5
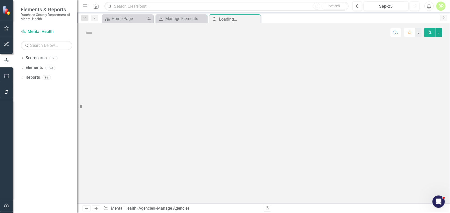
click at [175, 100] on div at bounding box center [263, 123] width 372 height 162
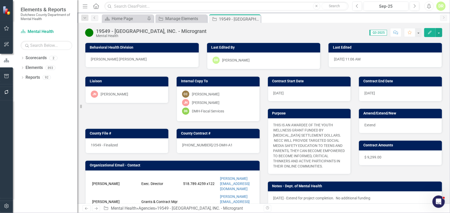
scroll to position [117, 0]
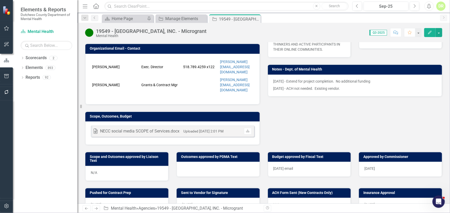
click at [186, 162] on div at bounding box center [217, 169] width 83 height 15
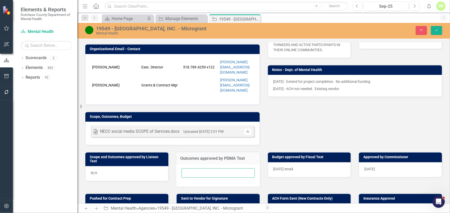
click at [187, 168] on input "text" at bounding box center [217, 173] width 73 height 10
type input "N/A"
click at [434, 28] on icon "Save" at bounding box center [436, 30] width 5 height 4
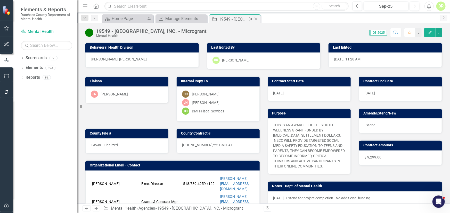
click at [255, 18] on icon "Close" at bounding box center [255, 19] width 5 height 4
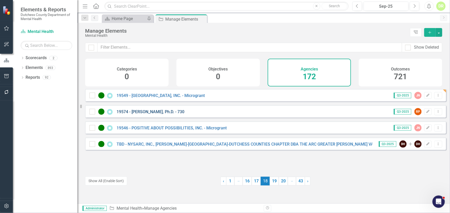
click at [171, 114] on link "19574 - [PERSON_NAME], Ph.D. - 730" at bounding box center [150, 111] width 68 height 5
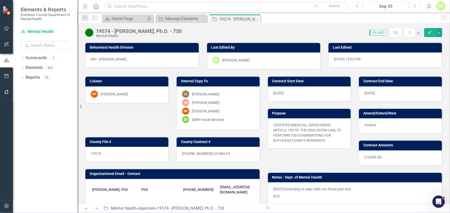
scroll to position [94, 0]
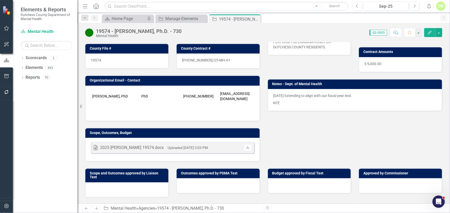
click at [184, 187] on div at bounding box center [217, 186] width 83 height 15
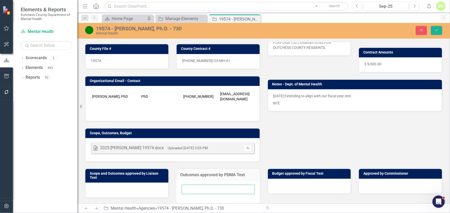
click at [185, 185] on input "text" at bounding box center [217, 190] width 73 height 10
type input "N/A"
click at [438, 28] on button "Save" at bounding box center [436, 30] width 11 height 9
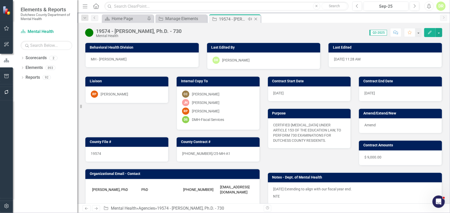
click at [256, 19] on icon "Close" at bounding box center [255, 19] width 5 height 4
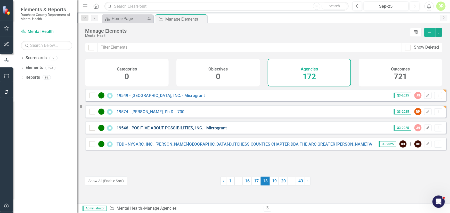
click at [168, 131] on link "19546 - POSITIVE ABOUT POSSIBILITIES, INC. - Microgrant" at bounding box center [171, 128] width 110 height 5
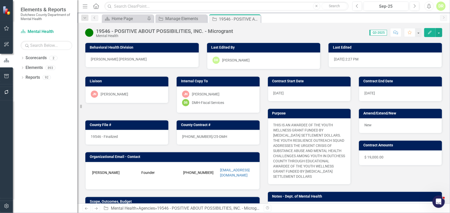
scroll to position [140, 0]
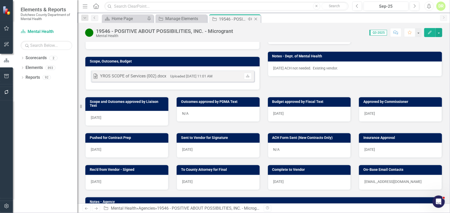
click at [256, 19] on icon "Close" at bounding box center [255, 19] width 5 height 4
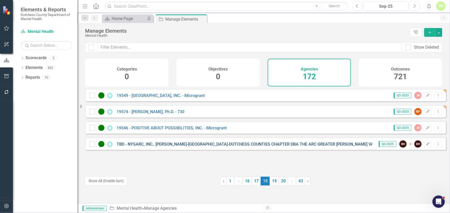
click at [159, 147] on link "TBD - NYSARC, INC., [PERSON_NAME]-[GEOGRAPHIC_DATA]-DUTCHESS COUNTIES CHAPTER D…" at bounding box center [280, 144] width 328 height 5
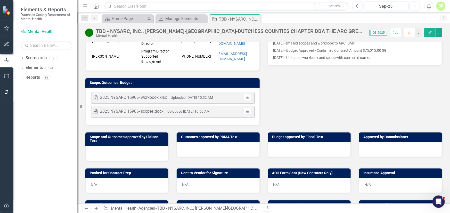
scroll to position [164, 0]
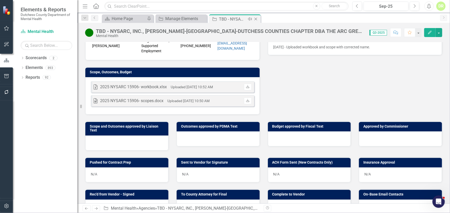
click at [255, 18] on icon "Close" at bounding box center [255, 19] width 5 height 4
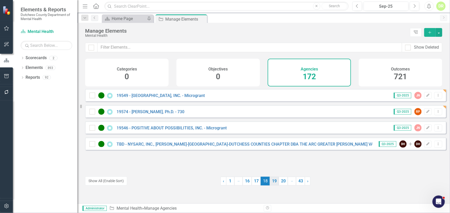
click at [273, 181] on link "19" at bounding box center [273, 181] width 9 height 9
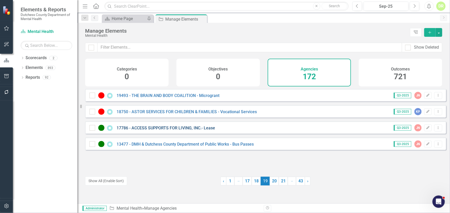
click at [175, 131] on link "17786 - ACCESS SUPPORTS FOR LIVING, INC.- Lease" at bounding box center [165, 128] width 98 height 5
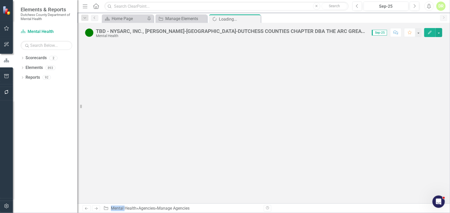
click at [175, 131] on div at bounding box center [263, 123] width 372 height 162
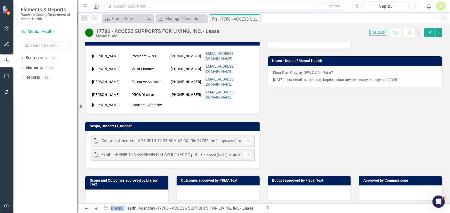
scroll to position [117, 0]
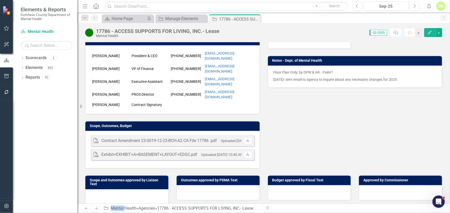
click at [186, 186] on div at bounding box center [217, 193] width 83 height 15
drag, startPoint x: 186, startPoint y: 167, endPoint x: 186, endPoint y: 170, distance: 2.9
click at [186, 186] on div at bounding box center [217, 193] width 83 height 15
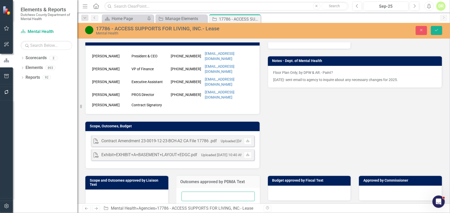
drag, startPoint x: 186, startPoint y: 170, endPoint x: 184, endPoint y: 174, distance: 3.8
click at [185, 192] on input "text" at bounding box center [217, 197] width 73 height 10
type input "N/A"
click at [439, 28] on button "Save" at bounding box center [436, 30] width 11 height 9
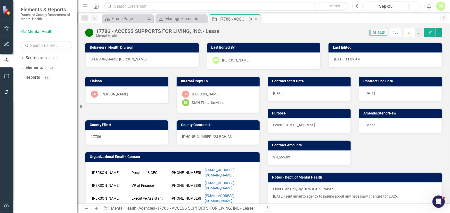
click at [256, 19] on icon "Close" at bounding box center [255, 19] width 5 height 4
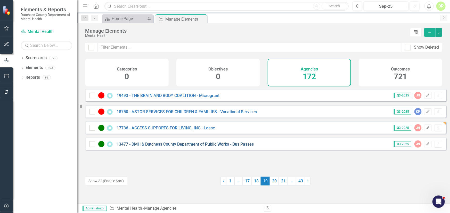
click at [160, 147] on link "13477 - DMH & Dutchess County Department of Public Works - Bus Passes" at bounding box center [184, 144] width 137 height 5
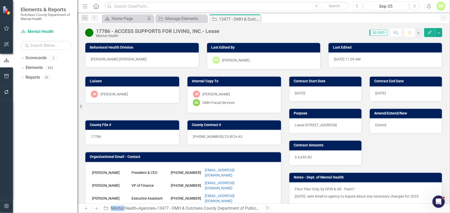
click at [160, 148] on div "Organizational Email - Contact Ronald J. Colavito President & CEO 845-673-7077 …" at bounding box center [183, 188] width 204 height 86
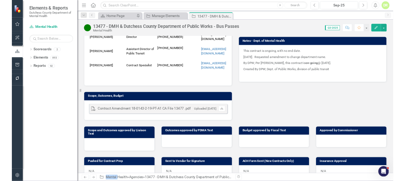
scroll to position [140, 0]
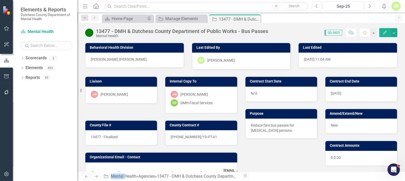
scroll to position [140, 0]
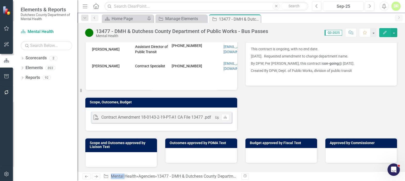
click at [121, 152] on div at bounding box center [121, 159] width 72 height 15
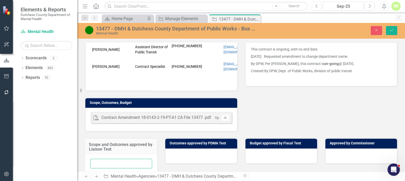
drag, startPoint x: 105, startPoint y: 156, endPoint x: 111, endPoint y: 155, distance: 5.3
click at [105, 159] on input "text" at bounding box center [121, 164] width 62 height 10
type input "N/A"
click at [184, 149] on div at bounding box center [201, 155] width 72 height 15
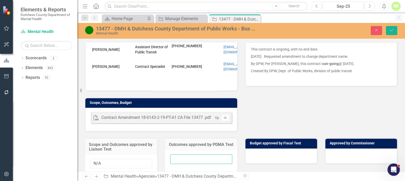
click at [181, 155] on input "text" at bounding box center [201, 159] width 62 height 10
paste input "By County Attorney"
drag, startPoint x: 213, startPoint y: 156, endPoint x: 116, endPoint y: 156, distance: 97.4
click at [116, 156] on div "Scope and Outcomes approved by Liaison Text N/A Outcomes approved by PDMA Text …" at bounding box center [241, 154] width 320 height 46
drag, startPoint x: 104, startPoint y: 155, endPoint x: 72, endPoint y: 156, distance: 31.7
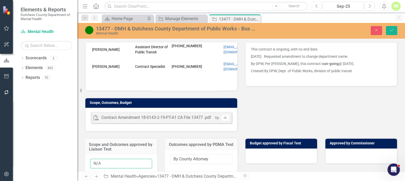
click at [71, 156] on div "Elements & Reports Dutchess County Department of Mental Health Scorecard Mental…" at bounding box center [202, 90] width 405 height 181
drag, startPoint x: 215, startPoint y: 156, endPoint x: 240, endPoint y: 161, distance: 25.4
click at [132, 157] on div "Scope and Outcomes approved by Liaison Text N/A Outcomes approved by PDMA Text …" at bounding box center [241, 154] width 320 height 46
paste input "N/A"
type input "N/A"
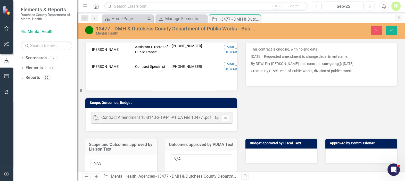
click at [281, 149] on div at bounding box center [281, 155] width 72 height 15
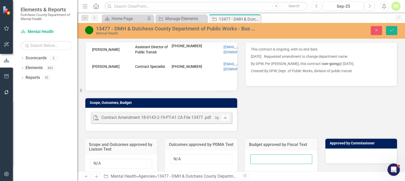
click at [263, 154] on input "text" at bounding box center [281, 159] width 62 height 10
paste input "N/A"
type input "N/A"
click at [329, 148] on div at bounding box center [361, 155] width 72 height 15
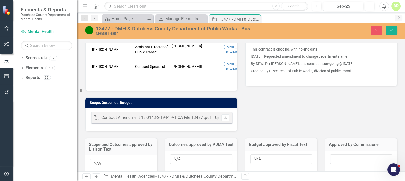
click at [329, 150] on div at bounding box center [361, 161] width 72 height 22
click at [331, 154] on input "text" at bounding box center [361, 159] width 62 height 10
paste input "N/A"
type input "N/A"
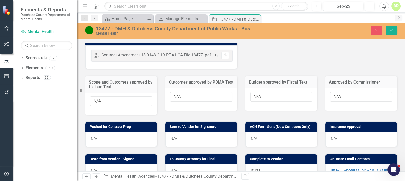
scroll to position [211, 0]
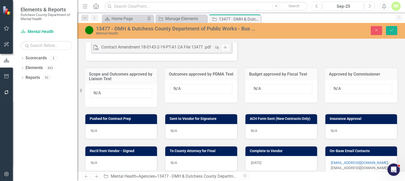
click at [112, 124] on div "N/A" at bounding box center [121, 131] width 72 height 15
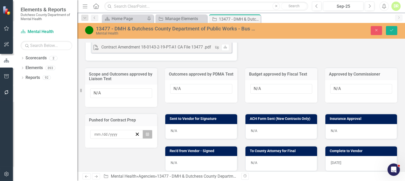
click at [145, 130] on button "Calendar" at bounding box center [147, 134] width 10 height 9
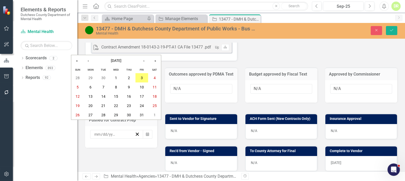
click at [95, 132] on input "number" at bounding box center [97, 134] width 7 height 5
type input "3"
type input "26"
type input "2025"
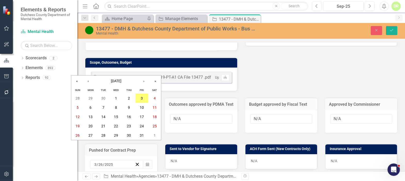
scroll to position [191, 0]
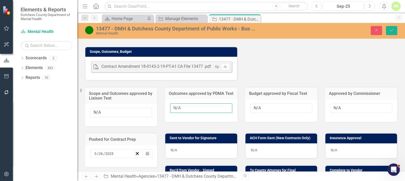
click at [201, 103] on input "N/A" at bounding box center [201, 108] width 62 height 10
click at [170, 143] on div "N/A" at bounding box center [201, 150] width 72 height 15
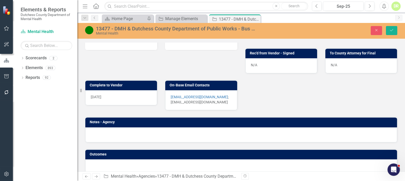
scroll to position [309, 0]
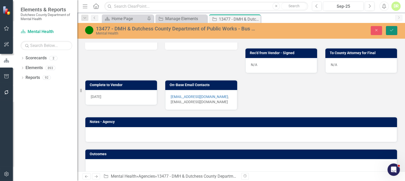
click at [391, 28] on button "Save" at bounding box center [391, 30] width 11 height 9
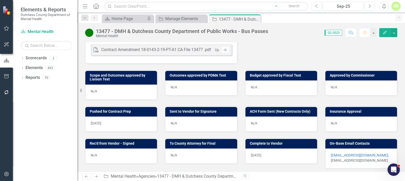
scroll to position [211, 0]
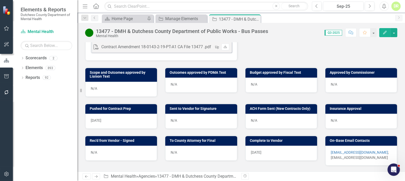
click at [197, 146] on div "N/A" at bounding box center [201, 153] width 72 height 15
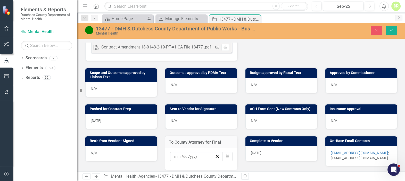
click at [174, 154] on input at bounding box center [177, 156] width 7 height 5
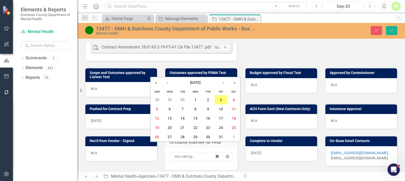
click at [174, 154] on input "number" at bounding box center [177, 156] width 7 height 5
type input "4"
type input "12"
type input "1"
type input "25"
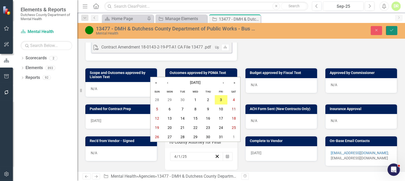
click at [391, 32] on icon "Save" at bounding box center [391, 30] width 5 height 4
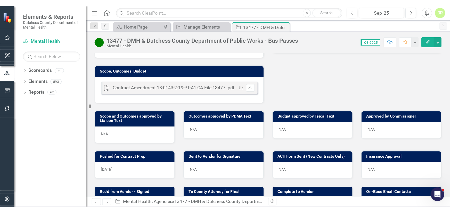
scroll to position [258, 0]
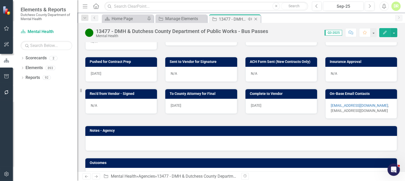
click at [257, 19] on icon "Close" at bounding box center [255, 19] width 5 height 4
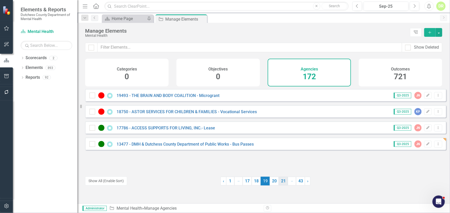
click at [271, 181] on link "20" at bounding box center [273, 181] width 9 height 9
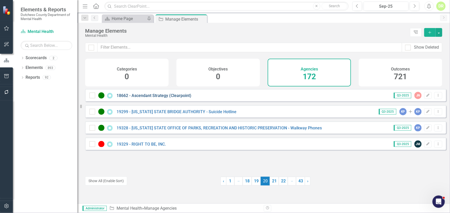
click at [166, 98] on link "18662 - Ascendant Strategy (Clearpoint)" at bounding box center [153, 95] width 75 height 5
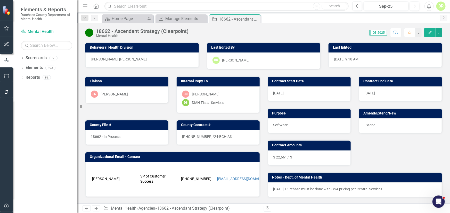
scroll to position [140, 0]
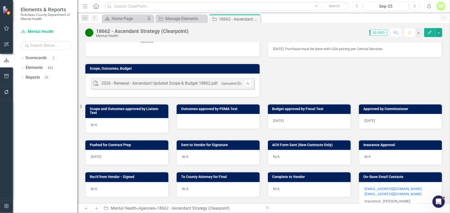
click at [202, 126] on div at bounding box center [217, 121] width 83 height 15
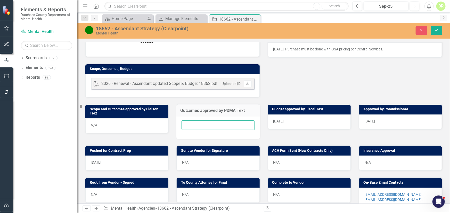
click at [191, 130] on input "text" at bounding box center [217, 126] width 73 height 10
type input "N/A"
click at [405, 28] on icon "Save" at bounding box center [436, 30] width 5 height 4
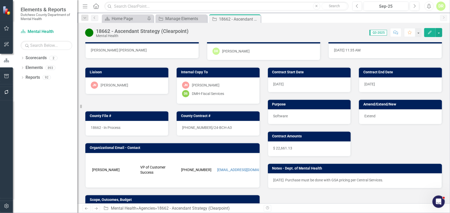
scroll to position [0, 0]
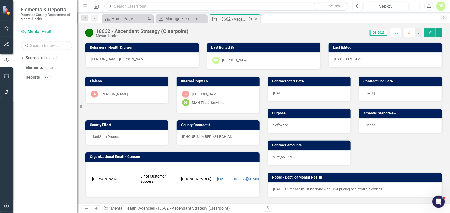
click at [257, 19] on icon "Close" at bounding box center [255, 19] width 5 height 4
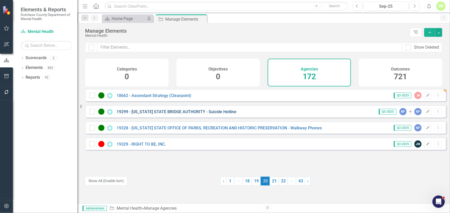
click at [168, 114] on link "19299 - [US_STATE] STATE BRIDGE AUTHORITY - Suicide Hotline" at bounding box center [176, 111] width 120 height 5
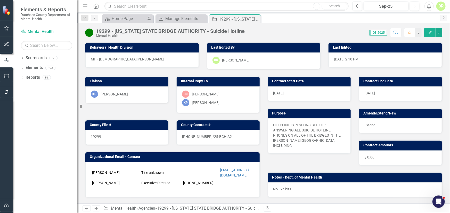
scroll to position [117, 0]
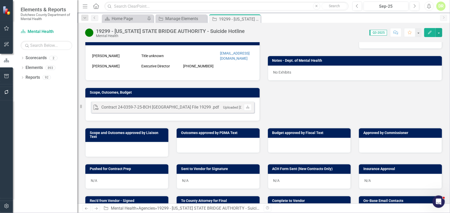
click at [191, 143] on div at bounding box center [217, 145] width 83 height 15
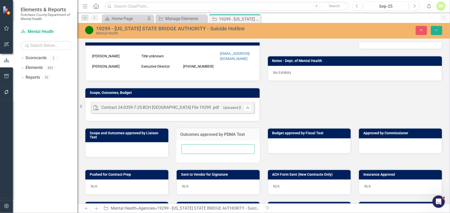
click at [188, 146] on input "text" at bounding box center [217, 150] width 73 height 10
type input "N/A"
click at [405, 29] on icon "submit" at bounding box center [436, 30] width 3 height 2
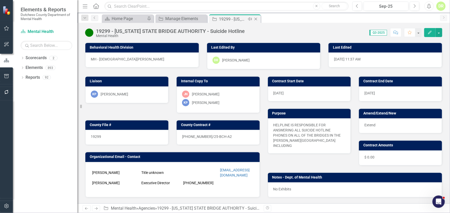
click at [255, 19] on icon "Close" at bounding box center [255, 19] width 5 height 4
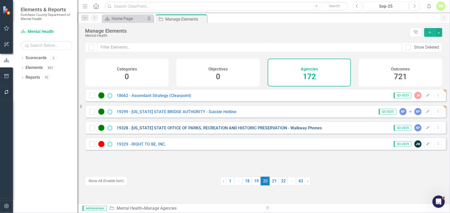
click at [168, 131] on link "19328 - [US_STATE] STATE OFFICE OF PARKS, RECREATION AND HISTORIC PRESERVATION …" at bounding box center [218, 128] width 205 height 5
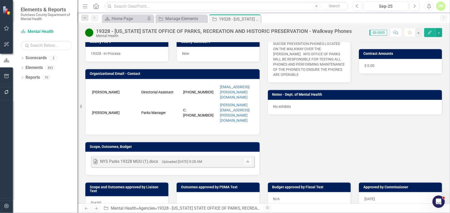
scroll to position [94, 0]
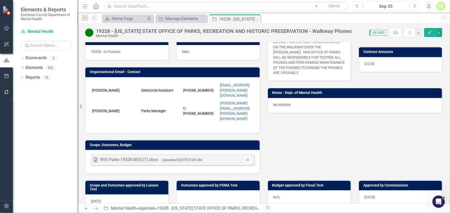
click at [195, 181] on div at bounding box center [217, 198] width 83 height 15
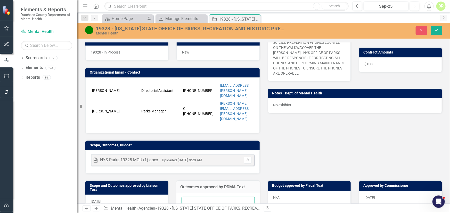
click at [187, 181] on input "text" at bounding box center [217, 202] width 73 height 10
type input "N/A"
click at [405, 29] on icon "Save" at bounding box center [436, 30] width 5 height 4
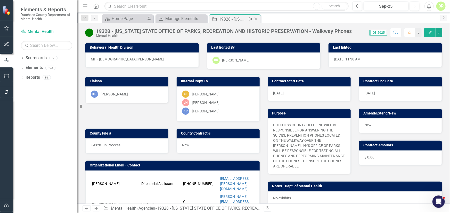
click at [255, 19] on icon "Close" at bounding box center [255, 19] width 5 height 4
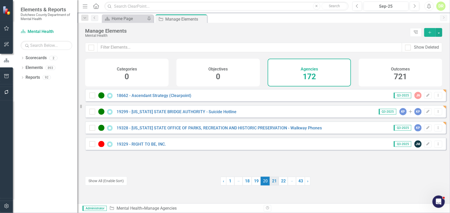
click at [271, 181] on link "21" at bounding box center [273, 181] width 9 height 9
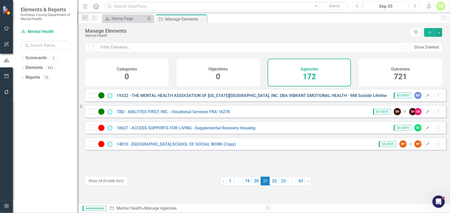
click at [183, 97] on link "19332 - THE MENTAL HEALTH ASSOCIATION OF [US_STATE][GEOGRAPHIC_DATA], INC. DBA …" at bounding box center [259, 95] width 287 height 5
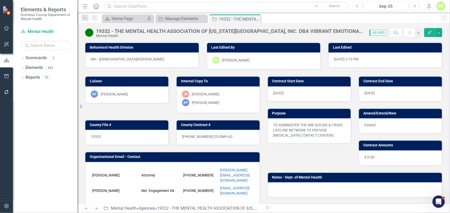
scroll to position [140, 0]
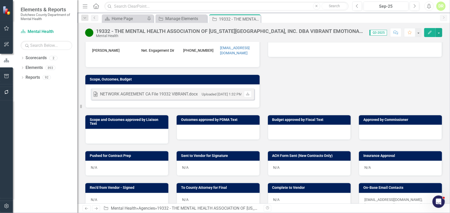
click at [183, 125] on div at bounding box center [217, 132] width 83 height 15
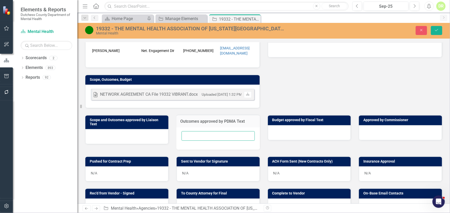
click at [186, 131] on input "text" at bounding box center [217, 136] width 73 height 10
type input "N/A"
click at [405, 29] on icon "Save" at bounding box center [436, 30] width 5 height 4
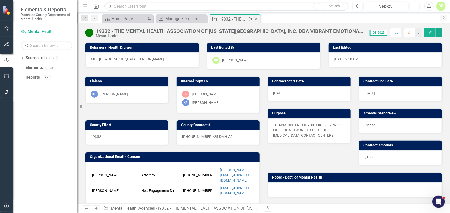
click at [255, 18] on icon "Close" at bounding box center [255, 19] width 5 height 4
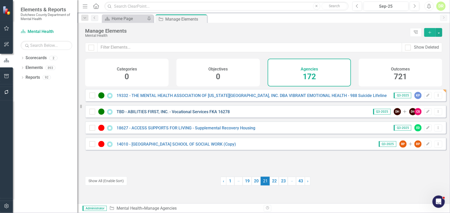
click at [181, 114] on link "TBD - ABILITIES FIRST, INC. - Vocational Services FKA 16278" at bounding box center [172, 111] width 113 height 5
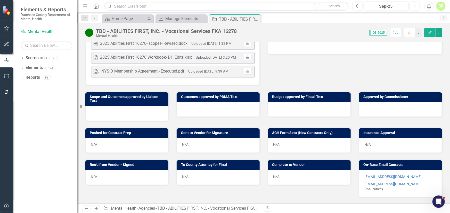
scroll to position [211, 0]
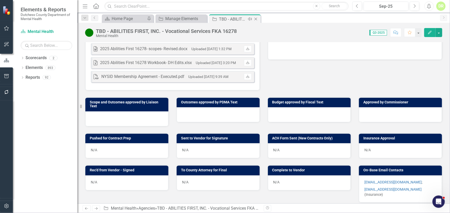
click at [257, 18] on icon at bounding box center [255, 19] width 3 height 3
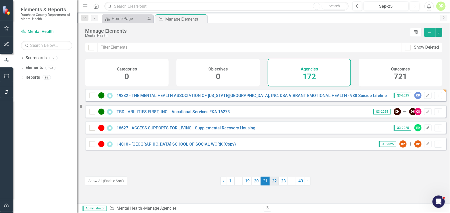
click at [273, 181] on link "22" at bounding box center [273, 181] width 9 height 9
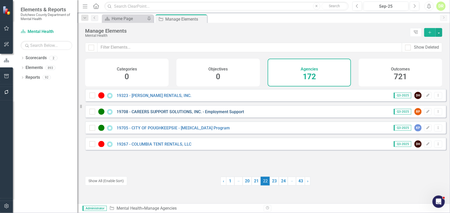
click at [172, 114] on link "19708 - CAREERS SUPPORT SOLUTIONS, INC. - Employment Support" at bounding box center [179, 111] width 127 height 5
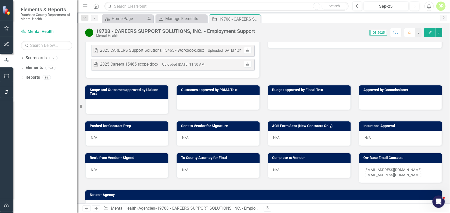
scroll to position [151, 0]
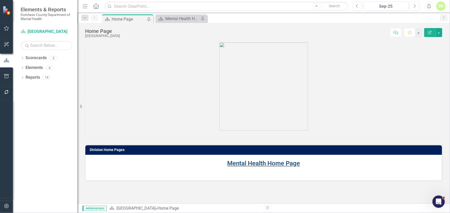
click at [237, 164] on link "Mental Health Home Page" at bounding box center [263, 163] width 73 height 7
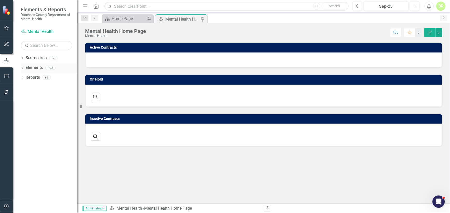
click at [30, 67] on link "Elements" at bounding box center [34, 68] width 17 height 6
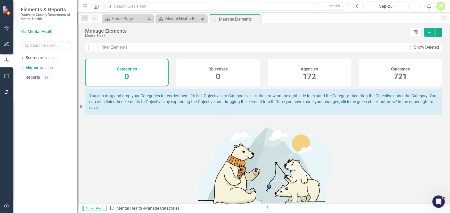
click at [301, 69] on h4 "Agencies" at bounding box center [308, 69] width 17 height 5
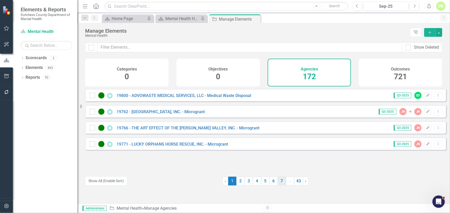
click at [278, 181] on link "7" at bounding box center [281, 181] width 8 height 9
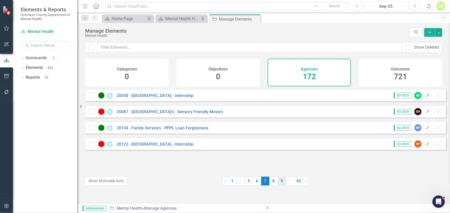
click at [280, 183] on link "9" at bounding box center [281, 181] width 8 height 9
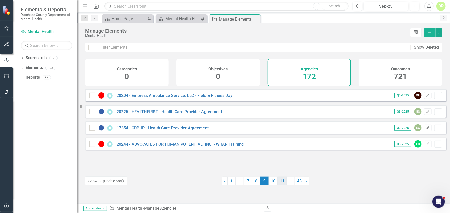
click at [281, 182] on link "11" at bounding box center [281, 181] width 9 height 9
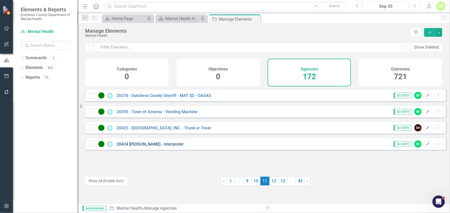
click at [145, 147] on link "20434 [PERSON_NAME] - Interpreter" at bounding box center [149, 144] width 67 height 5
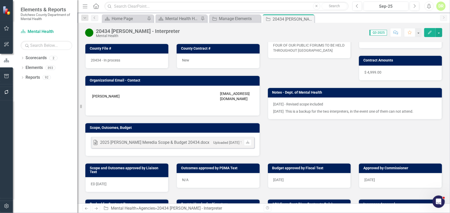
scroll to position [94, 0]
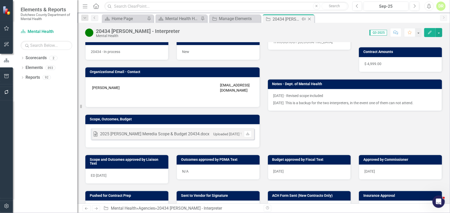
click at [308, 18] on icon at bounding box center [309, 19] width 3 height 3
click at [257, 18] on icon "Close" at bounding box center [255, 19] width 5 height 4
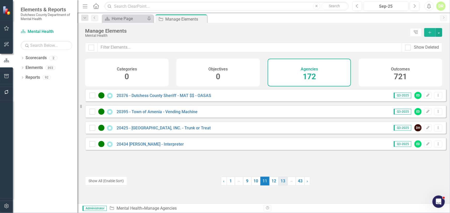
click at [281, 180] on link "13" at bounding box center [282, 181] width 9 height 9
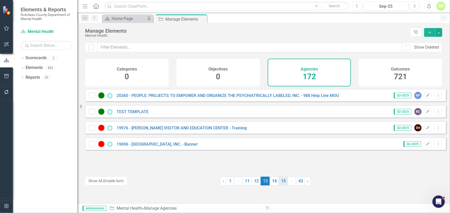
click at [280, 180] on link "15" at bounding box center [283, 181] width 9 height 9
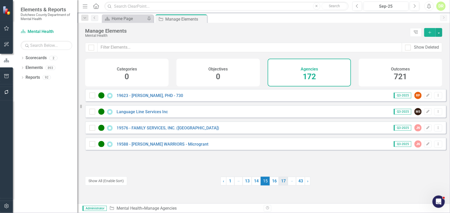
click at [281, 181] on link "17" at bounding box center [283, 181] width 9 height 9
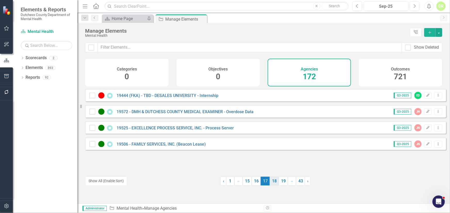
click at [272, 182] on link "18" at bounding box center [273, 181] width 9 height 9
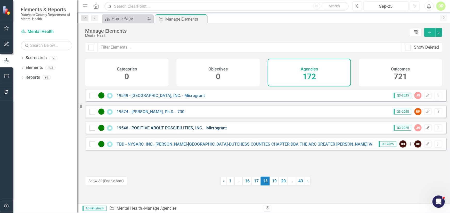
click at [192, 131] on link "19546 - POSITIVE ABOUT POSSIBILITIES, INC. - Microgrant" at bounding box center [171, 128] width 110 height 5
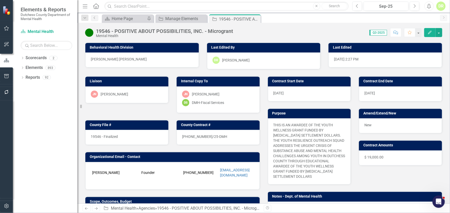
scroll to position [70, 0]
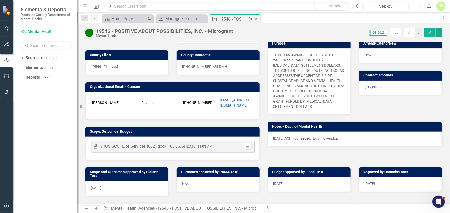
click at [256, 19] on icon "Close" at bounding box center [255, 19] width 5 height 4
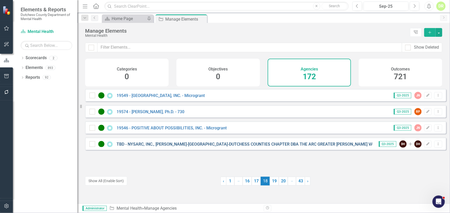
click at [180, 147] on link "TBD - NYSARC, INC., [PERSON_NAME]-[GEOGRAPHIC_DATA]-DUTCHESS COUNTIES CHAPTER D…" at bounding box center [280, 144] width 328 height 5
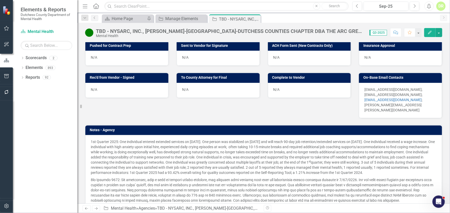
scroll to position [304, 0]
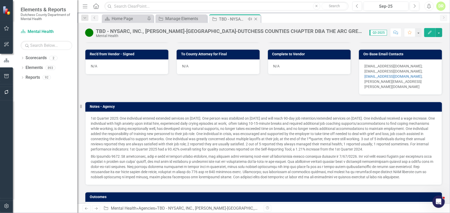
click at [257, 17] on icon "Close" at bounding box center [255, 19] width 5 height 4
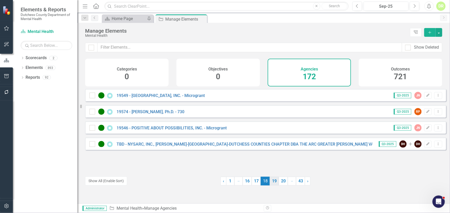
click at [274, 180] on link "19" at bounding box center [273, 181] width 9 height 9
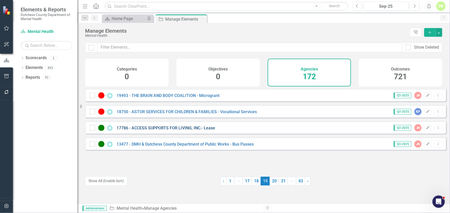
click at [190, 131] on link "17786 - ACCESS SUPPORTS FOR LIVING, INC.- Lease" at bounding box center [165, 128] width 98 height 5
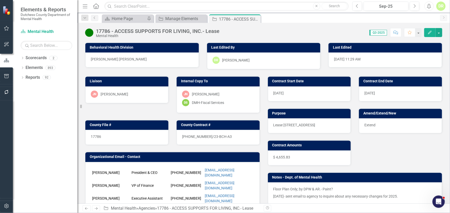
scroll to position [94, 0]
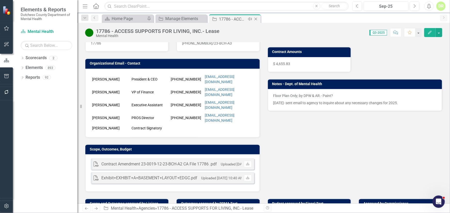
click at [257, 19] on icon "Close" at bounding box center [255, 19] width 5 height 4
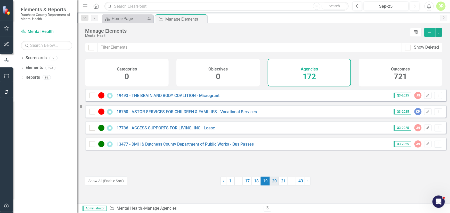
click at [272, 181] on link "20" at bounding box center [273, 181] width 9 height 9
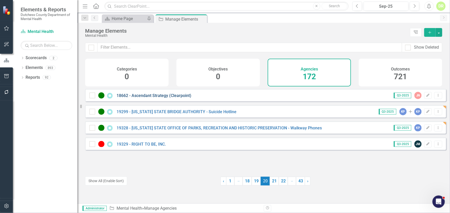
click at [172, 98] on link "18662 - Ascendant Strategy (Clearpoint)" at bounding box center [153, 95] width 75 height 5
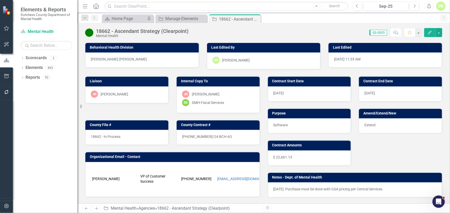
scroll to position [117, 0]
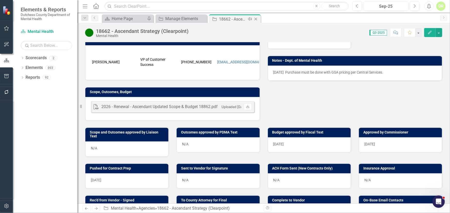
click at [256, 19] on icon "Close" at bounding box center [255, 19] width 5 height 4
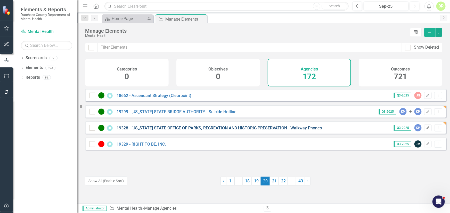
click at [173, 130] on link "19328 - [US_STATE] STATE OFFICE OF PARKS, RECREATION AND HISTORIC PRESERVATION …" at bounding box center [218, 128] width 205 height 5
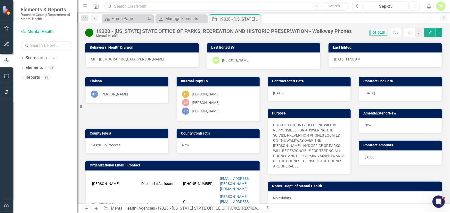
scroll to position [94, 0]
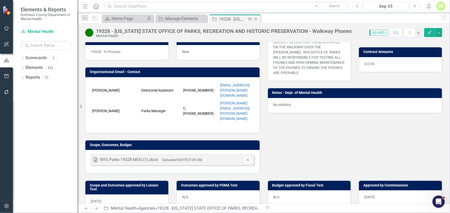
click at [257, 19] on icon "Close" at bounding box center [255, 19] width 5 height 4
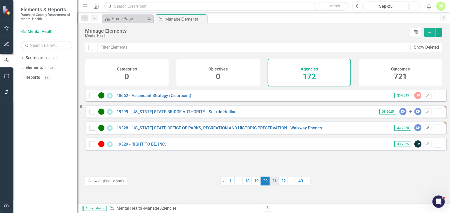
click at [272, 181] on link "21" at bounding box center [273, 181] width 9 height 9
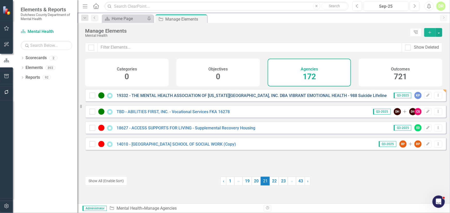
click at [209, 98] on link "19332 - THE MENTAL HEALTH ASSOCIATION OF [US_STATE][GEOGRAPHIC_DATA], INC. DBA …" at bounding box center [259, 95] width 287 height 5
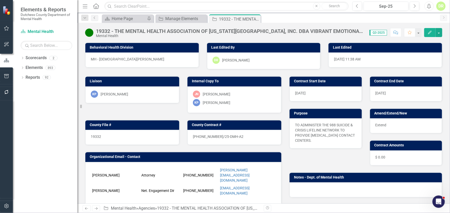
scroll to position [117, 0]
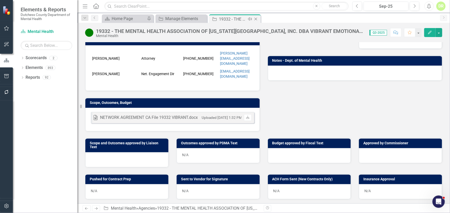
click at [257, 19] on icon "Close" at bounding box center [255, 19] width 5 height 4
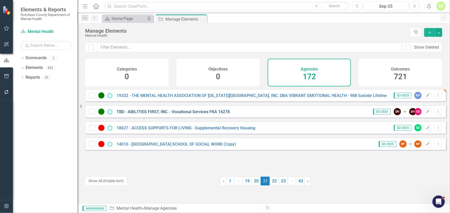
click at [169, 114] on link "TBD - ABILITIES FIRST, INC. - Vocational Services FKA 16278" at bounding box center [172, 111] width 113 height 5
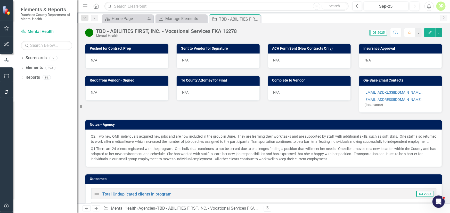
scroll to position [328, 0]
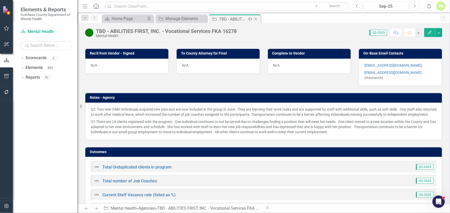
click at [256, 20] on icon at bounding box center [255, 19] width 3 height 3
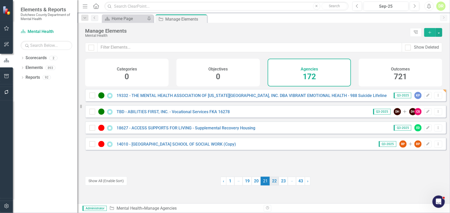
click at [272, 181] on link "22" at bounding box center [273, 181] width 9 height 9
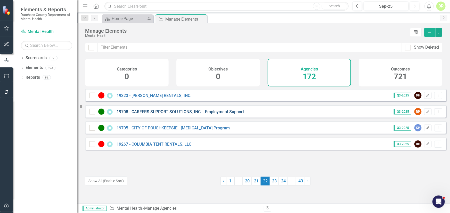
click at [183, 114] on link "19708 - CAREERS SUPPORT SOLUTIONS, INC. - Employment Support" at bounding box center [179, 111] width 127 height 5
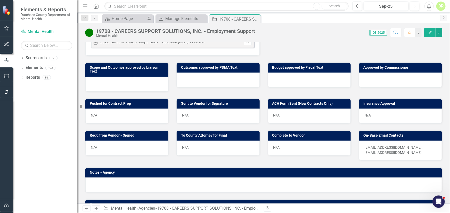
scroll to position [245, 0]
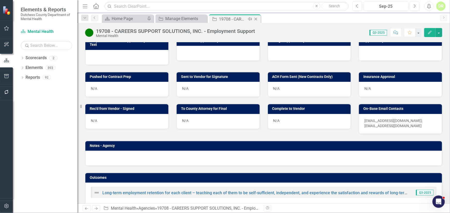
click at [257, 19] on icon "Close" at bounding box center [255, 19] width 5 height 4
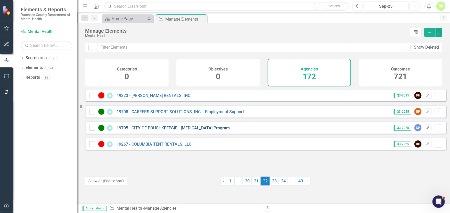
click at [184, 131] on link "19705 - CITY OF POUGHKEEPSIE - [MEDICAL_DATA] Program" at bounding box center [172, 128] width 113 height 5
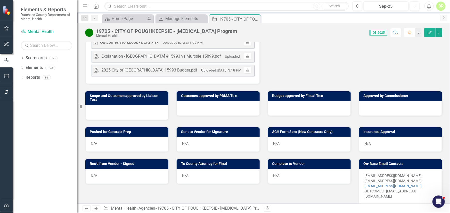
scroll to position [234, 0]
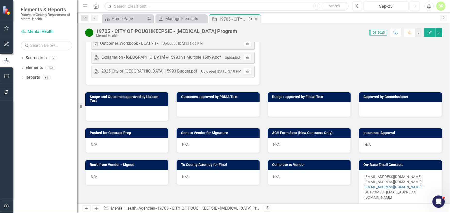
click at [257, 19] on icon "Close" at bounding box center [255, 19] width 5 height 4
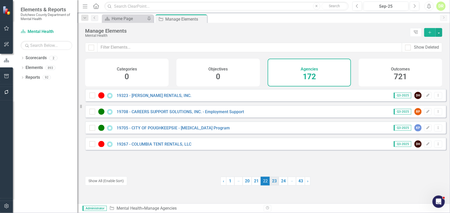
click at [273, 181] on link "23" at bounding box center [273, 181] width 9 height 9
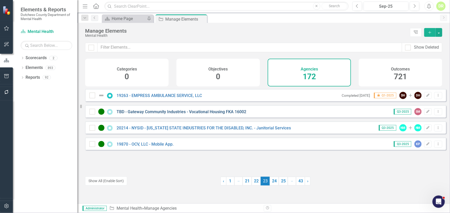
click at [202, 114] on link "TBD - Gateway Community Industries - Vocational Housing FKA 16002" at bounding box center [181, 111] width 130 height 5
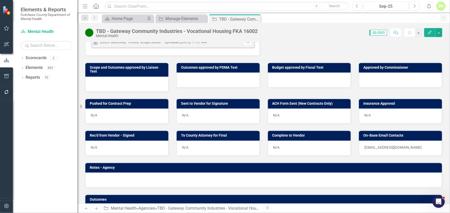
scroll to position [211, 0]
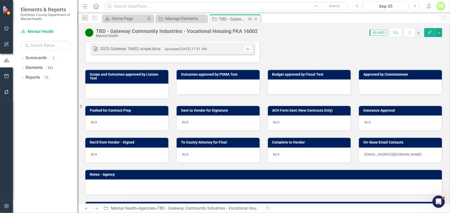
click at [257, 19] on icon "Close" at bounding box center [255, 19] width 5 height 4
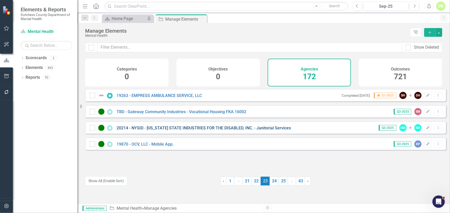
click at [178, 131] on link "20214 - NYSID - [US_STATE] STATE INDUSTRIES FOR THE DISABLED, INC. - Janitorial…" at bounding box center [203, 128] width 174 height 5
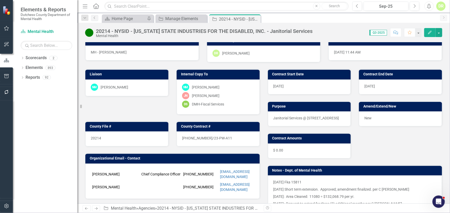
scroll to position [4, 0]
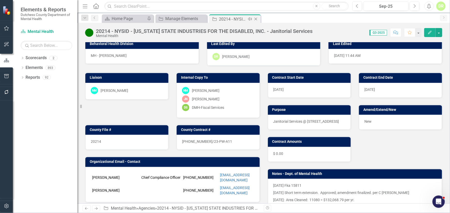
click at [255, 19] on icon at bounding box center [255, 19] width 3 height 3
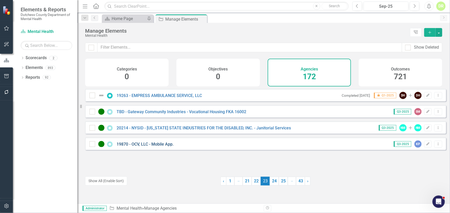
click at [151, 147] on link "19870 - OCV, LLC - Mobile App." at bounding box center [144, 144] width 57 height 5
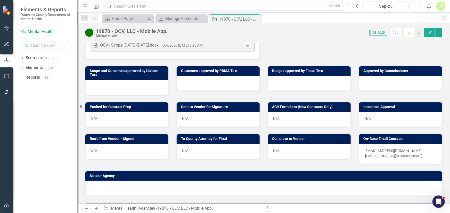
scroll to position [227, 0]
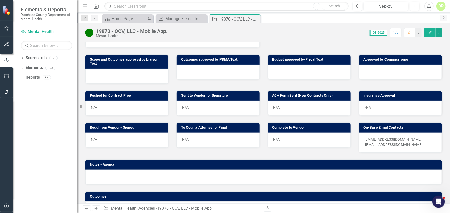
click at [215, 65] on div at bounding box center [217, 72] width 83 height 15
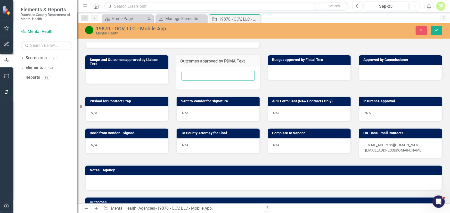
click at [200, 71] on input "text" at bounding box center [217, 76] width 73 height 10
type input "N/A"
click at [438, 28] on button "Save" at bounding box center [436, 30] width 11 height 9
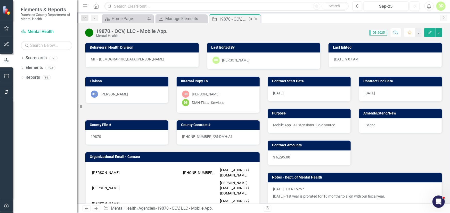
click at [255, 19] on icon "Close" at bounding box center [255, 19] width 5 height 4
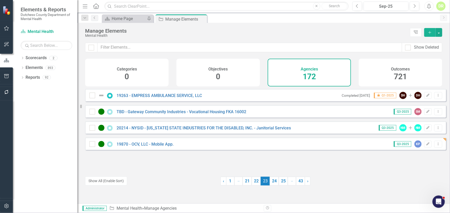
drag, startPoint x: 273, startPoint y: 180, endPoint x: 269, endPoint y: 173, distance: 7.7
click at [272, 179] on link "24" at bounding box center [273, 181] width 9 height 9
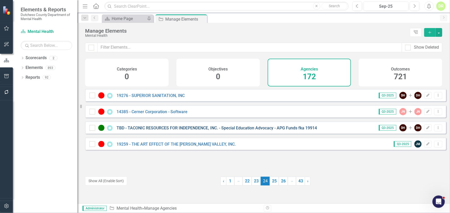
click at [157, 131] on link "TBD - TACONIC RESOURCES FOR INDEPENDENCE, INC. - Special Education Advocacy - A…" at bounding box center [216, 128] width 200 height 5
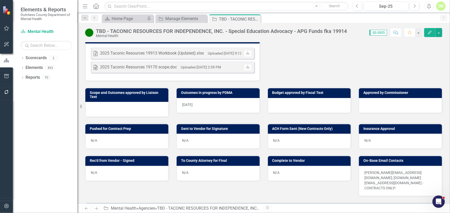
scroll to position [234, 0]
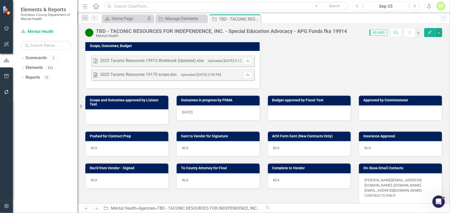
click at [223, 119] on div "[DATE]" at bounding box center [217, 113] width 83 height 15
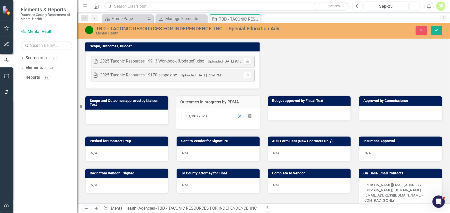
click at [238, 118] on icon "button" at bounding box center [239, 116] width 5 height 5
click at [434, 31] on button "Save" at bounding box center [436, 30] width 11 height 9
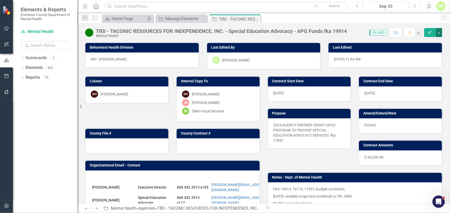
click at [439, 33] on button "button" at bounding box center [438, 32] width 7 height 9
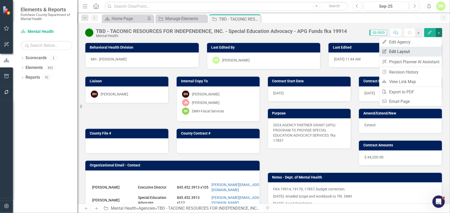
click at [416, 52] on link "Edit Report Edit Layout" at bounding box center [410, 52] width 63 height 10
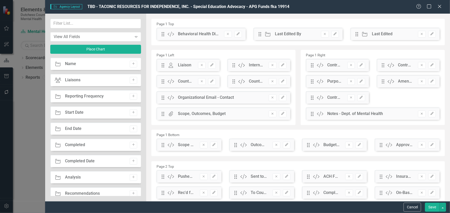
click at [274, 145] on icon "Remove" at bounding box center [276, 145] width 4 height 3
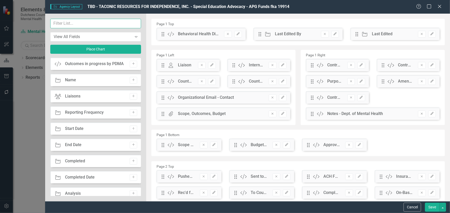
click at [70, 21] on input "text" at bounding box center [95, 24] width 91 height 10
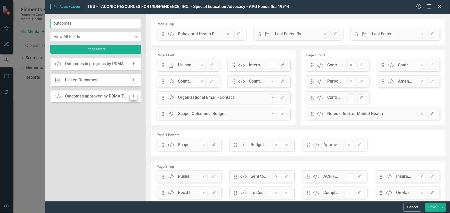
type input "outcomes"
click at [132, 96] on icon "Add" at bounding box center [133, 96] width 4 height 3
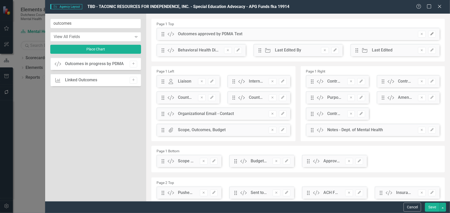
click at [430, 33] on icon "Edit" at bounding box center [432, 33] width 4 height 3
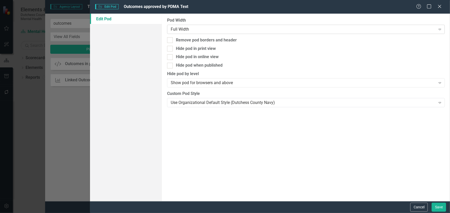
click at [184, 29] on div "Full Width" at bounding box center [303, 29] width 265 height 6
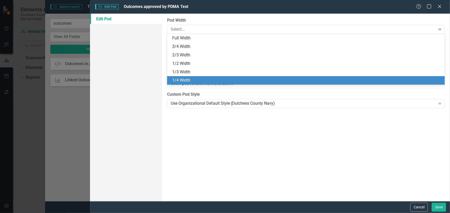
click at [189, 80] on div "1/4 Width" at bounding box center [306, 81] width 269 height 6
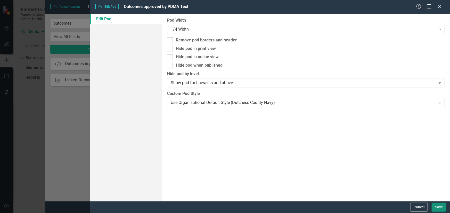
drag, startPoint x: 440, startPoint y: 207, endPoint x: 420, endPoint y: 198, distance: 21.7
click at [440, 207] on button "Save" at bounding box center [438, 207] width 14 height 9
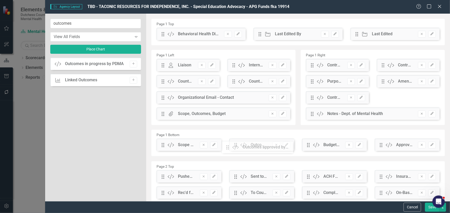
drag, startPoint x: 162, startPoint y: 33, endPoint x: 229, endPoint y: 144, distance: 129.5
drag, startPoint x: 429, startPoint y: 208, endPoint x: 410, endPoint y: 200, distance: 20.5
click at [429, 206] on button "Save" at bounding box center [432, 207] width 14 height 9
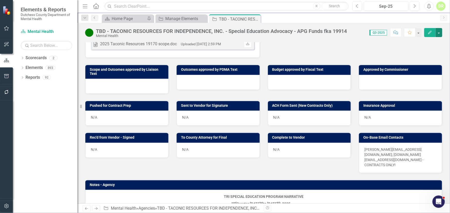
scroll to position [258, 0]
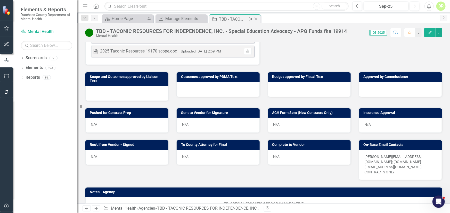
click at [256, 18] on icon "Close" at bounding box center [255, 19] width 5 height 4
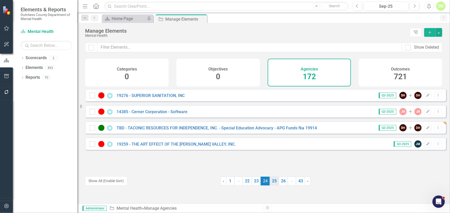
drag, startPoint x: 272, startPoint y: 181, endPoint x: 276, endPoint y: 173, distance: 9.0
click at [272, 181] on link "25" at bounding box center [273, 181] width 9 height 9
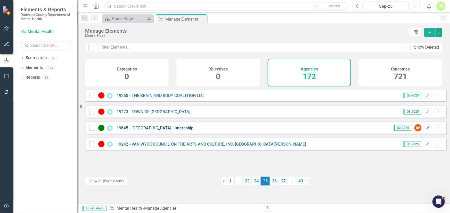
click at [166, 131] on link "19645 - [GEOGRAPHIC_DATA] - Internship" at bounding box center [154, 128] width 77 height 5
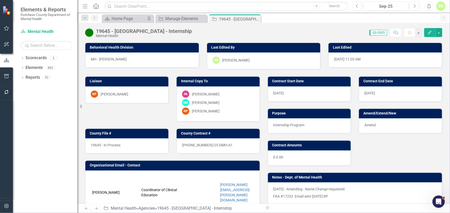
scroll to position [117, 0]
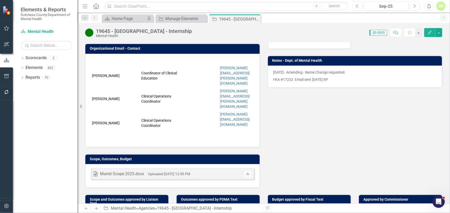
click at [187, 205] on div at bounding box center [217, 212] width 83 height 15
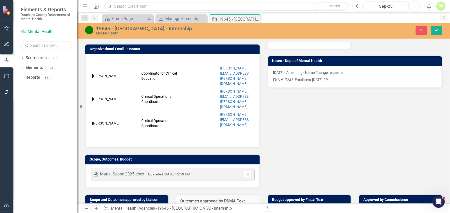
click at [187, 211] on input "text" at bounding box center [217, 216] width 73 height 10
type input "N/A"
click at [436, 28] on button "Save" at bounding box center [436, 30] width 11 height 9
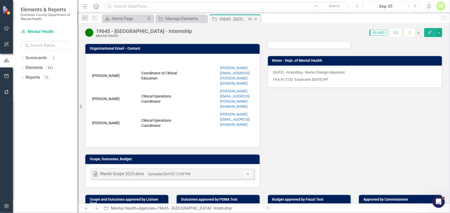
click at [256, 19] on icon at bounding box center [255, 19] width 3 height 3
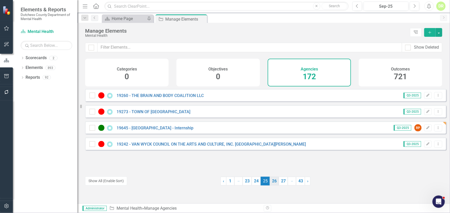
click at [273, 182] on link "26" at bounding box center [273, 181] width 9 height 9
